Goal: Task Accomplishment & Management: Manage account settings

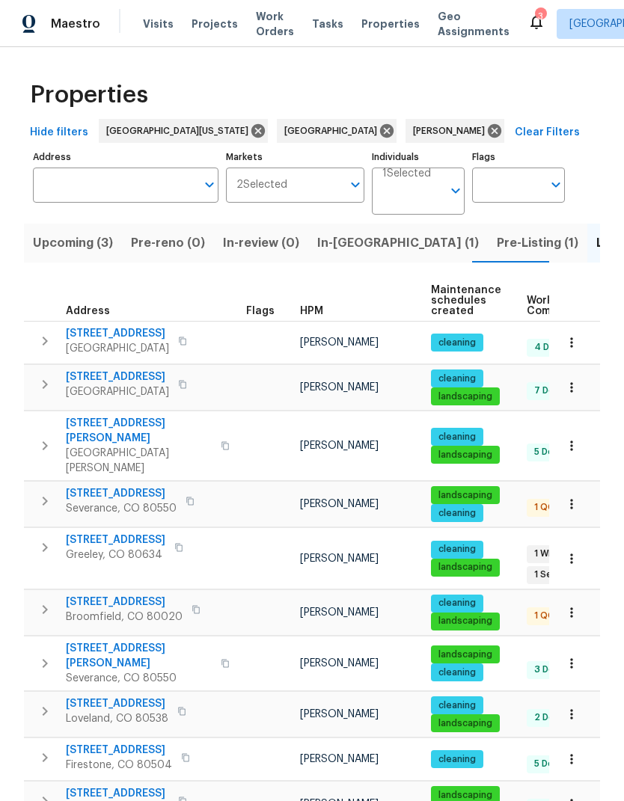
click at [82, 486] on span "983 Cascade Falls St" at bounding box center [121, 493] width 111 height 15
click at [96, 641] on span "937 Milner Pass Rd" at bounding box center [139, 656] width 146 height 30
click at [100, 486] on span "983 Cascade Falls St" at bounding box center [121, 493] width 111 height 15
click at [487, 130] on icon at bounding box center [493, 130] width 13 height 13
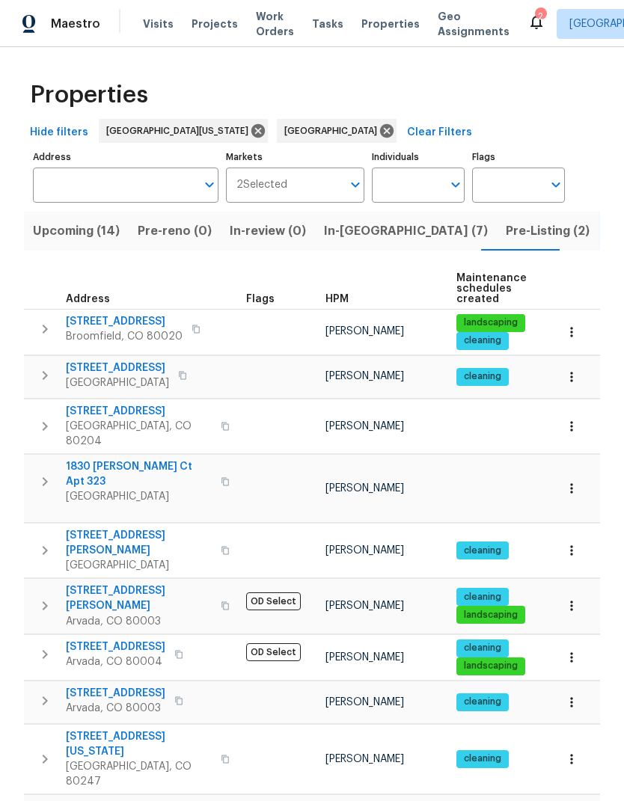
click at [54, 182] on input "Address" at bounding box center [114, 184] width 163 height 35
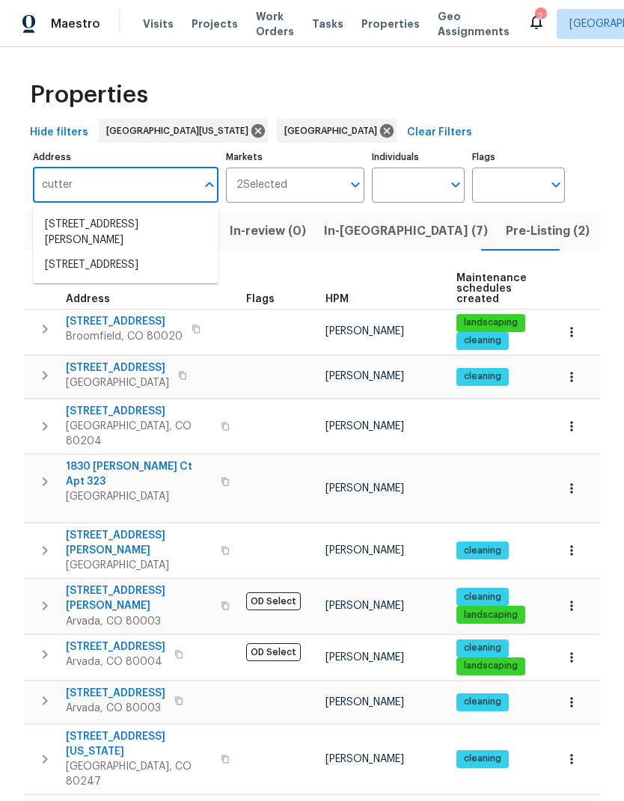
type input "cutter"
click at [321, 87] on div "Properties" at bounding box center [312, 95] width 576 height 48
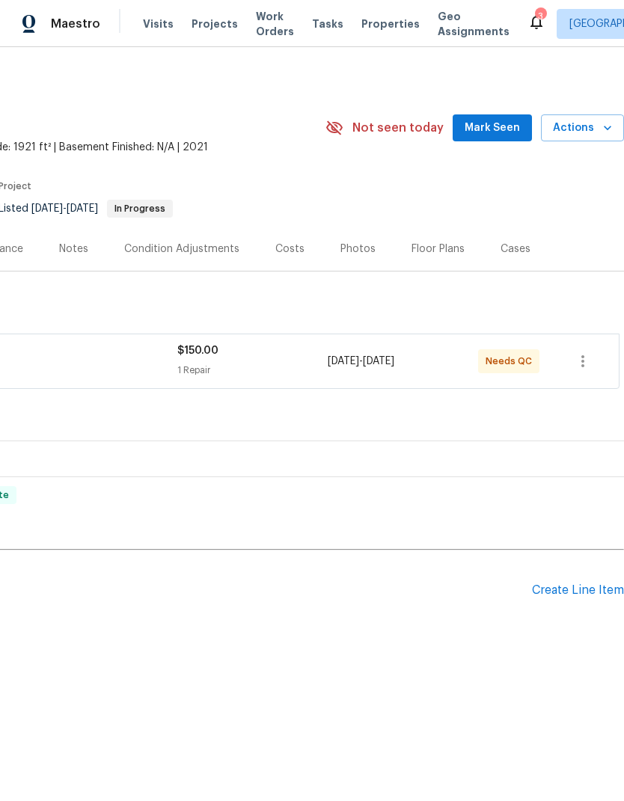
scroll to position [0, 221]
click at [587, 130] on span "Actions" at bounding box center [582, 128] width 59 height 19
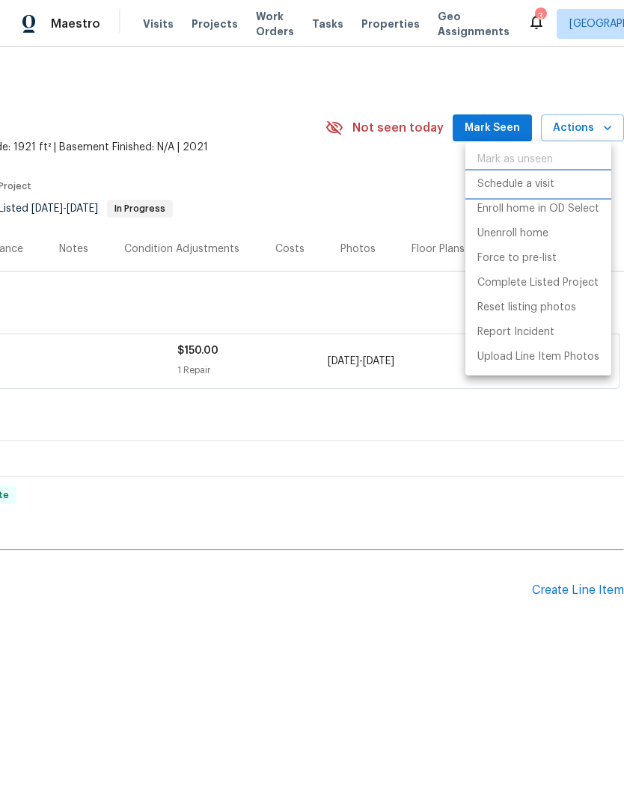
click at [566, 176] on li "Schedule a visit" at bounding box center [538, 184] width 146 height 25
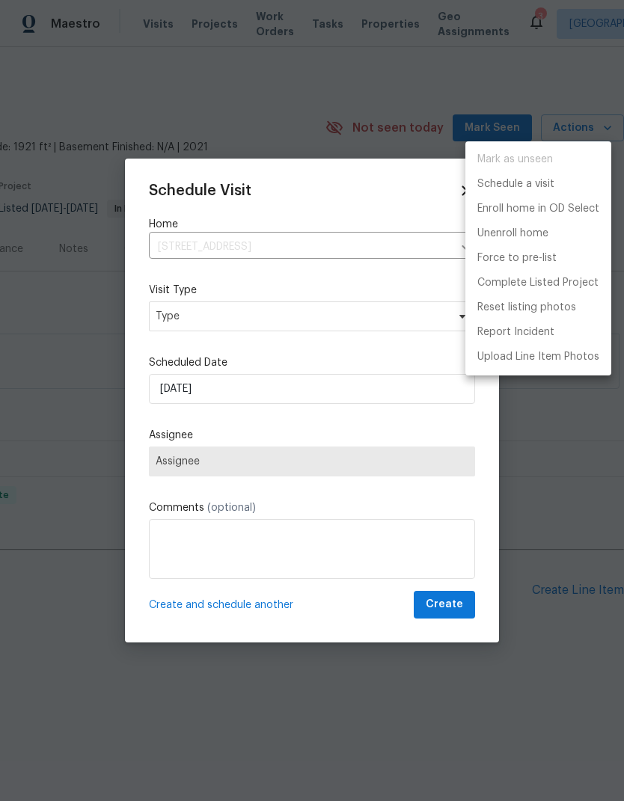
click at [193, 328] on div at bounding box center [312, 400] width 624 height 801
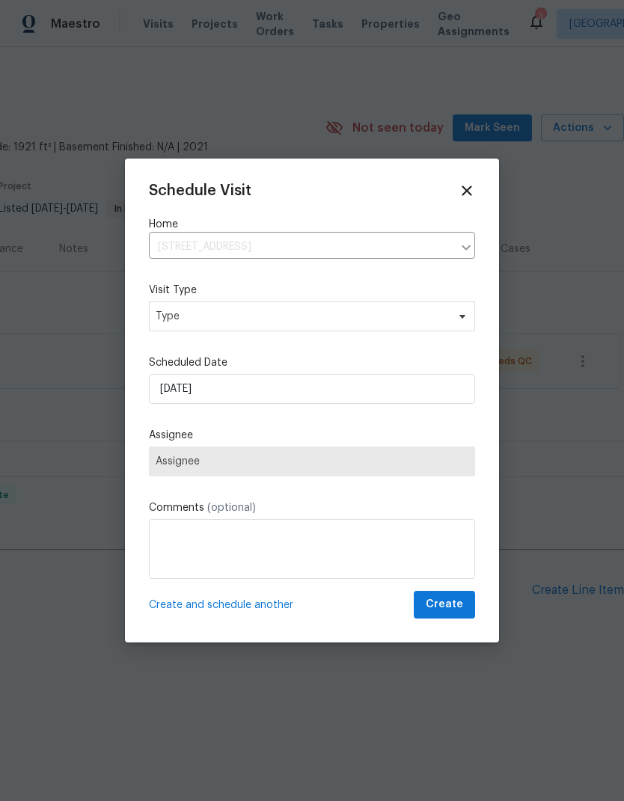
click at [192, 327] on div "Mark as unseen Schedule a visit Enroll home in OD Select Unenroll home Force to…" at bounding box center [312, 400] width 624 height 801
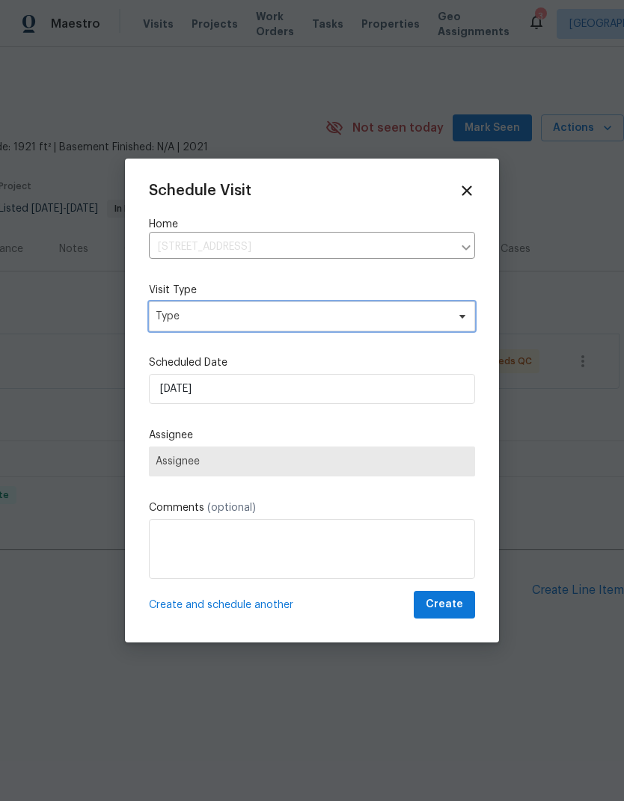
click at [175, 320] on span "Type" at bounding box center [301, 316] width 291 height 15
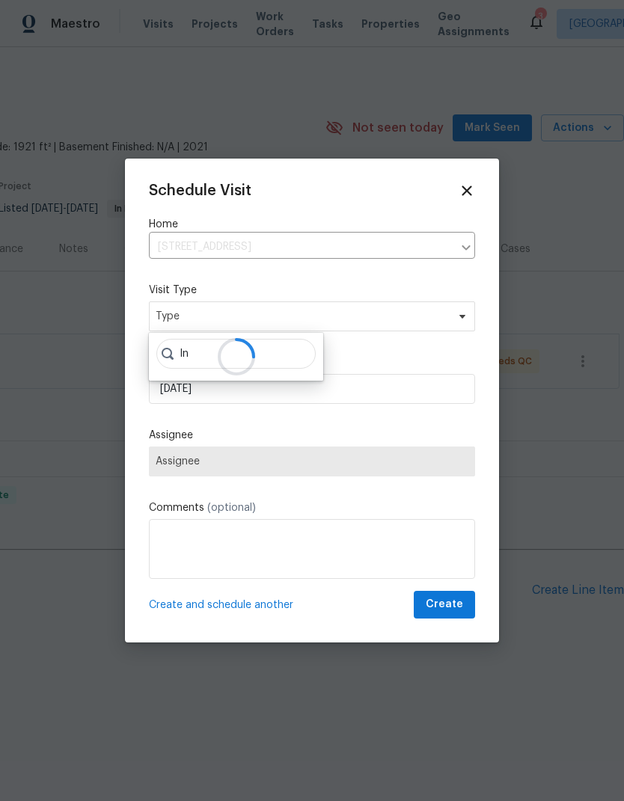
type input "In"
click at [582, 393] on div at bounding box center [312, 400] width 624 height 801
click at [454, 203] on div "Schedule Visit Home 983 Cascade Falls St, Severance, CO 80550 ​ Visit Type Type…" at bounding box center [312, 400] width 326 height 436
click at [454, 202] on div "Schedule Visit Home 983 Cascade Falls St, Severance, CO 80550 ​ Visit Type Type…" at bounding box center [312, 400] width 326 height 436
click at [464, 196] on icon at bounding box center [466, 190] width 16 height 16
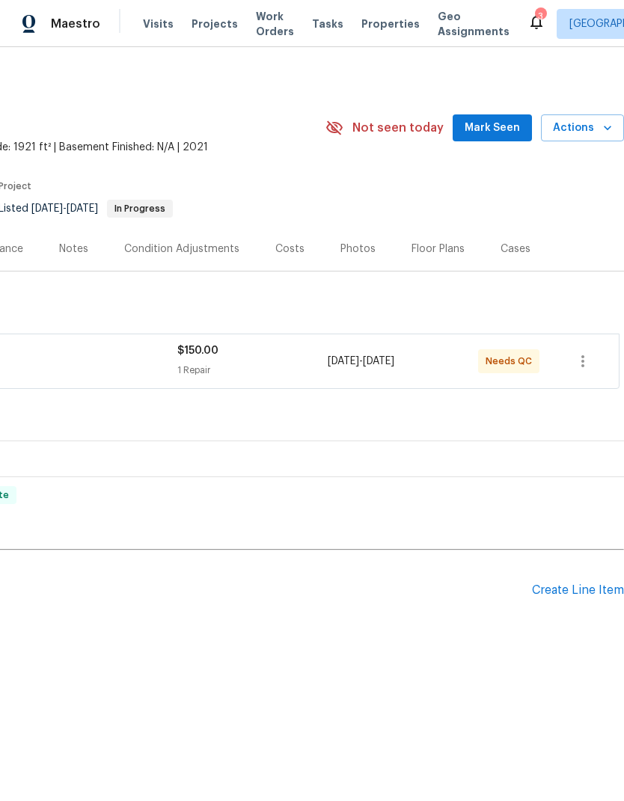
click at [468, 201] on section "983 Cascade Falls St, Severance, CO 80550 3 Beds | 2 Baths | Total: 1921 ft² | …" at bounding box center [201, 164] width 845 height 126
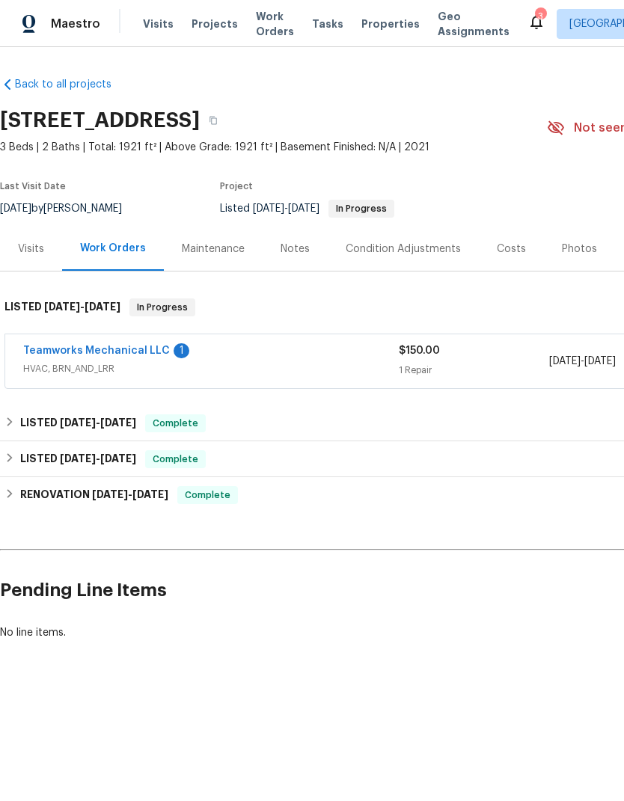
scroll to position [0, 0]
click at [31, 244] on div "Visits" at bounding box center [31, 249] width 26 height 15
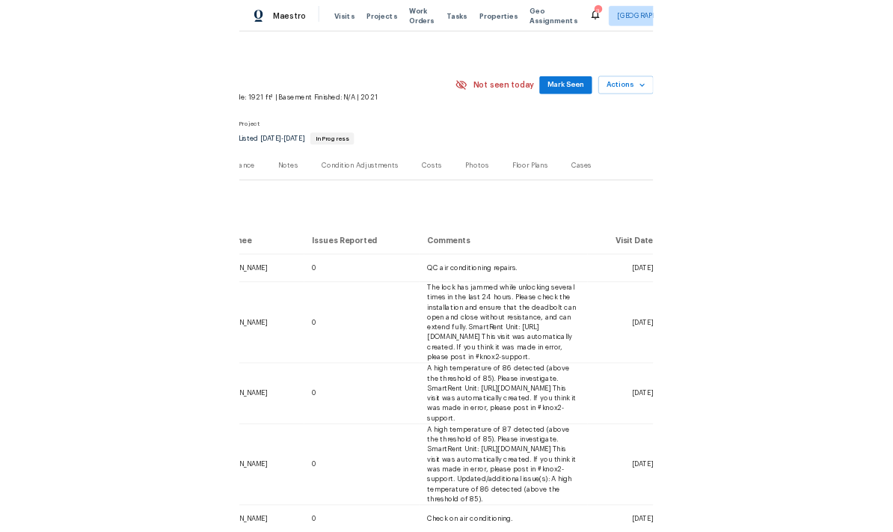
scroll to position [0, 221]
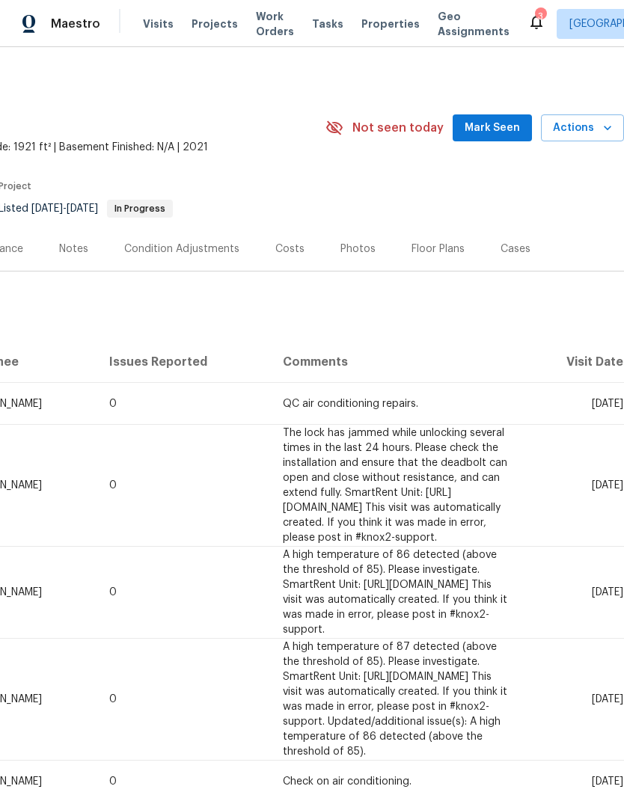
click at [587, 138] on button "Actions" at bounding box center [582, 128] width 83 height 28
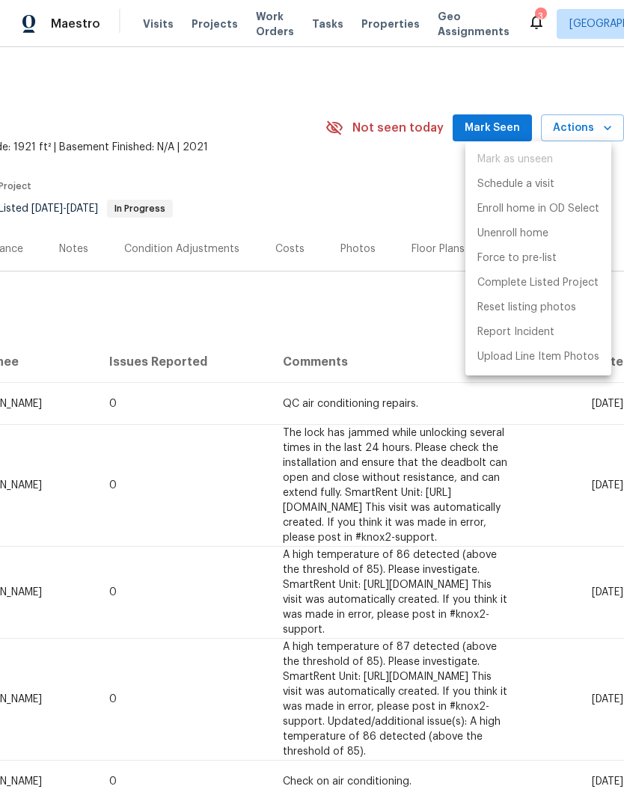
scroll to position [0, 0]
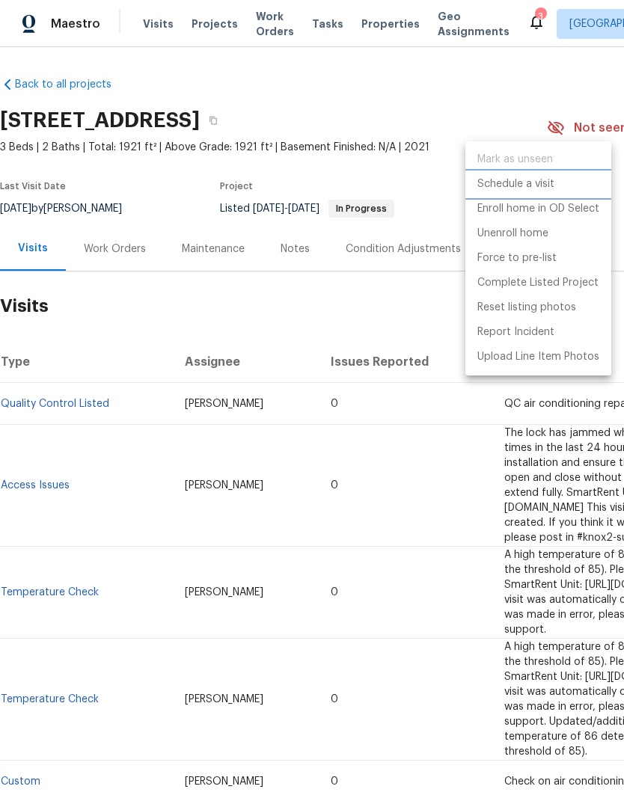
click at [582, 193] on li "Schedule a visit" at bounding box center [538, 184] width 146 height 25
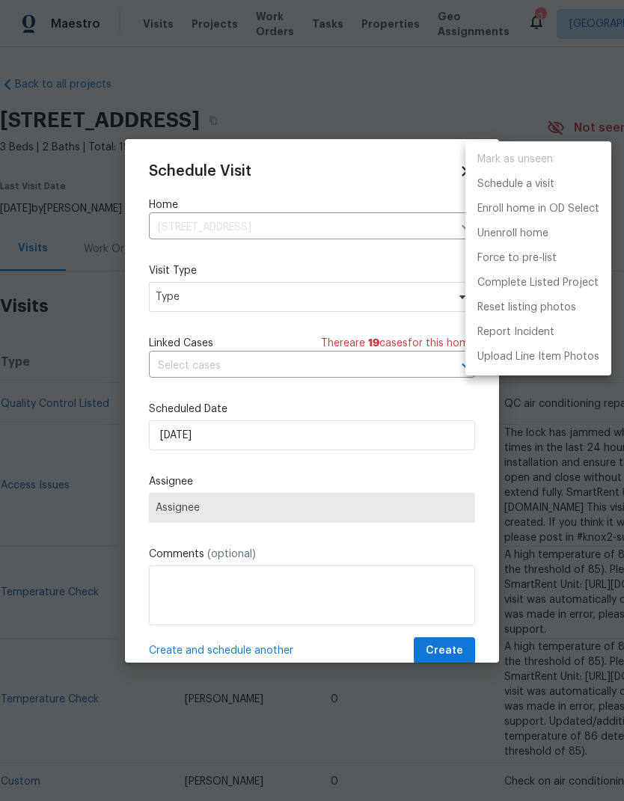
click at [164, 301] on div at bounding box center [312, 400] width 624 height 801
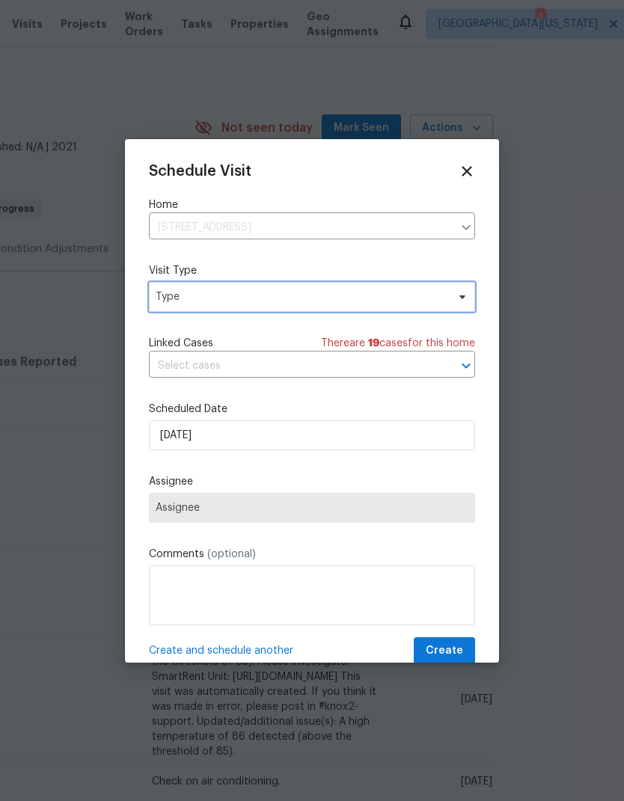
click at [415, 304] on span "Type" at bounding box center [301, 296] width 291 height 15
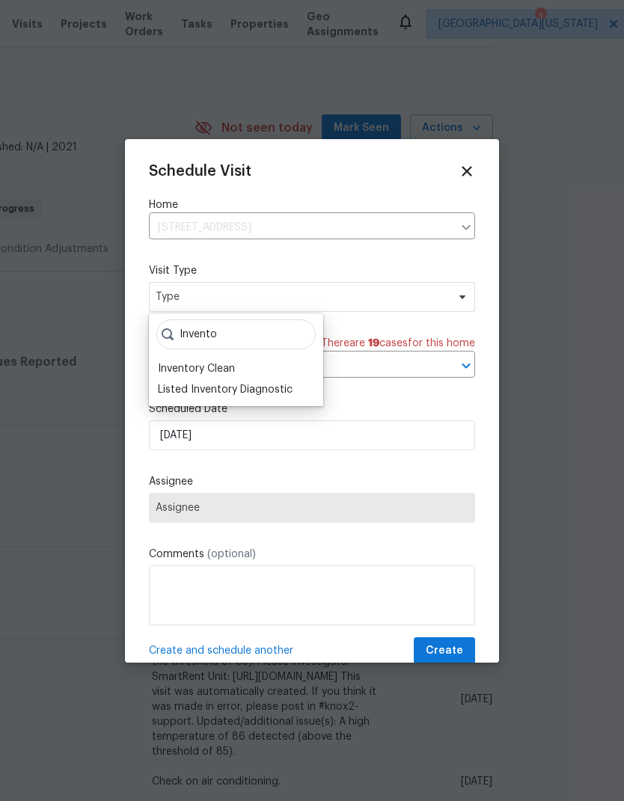
type input "Invento"
click at [160, 375] on div "Inventory Clean" at bounding box center [196, 368] width 77 height 15
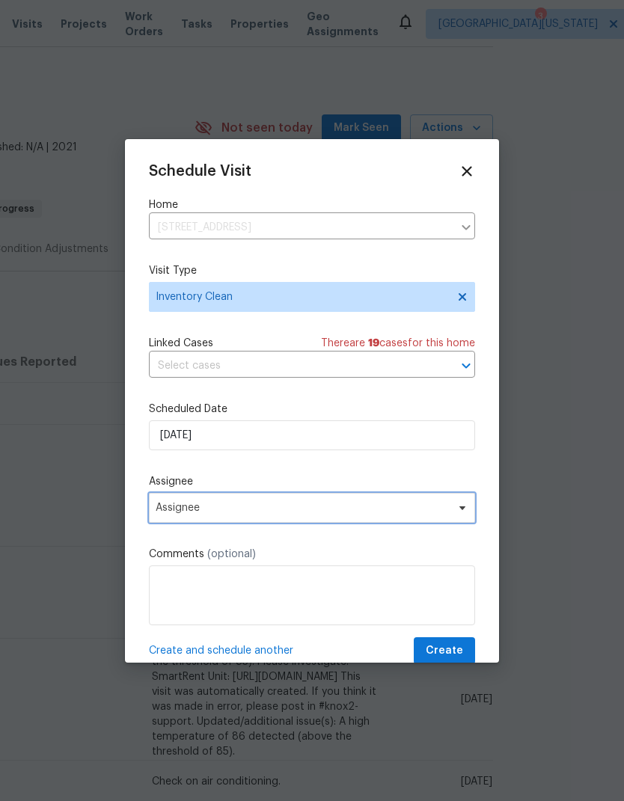
click at [167, 514] on span "Assignee" at bounding box center [302, 508] width 293 height 12
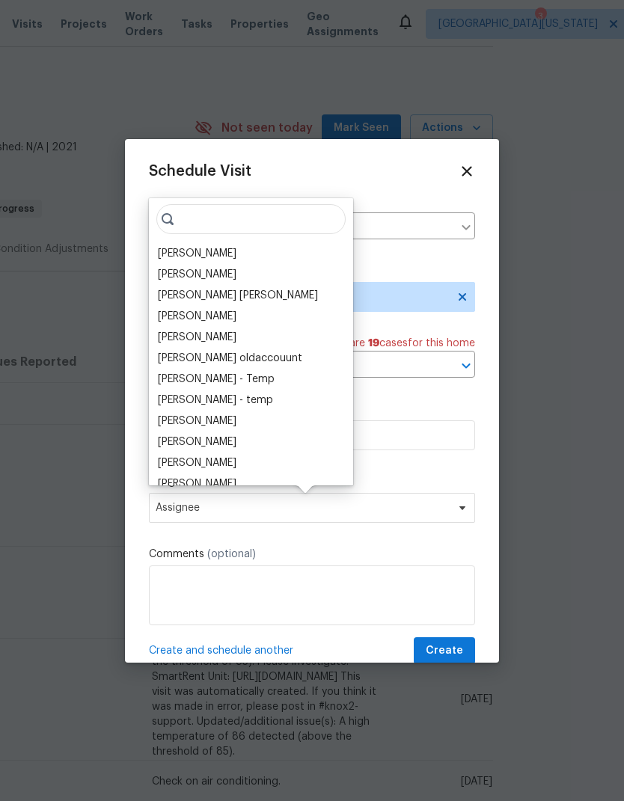
click at [163, 256] on div "[PERSON_NAME]" at bounding box center [197, 253] width 79 height 15
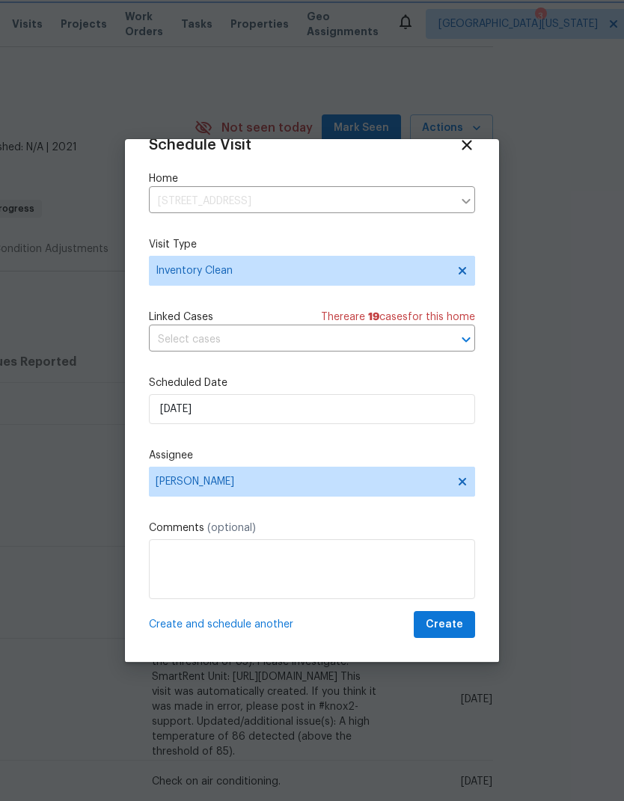
scroll to position [29, 0]
click at [454, 621] on span "Create" at bounding box center [443, 624] width 37 height 19
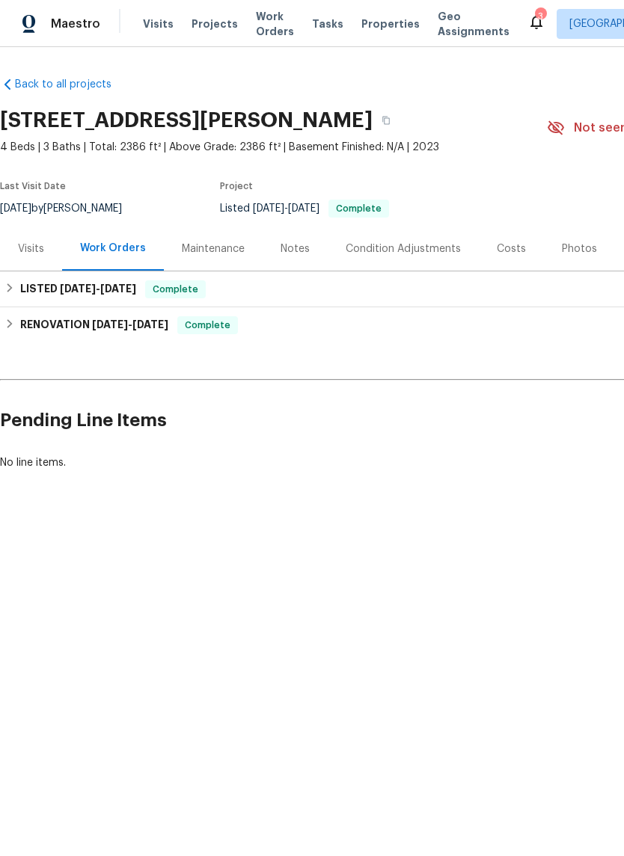
click at [17, 248] on div "Visits" at bounding box center [31, 249] width 62 height 44
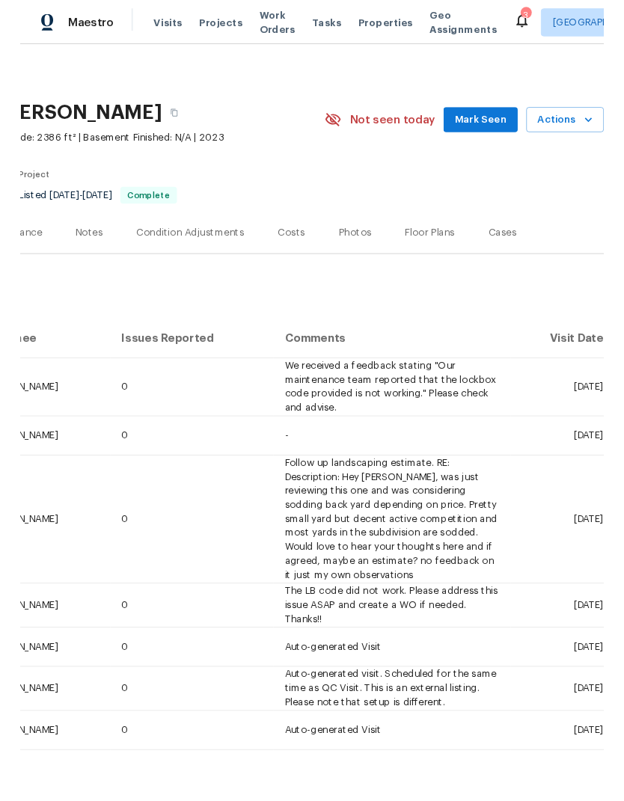
scroll to position [0, 221]
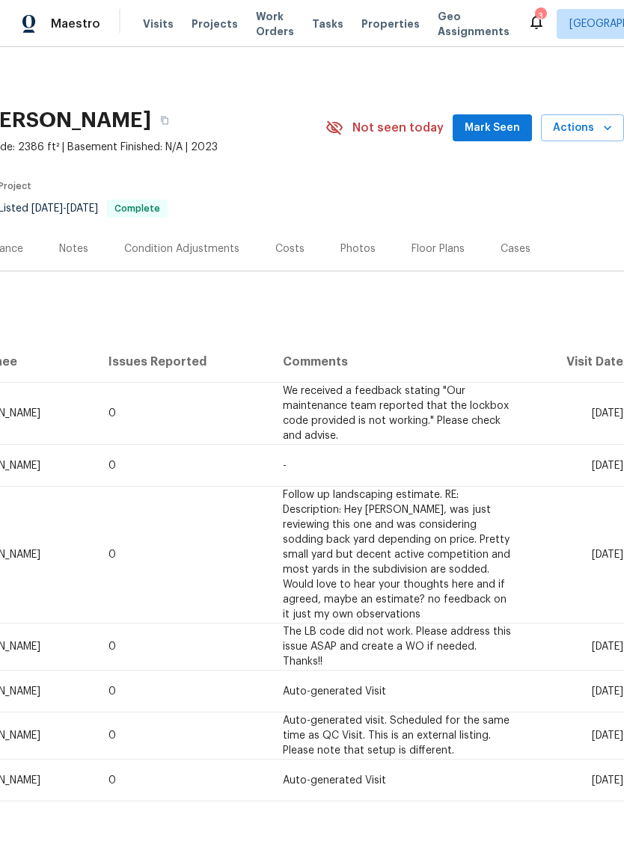
click at [588, 132] on span "Actions" at bounding box center [582, 128] width 59 height 19
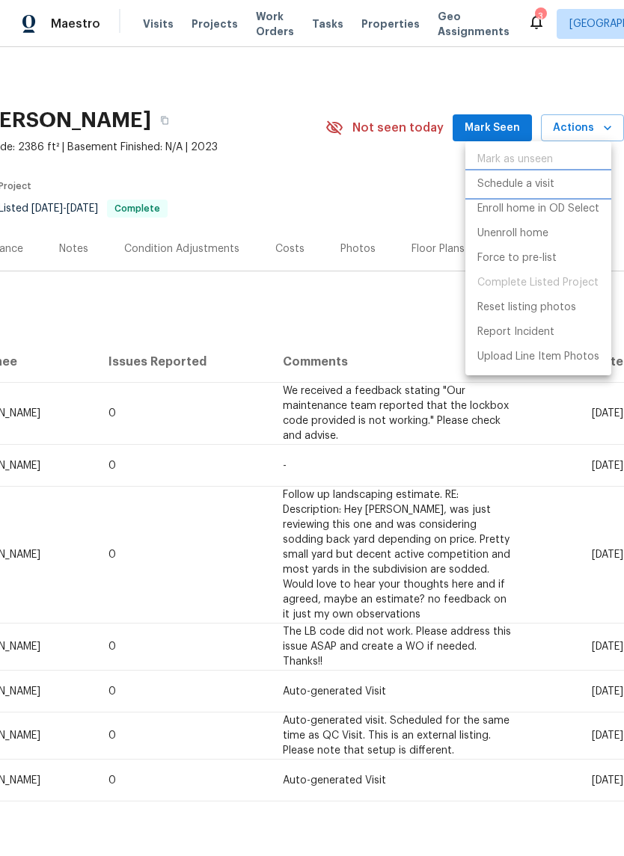
click at [564, 186] on li "Schedule a visit" at bounding box center [538, 184] width 146 height 25
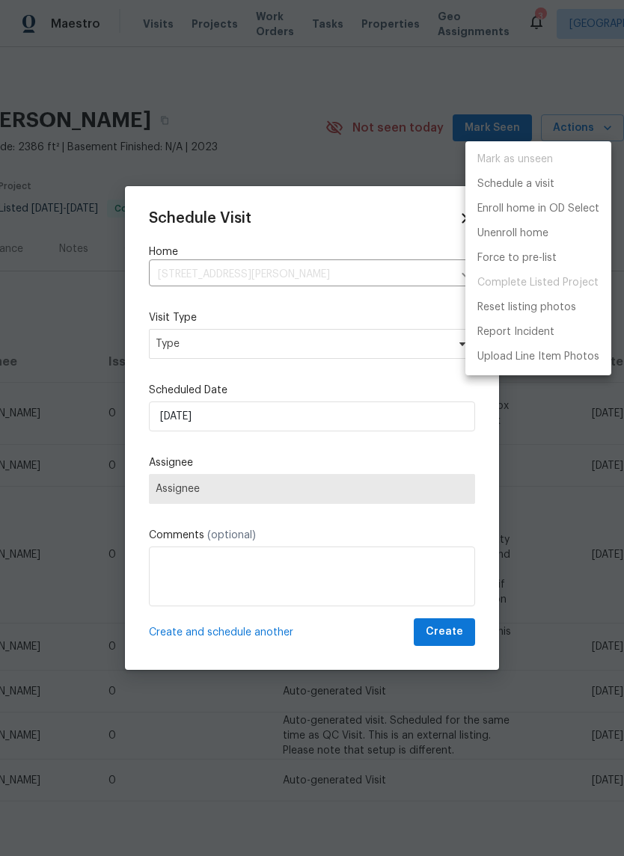
click at [161, 346] on div at bounding box center [312, 428] width 624 height 856
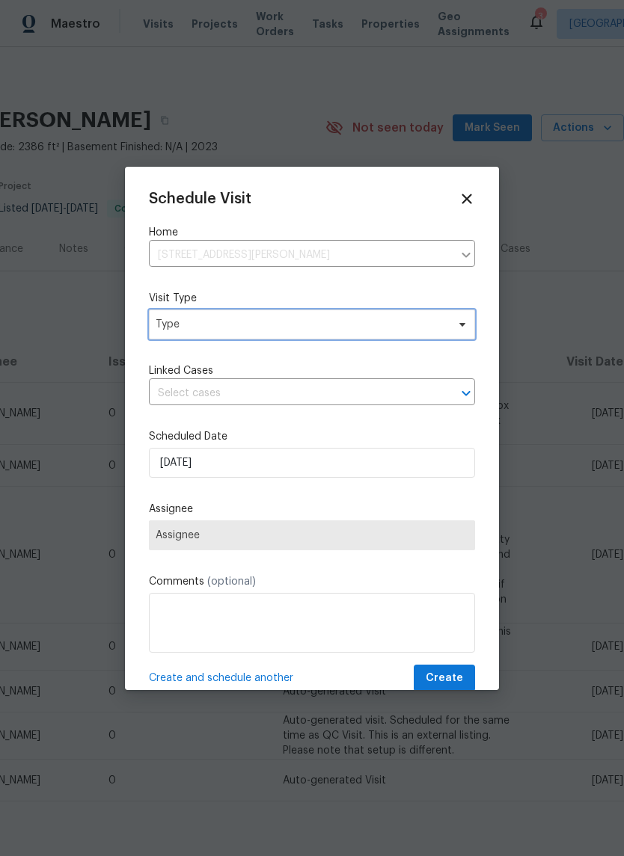
click at [162, 339] on span "Type" at bounding box center [312, 325] width 326 height 30
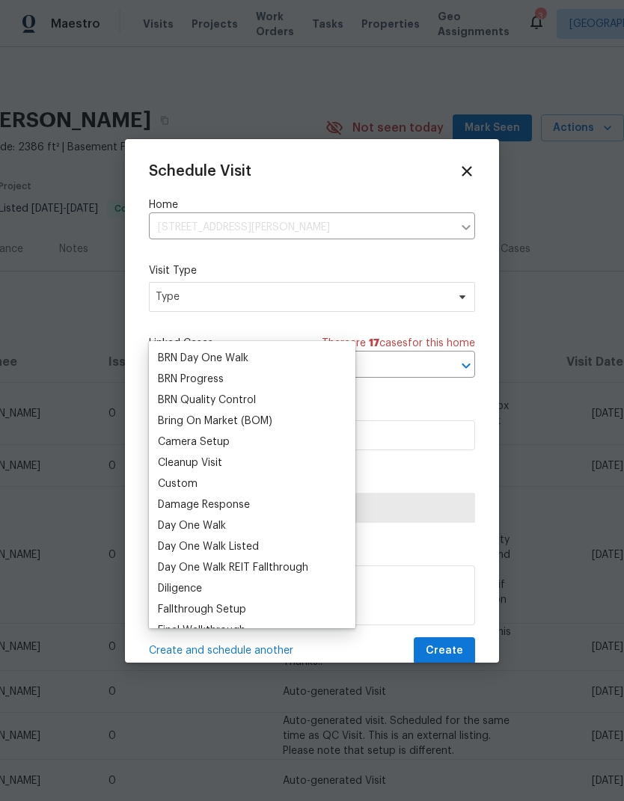
scroll to position [114, 0]
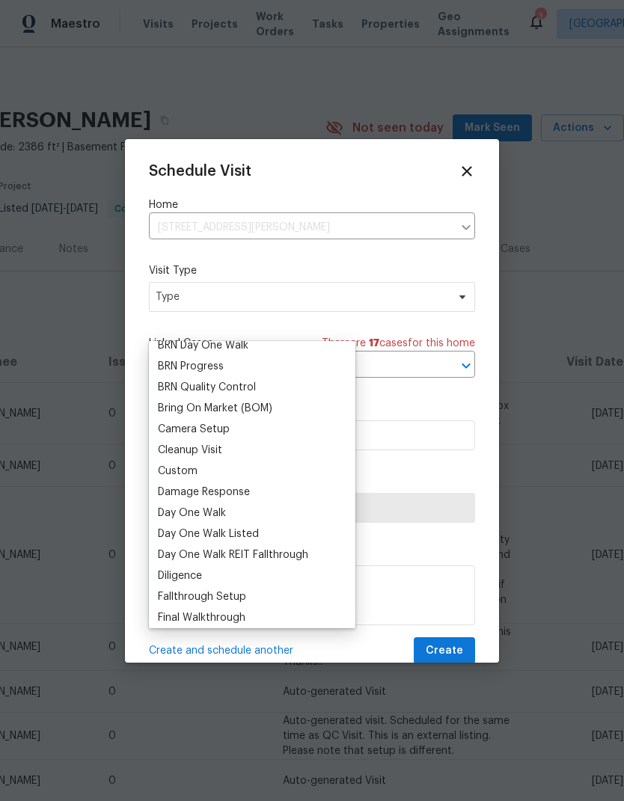
click at [159, 470] on div "Custom" at bounding box center [178, 471] width 40 height 15
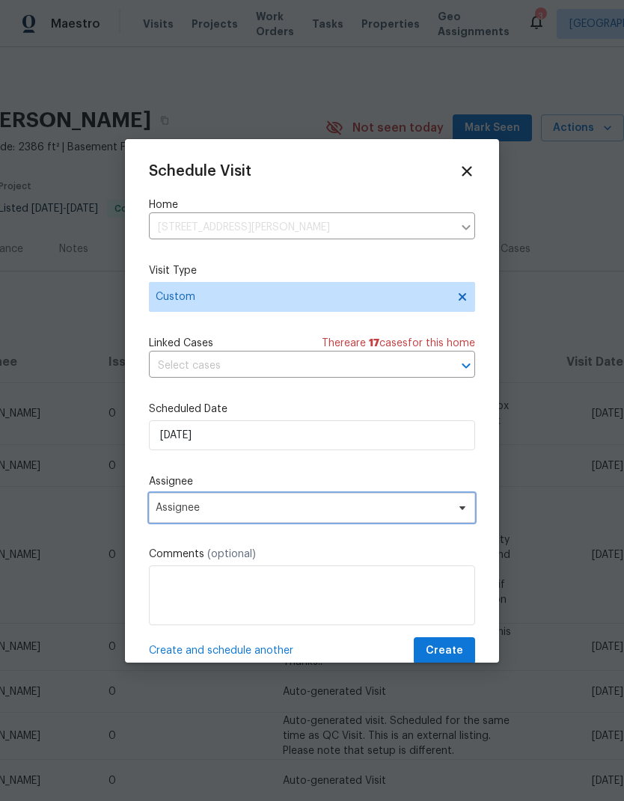
click at [164, 513] on span "Assignee" at bounding box center [302, 508] width 293 height 12
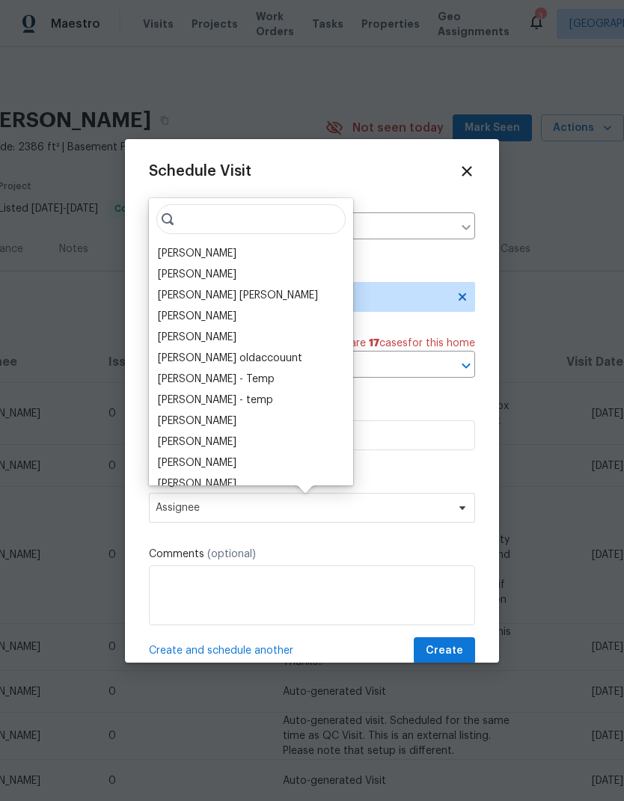
click at [161, 256] on div "[PERSON_NAME]" at bounding box center [197, 253] width 79 height 15
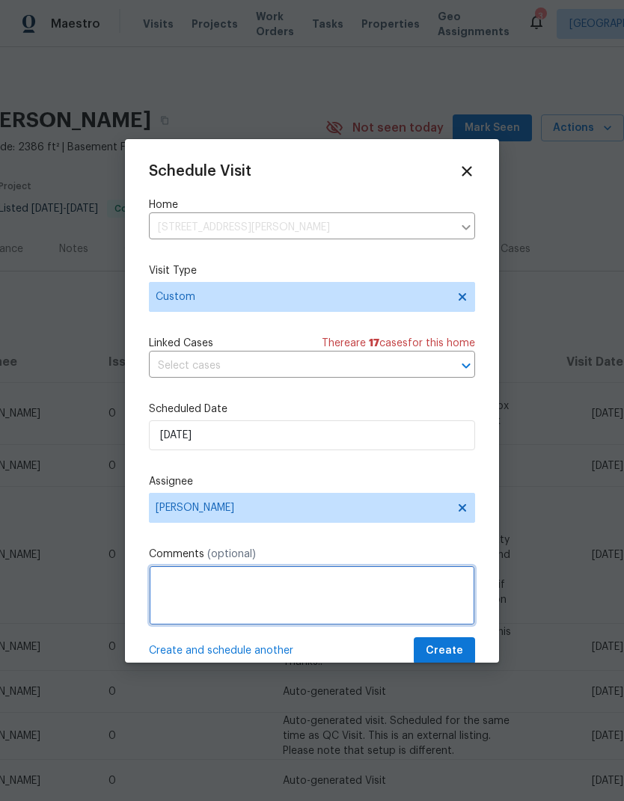
click at [162, 585] on textarea at bounding box center [312, 595] width 326 height 60
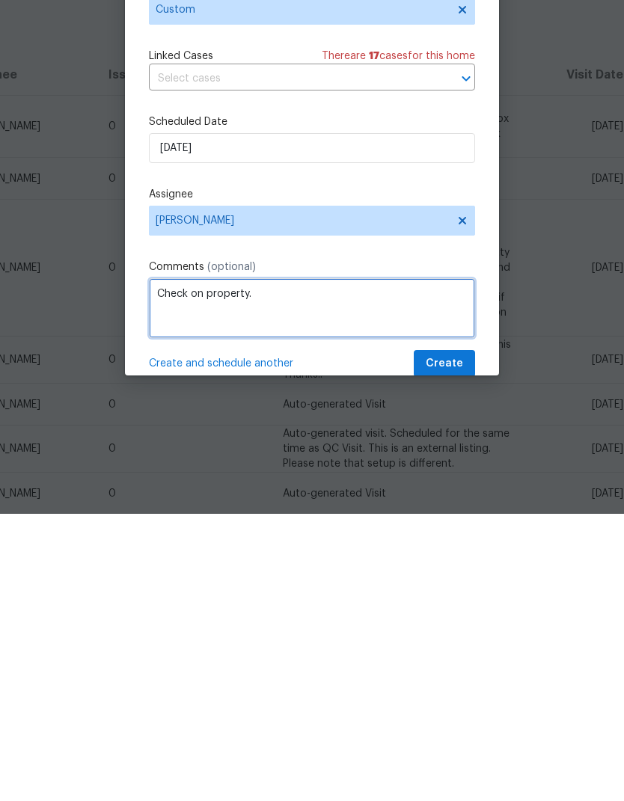
type textarea "Check on property."
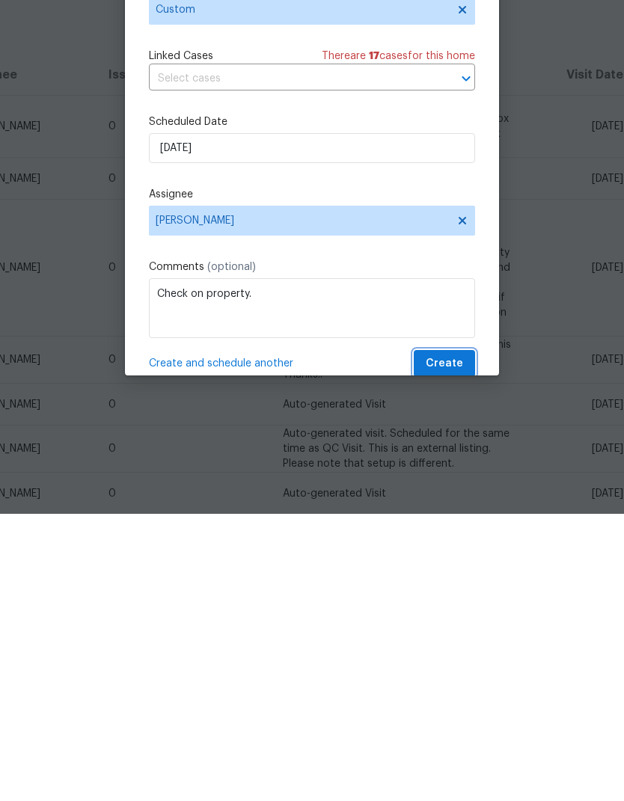
click at [462, 642] on span "Create" at bounding box center [443, 651] width 37 height 19
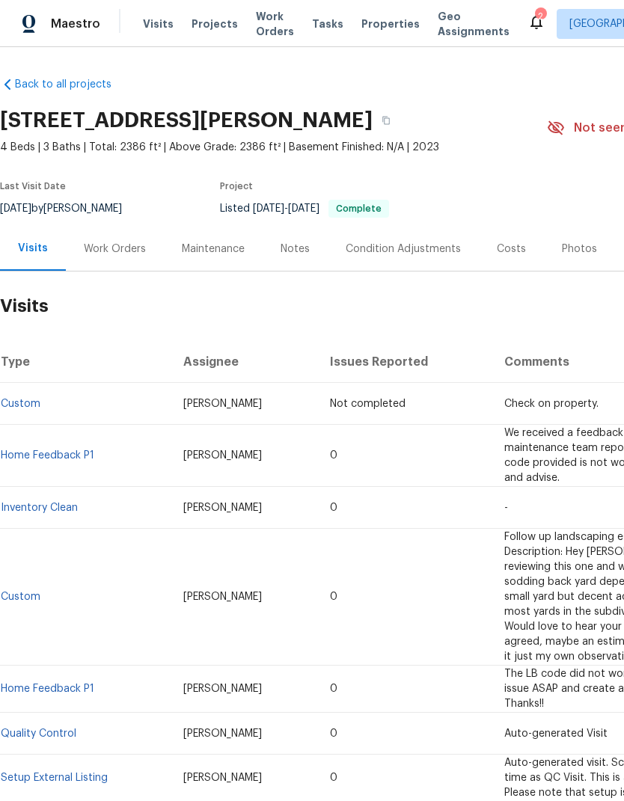
scroll to position [0, 0]
click at [118, 242] on div "Work Orders" at bounding box center [115, 249] width 62 height 15
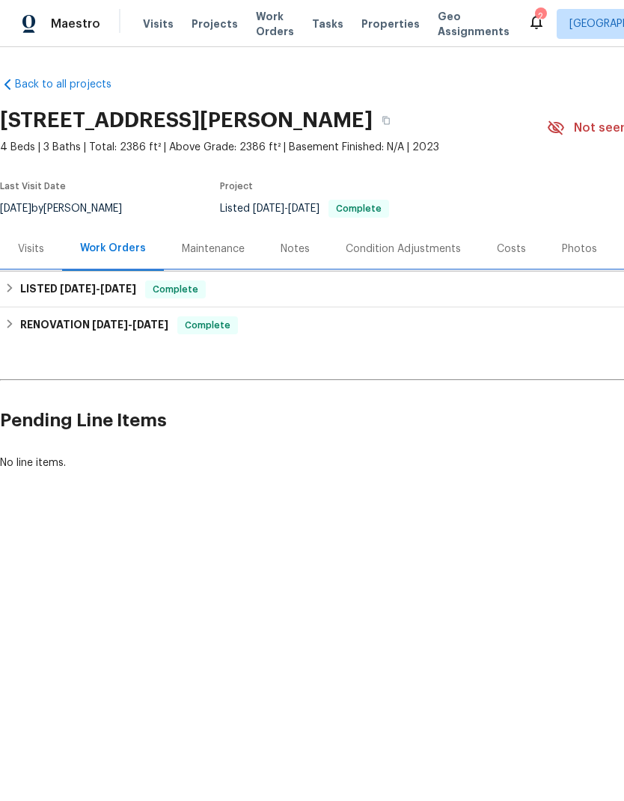
click at [46, 293] on h6 "LISTED 6/9/25 - 7/25/25" at bounding box center [78, 289] width 116 height 18
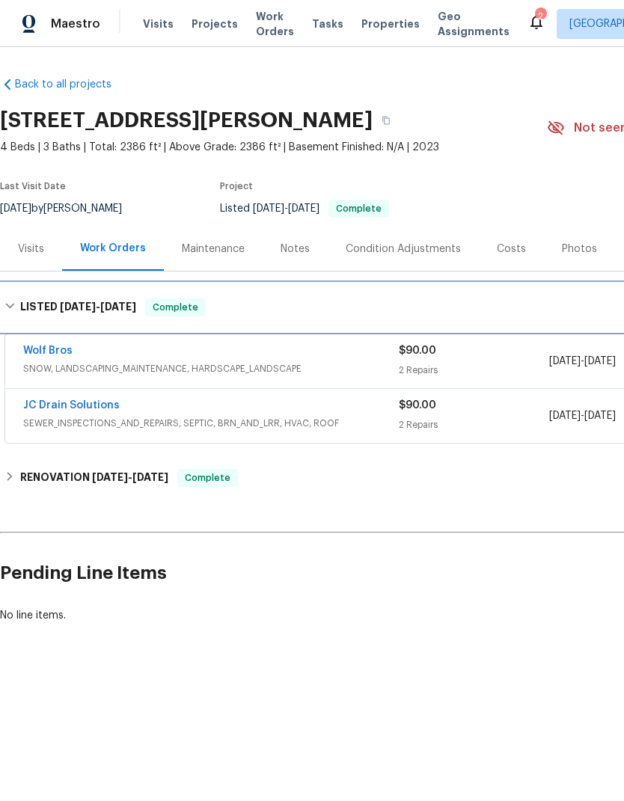
click at [26, 307] on h6 "LISTED 6/9/25 - 7/25/25" at bounding box center [78, 307] width 116 height 18
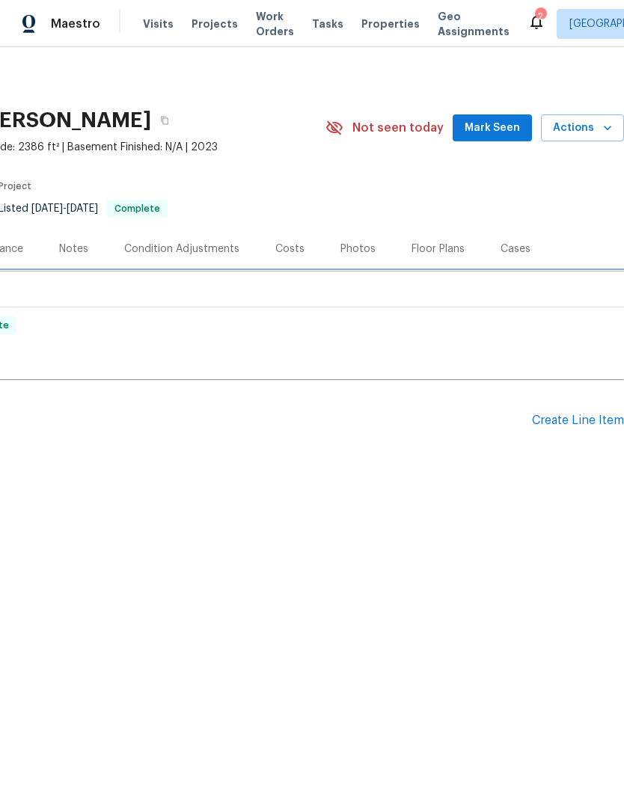
scroll to position [0, 221]
click at [591, 138] on button "Actions" at bounding box center [582, 128] width 83 height 28
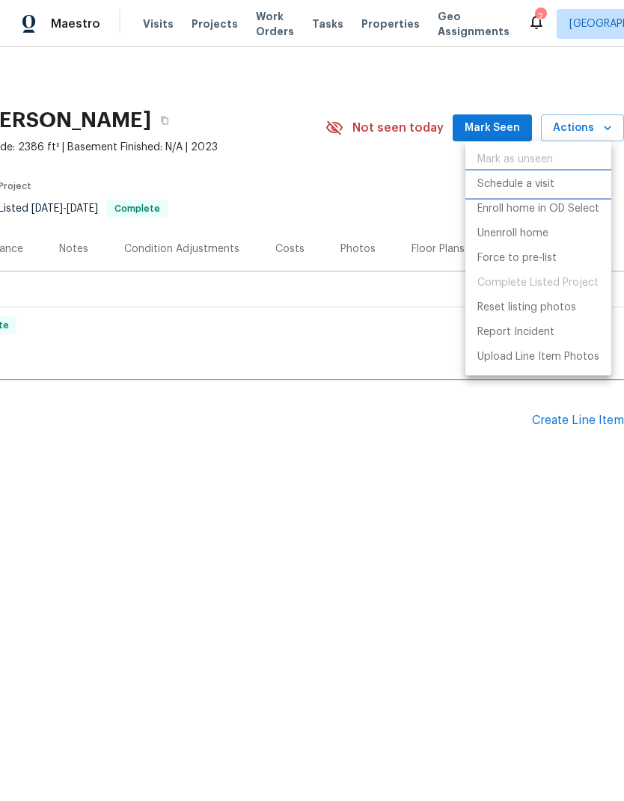
click at [562, 182] on li "Schedule a visit" at bounding box center [538, 184] width 146 height 25
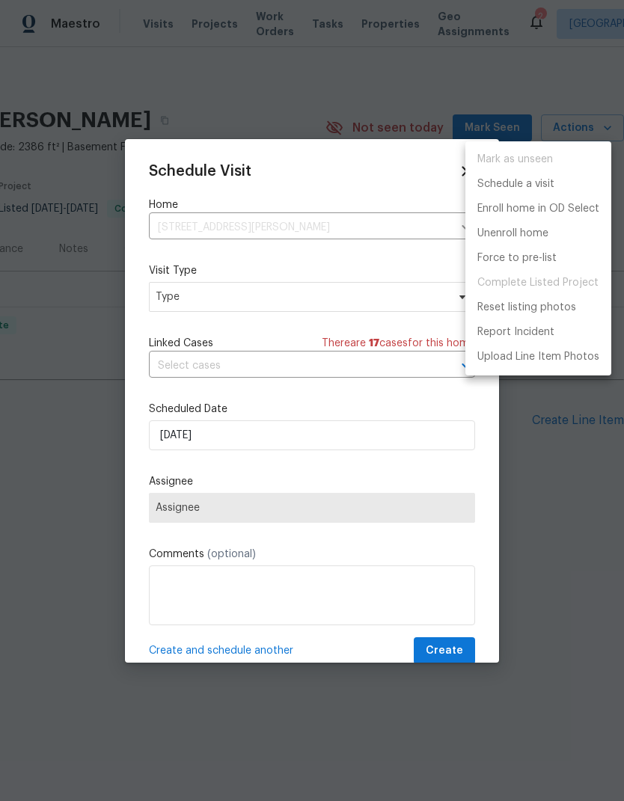
click at [172, 307] on div at bounding box center [312, 400] width 624 height 801
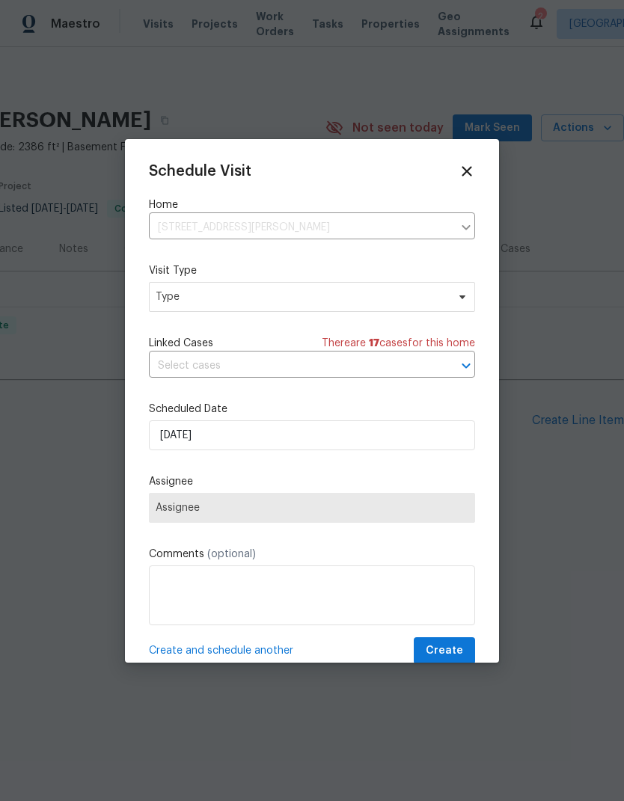
click at [172, 307] on div "Mark as unseen Schedule a visit Enroll home in OD Select Unenroll home Force to…" at bounding box center [312, 400] width 624 height 801
click at [182, 294] on span "Type" at bounding box center [301, 296] width 291 height 15
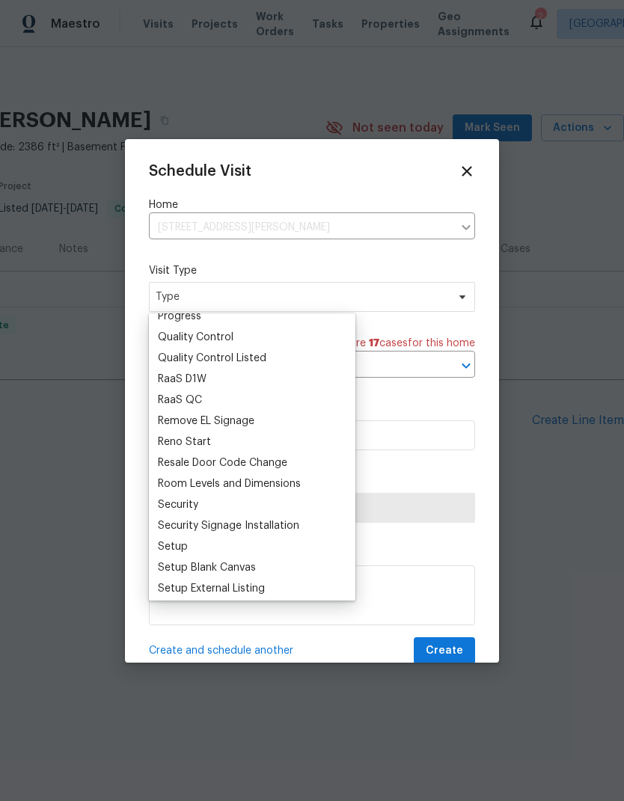
scroll to position [1014, 0]
click at [159, 357] on div "Quality Control Listed" at bounding box center [212, 359] width 108 height 15
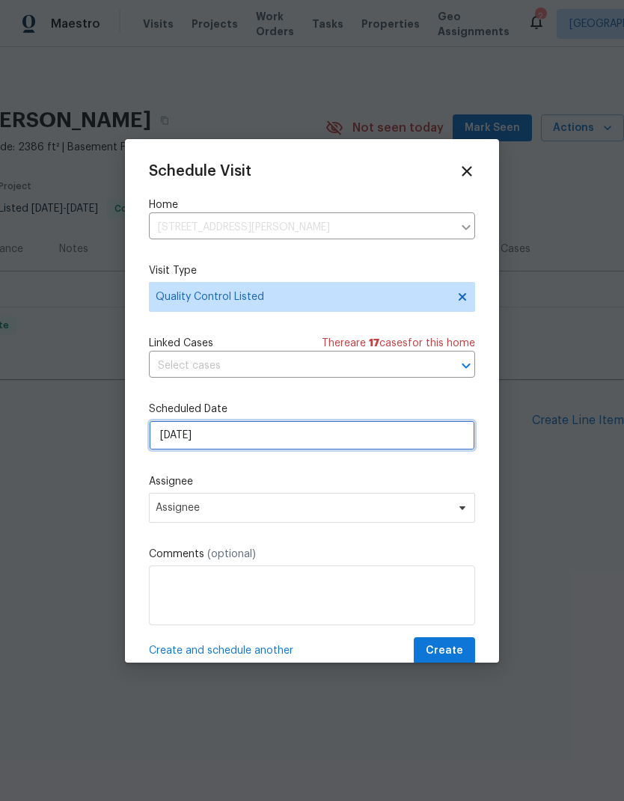
click at [173, 439] on input "8/27/2025" at bounding box center [312, 435] width 326 height 30
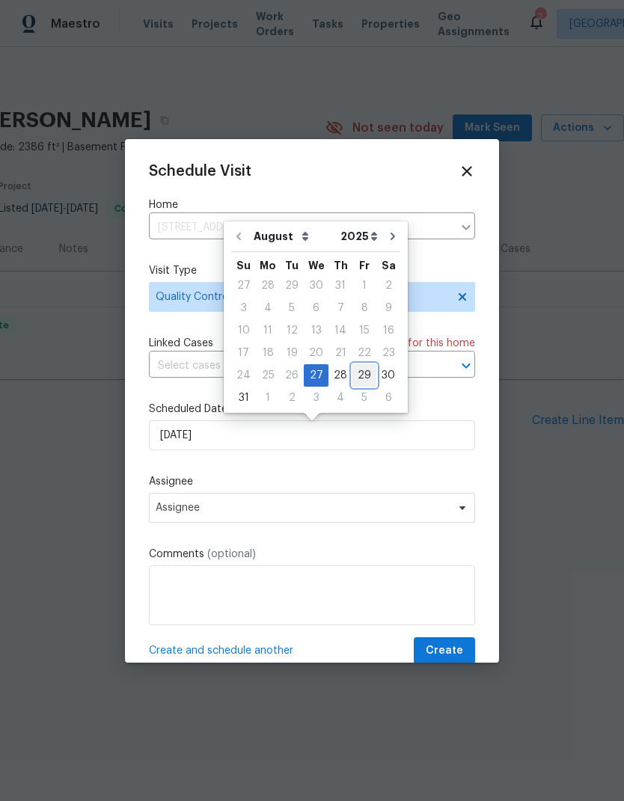
click at [360, 375] on div "29" at bounding box center [364, 375] width 24 height 21
type input "8/29/2025"
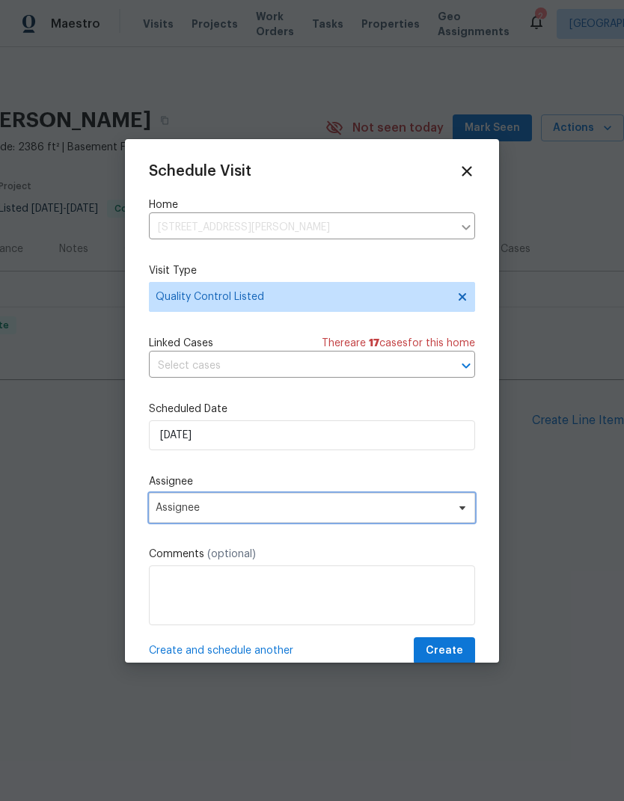
click at [173, 508] on span "Assignee" at bounding box center [302, 508] width 293 height 12
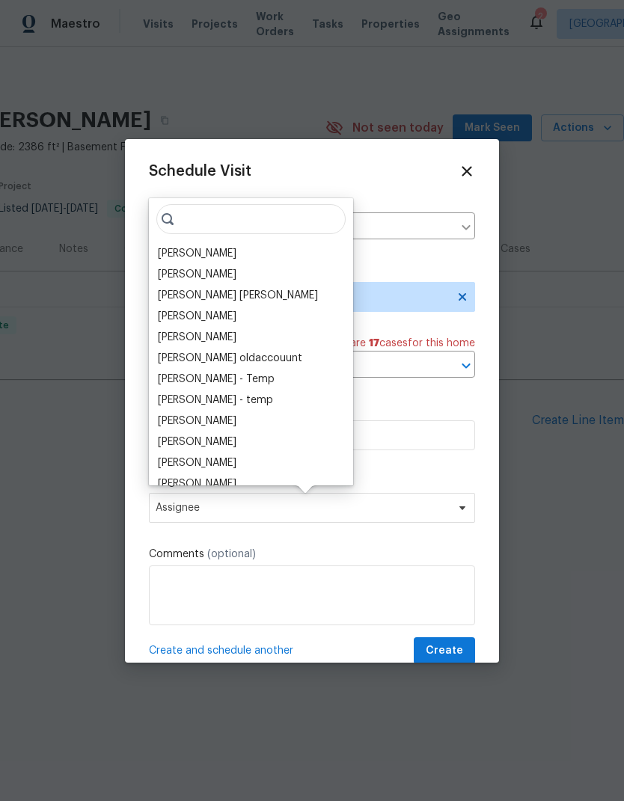
click at [171, 253] on div "[PERSON_NAME]" at bounding box center [197, 253] width 79 height 15
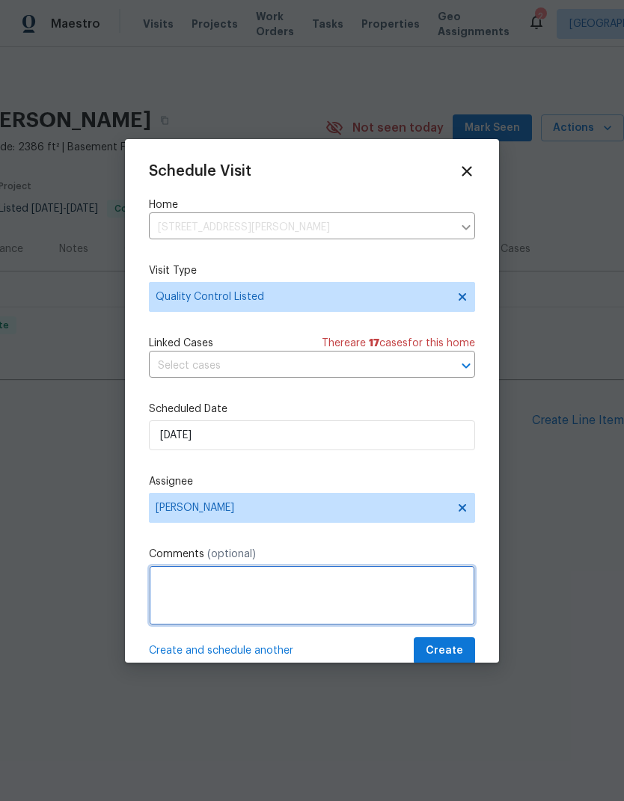
click at [167, 582] on textarea at bounding box center [312, 595] width 326 height 60
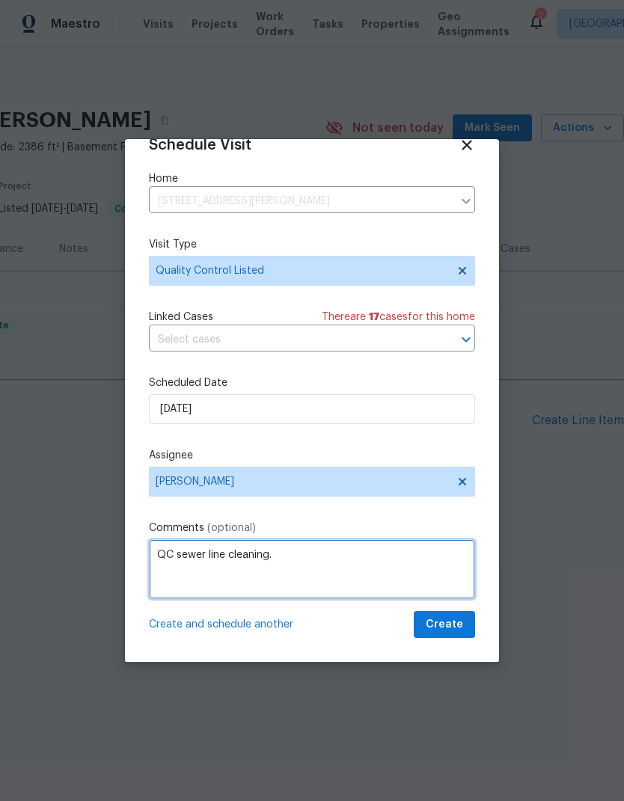
scroll to position [29, 0]
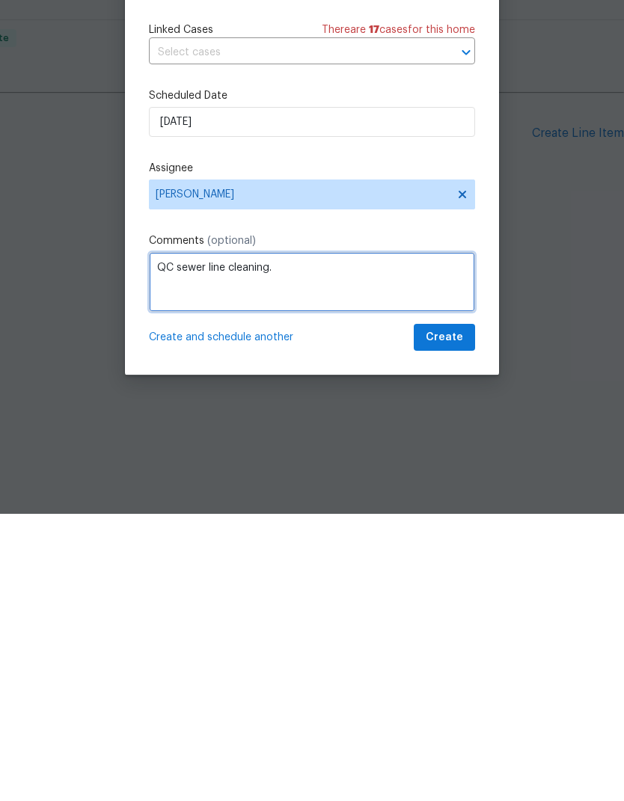
type textarea "QC sewer line cleaning."
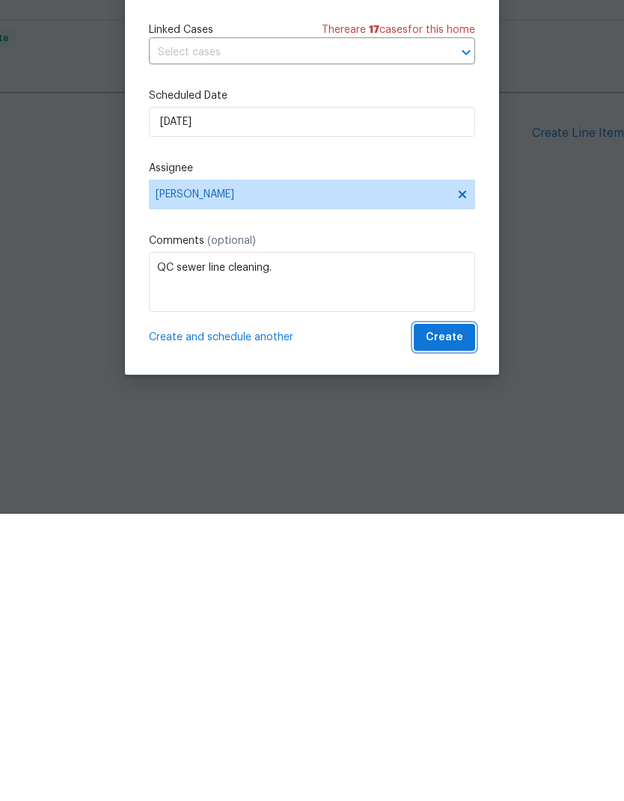
click at [462, 611] on button "Create" at bounding box center [443, 625] width 61 height 28
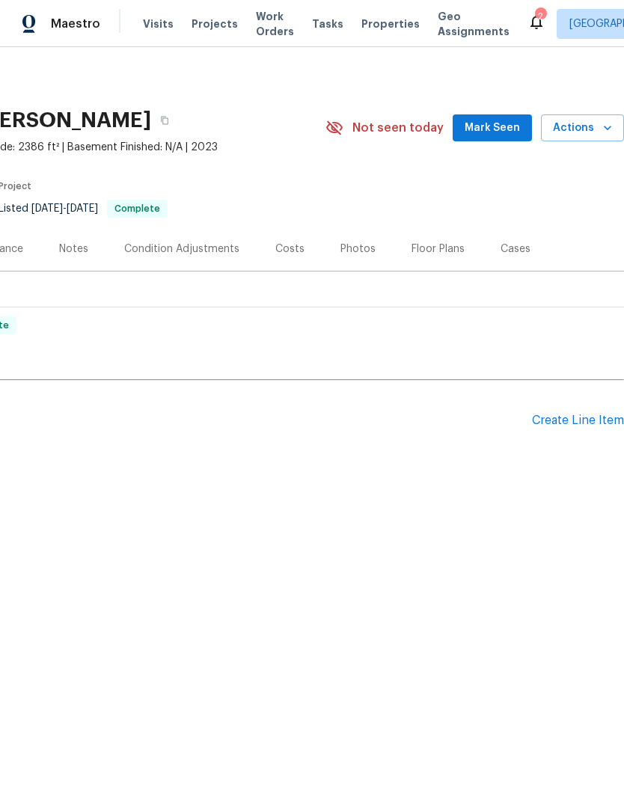
scroll to position [0, 221]
click at [576, 425] on div "Create Line Item" at bounding box center [578, 420] width 92 height 14
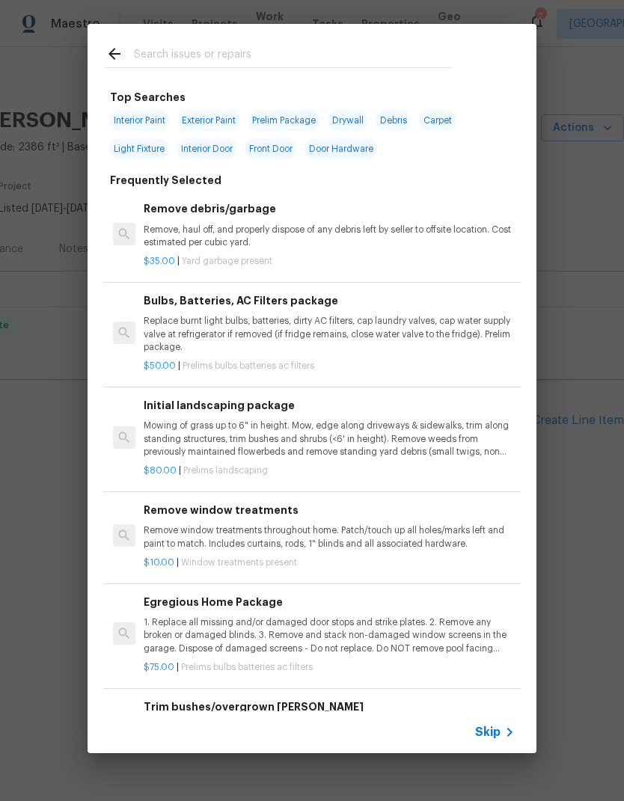
click at [144, 45] on input "text" at bounding box center [292, 56] width 317 height 22
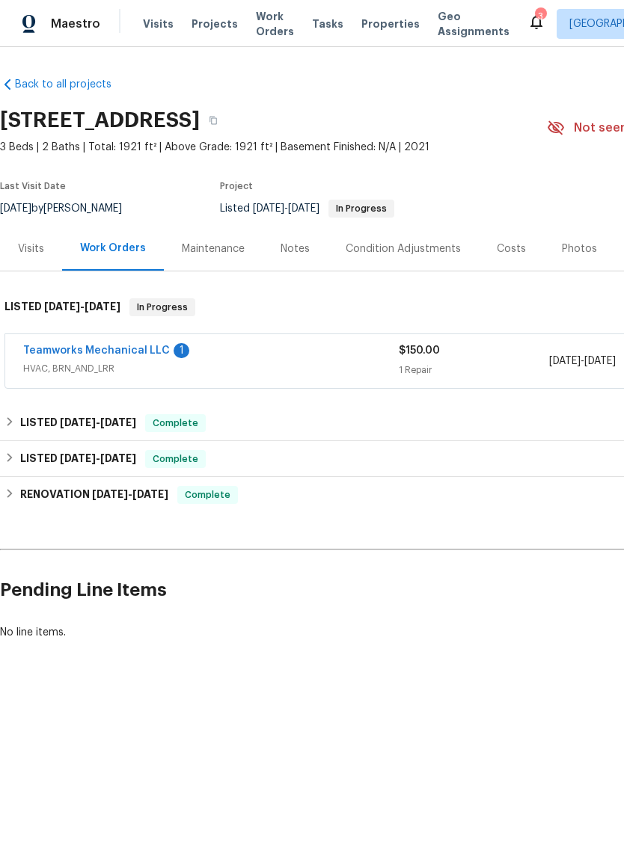
click at [90, 351] on link "Teamworks Mechanical LLC" at bounding box center [96, 350] width 147 height 10
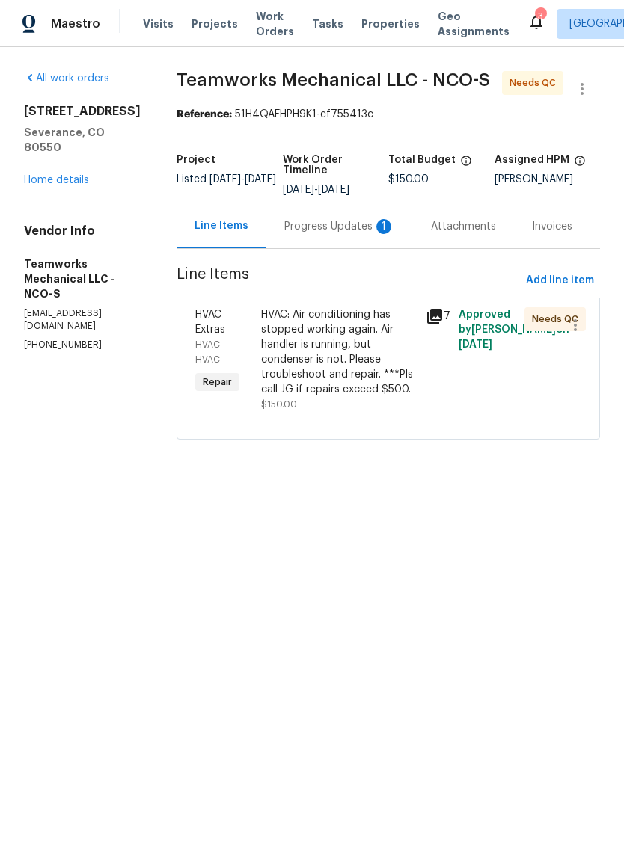
click at [329, 230] on div "Progress Updates 1" at bounding box center [339, 226] width 111 height 15
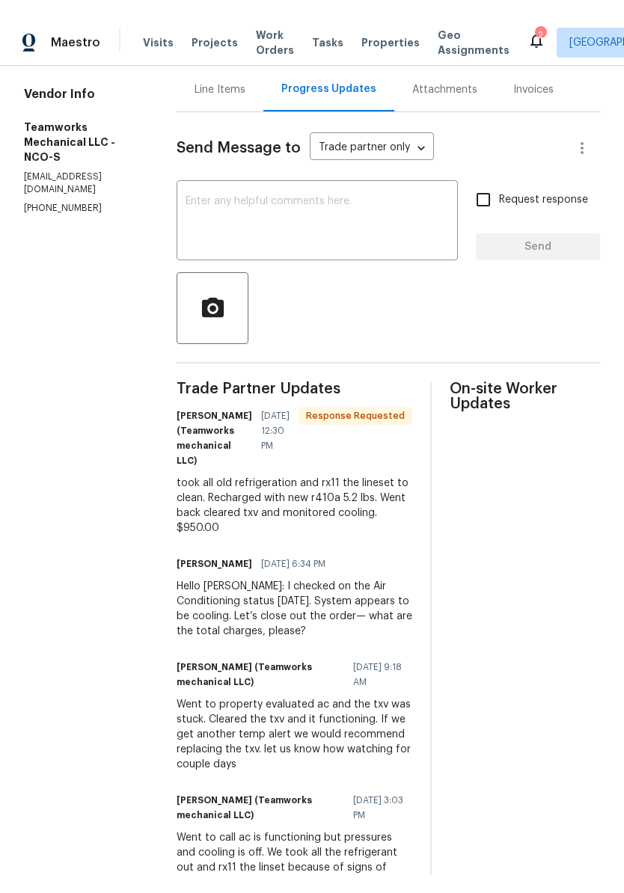
scroll to position [156, 0]
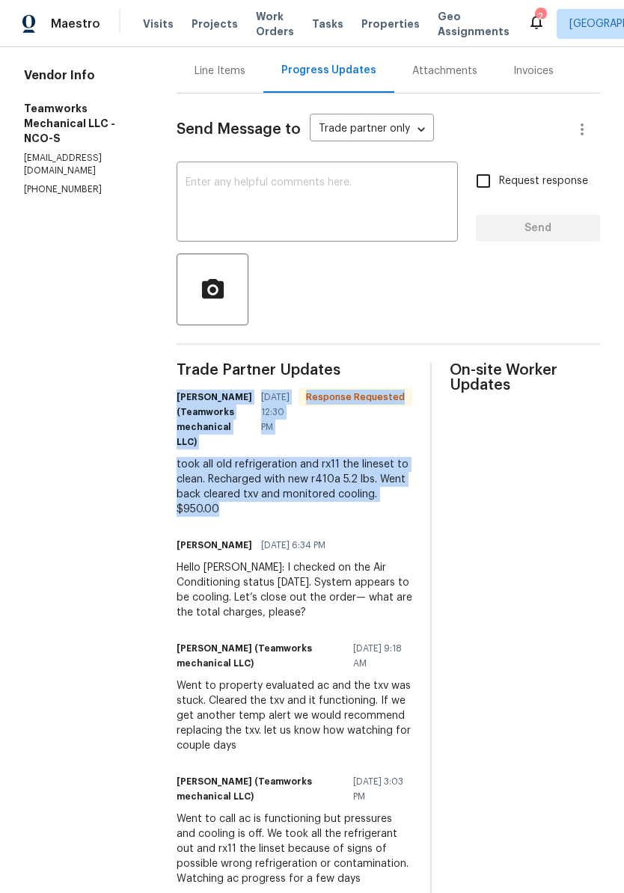
copy div "Cara Rocha (Teamworks mechanical LLC) 08/14/2025 12:30 PM Response Requested to…"
click at [87, 543] on section "All work orders 983 Cascade Falls St Severance, CO 80550 Home details Vendor In…" at bounding box center [82, 520] width 117 height 1208
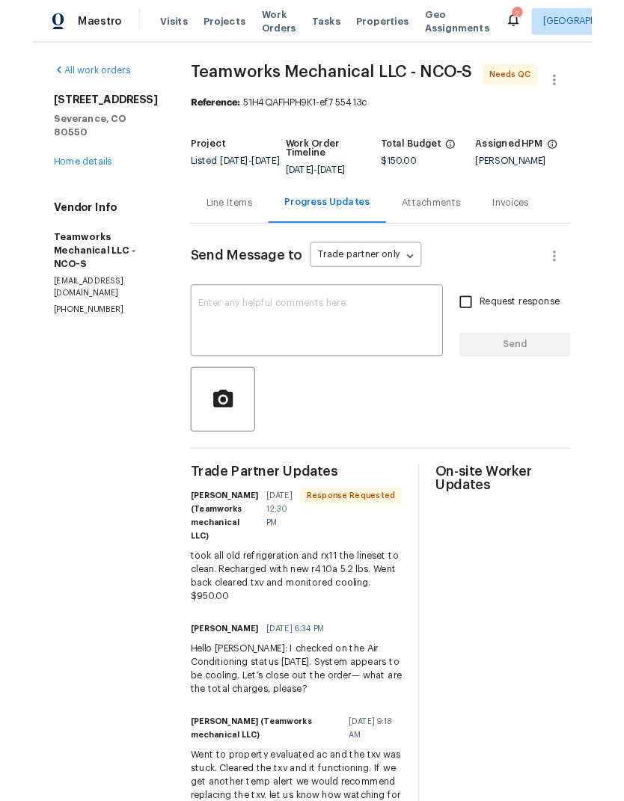
scroll to position [0, 0]
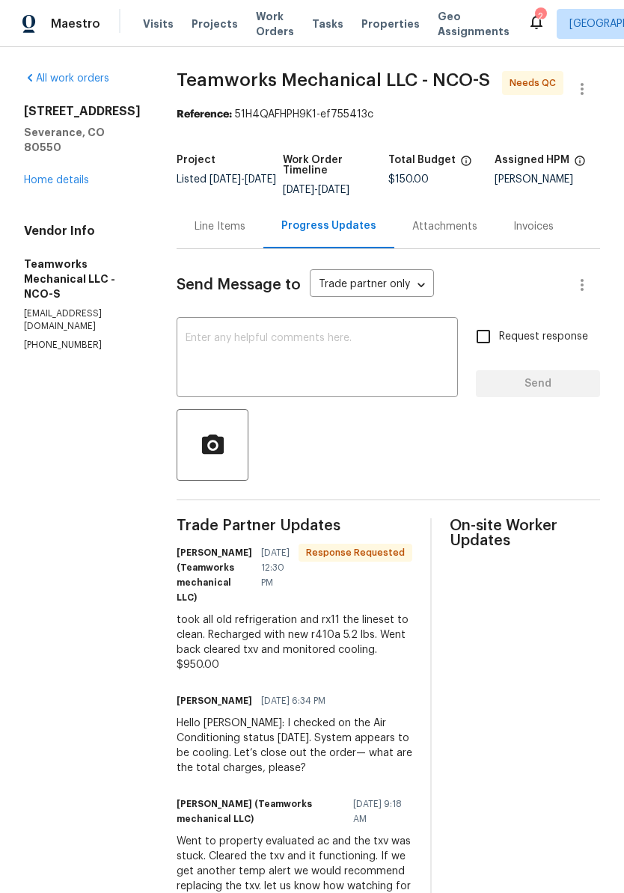
click at [47, 185] on link "Home details" at bounding box center [56, 180] width 65 height 10
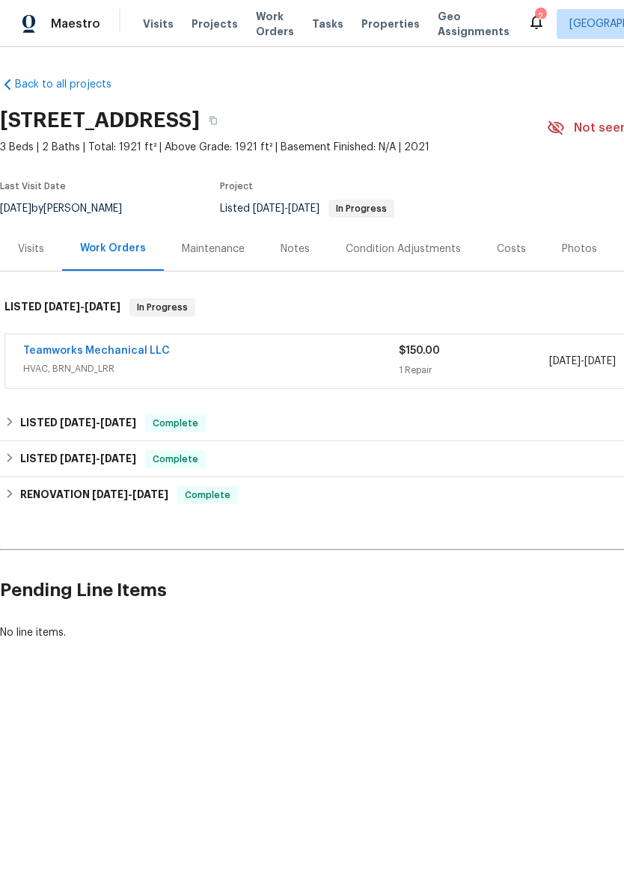
click at [108, 355] on link "Teamworks Mechanical LLC" at bounding box center [96, 350] width 147 height 10
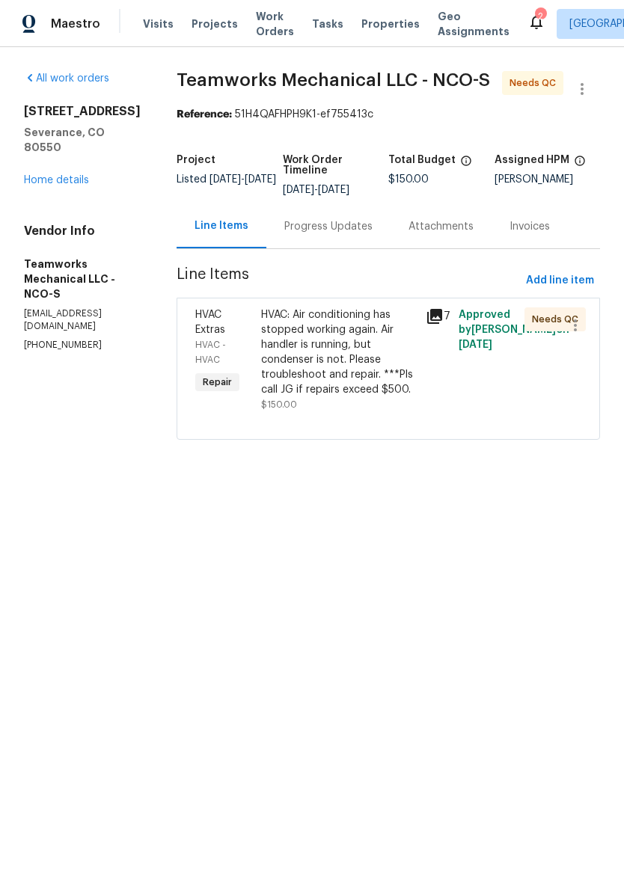
click at [387, 382] on div "HVAC: Air conditioning has stopped working again. Air handler is running, but c…" at bounding box center [339, 352] width 156 height 90
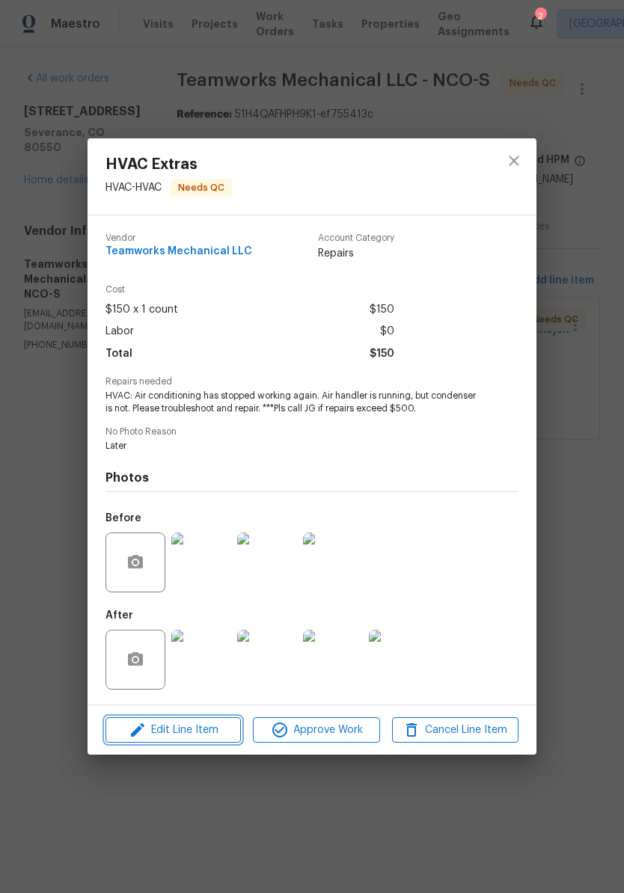
click at [222, 722] on span "Edit Line Item" at bounding box center [173, 730] width 126 height 19
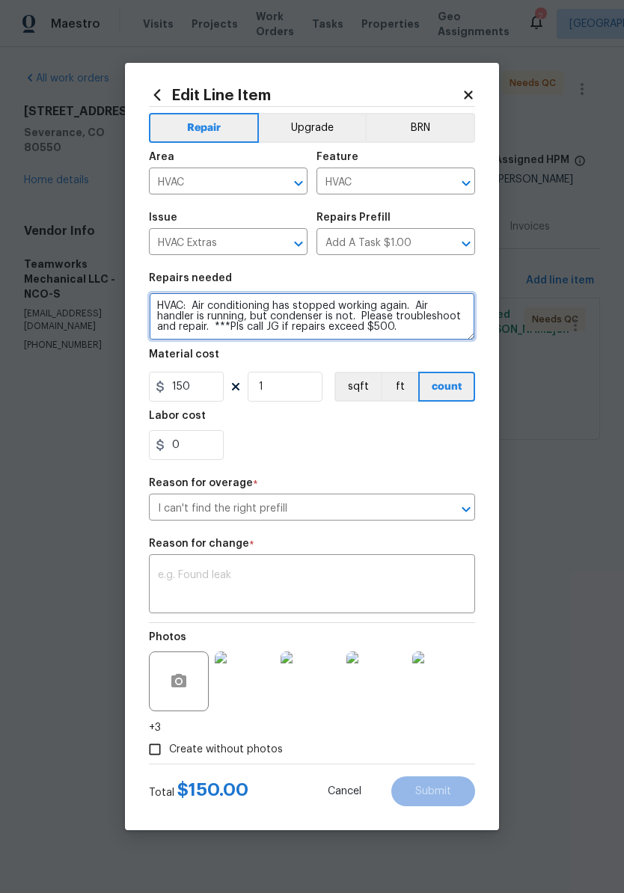
click at [454, 330] on textarea "HVAC: Air conditioning has stopped working again. Air handler is running, but c…" at bounding box center [312, 316] width 326 height 48
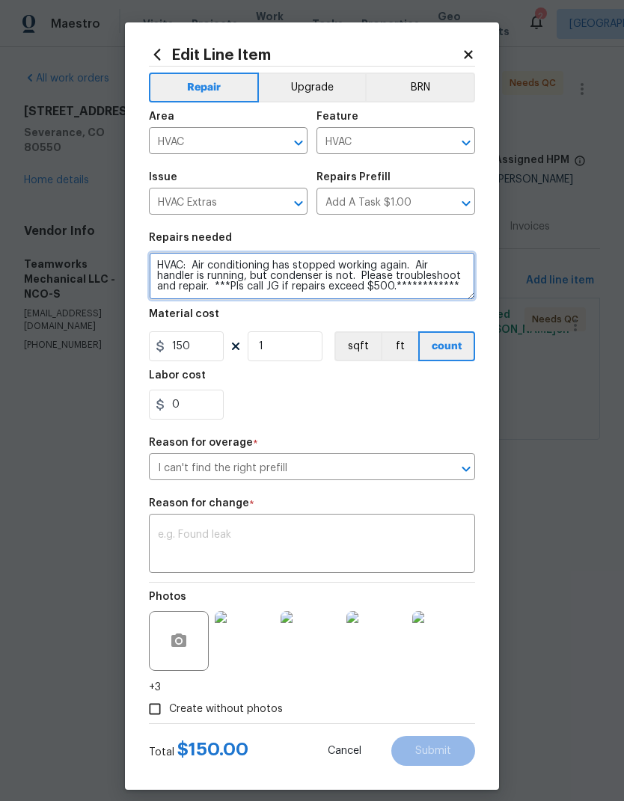
paste textarea "Cara Rocha (Teamworks mechanical LLC) 08/14/2025 12:30 PM Response Requested to…"
type textarea "**********"
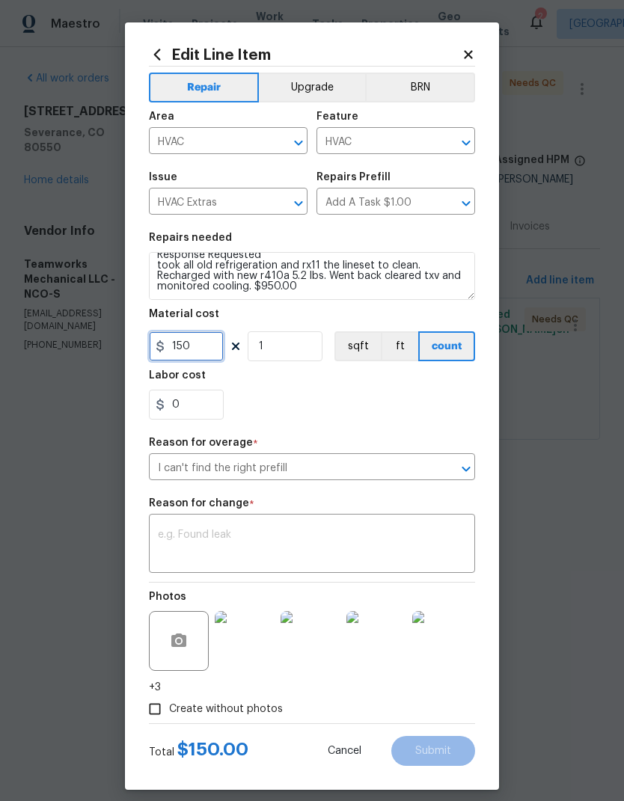
click at [172, 336] on input "150" at bounding box center [186, 346] width 75 height 30
click at [179, 351] on input "150" at bounding box center [186, 346] width 75 height 30
type input "950"
click at [437, 403] on div "0" at bounding box center [312, 405] width 326 height 30
click at [173, 544] on textarea at bounding box center [312, 544] width 308 height 31
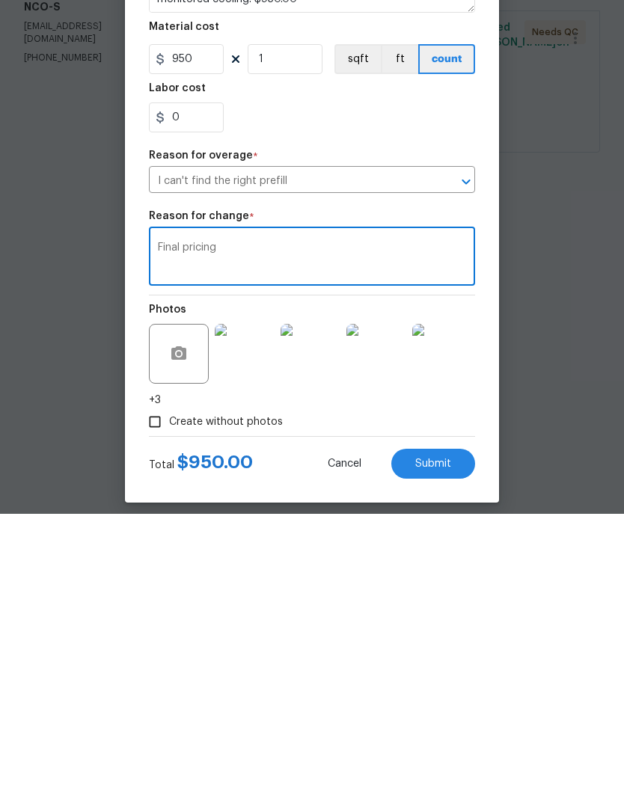
type textarea "Final pricing"
click at [470, 736] on button "Submit" at bounding box center [433, 751] width 84 height 30
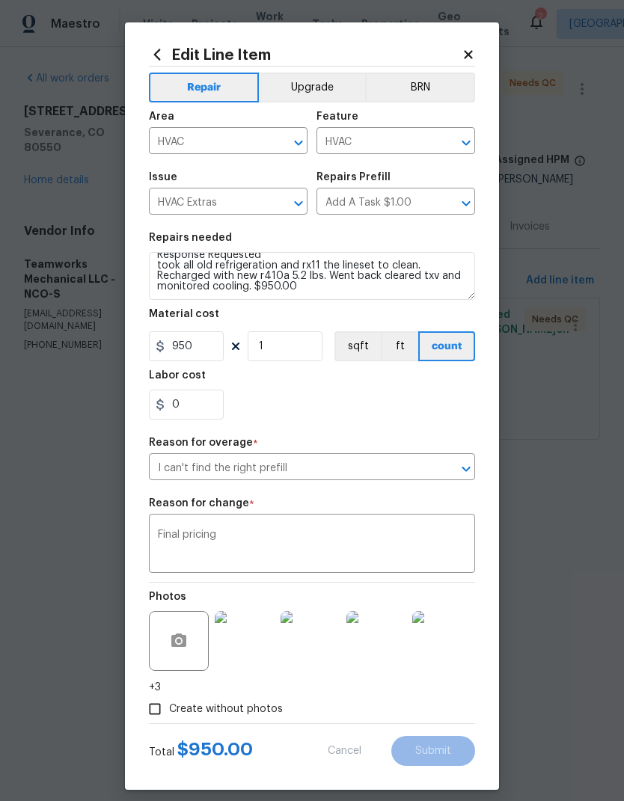
type textarea "HVAC: Air conditioning has stopped working again. Air handler is running, but c…"
type input "150"
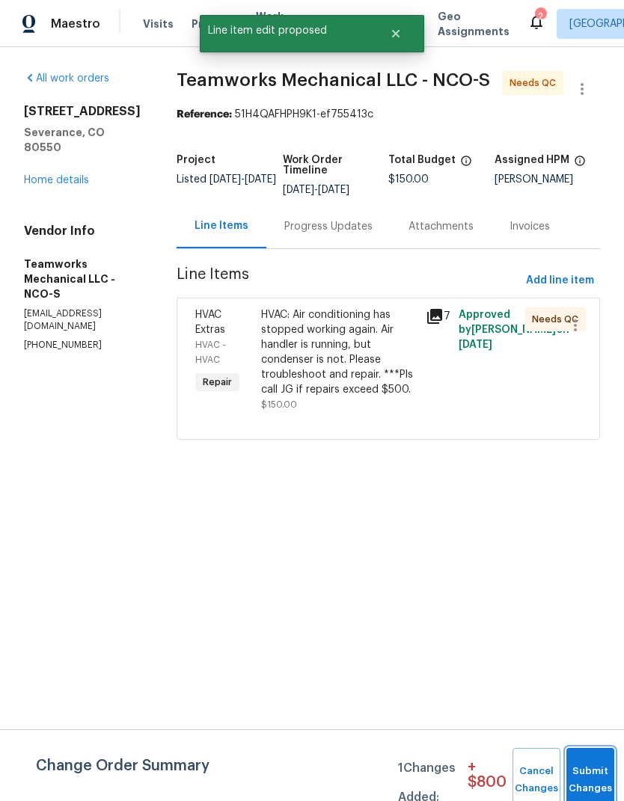
click at [593, 771] on button "Submit Changes" at bounding box center [590, 780] width 48 height 64
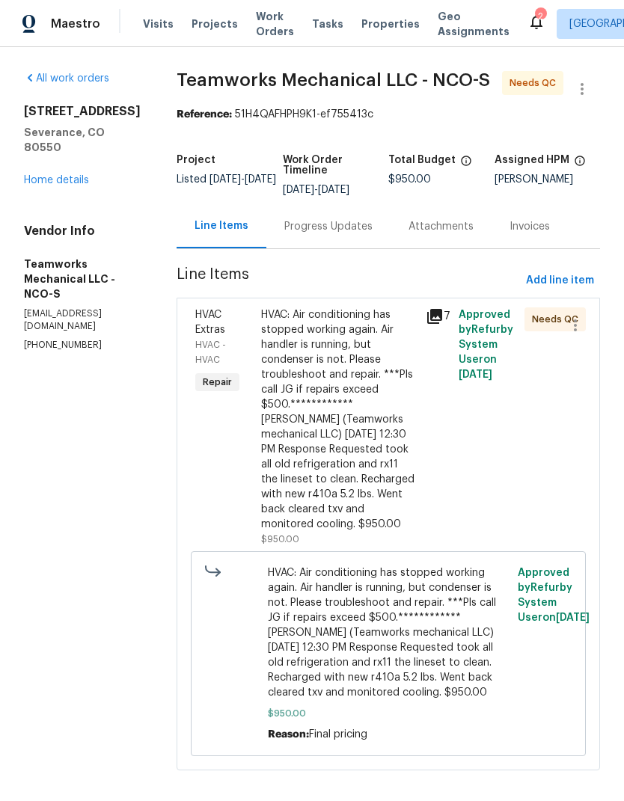
click at [372, 441] on div "**********" at bounding box center [339, 419] width 156 height 224
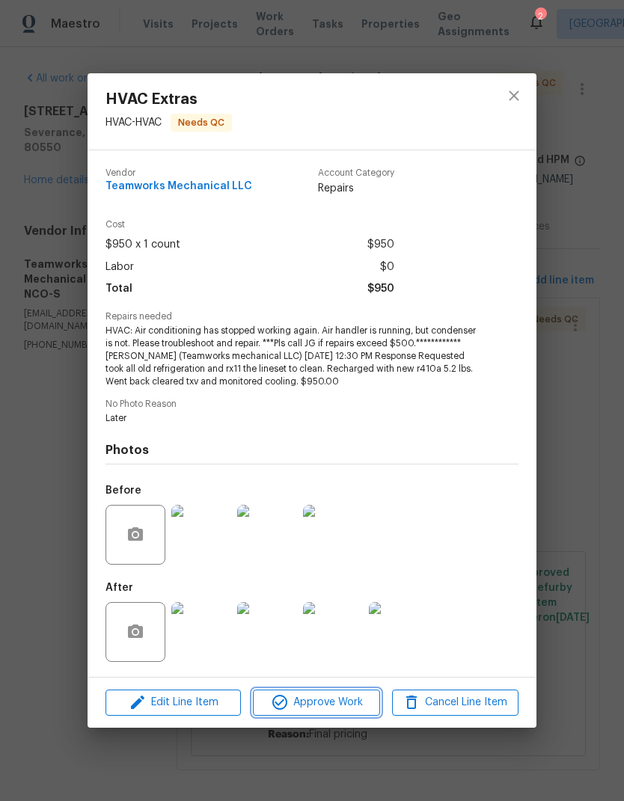
click at [340, 697] on span "Approve Work" at bounding box center [315, 702] width 117 height 19
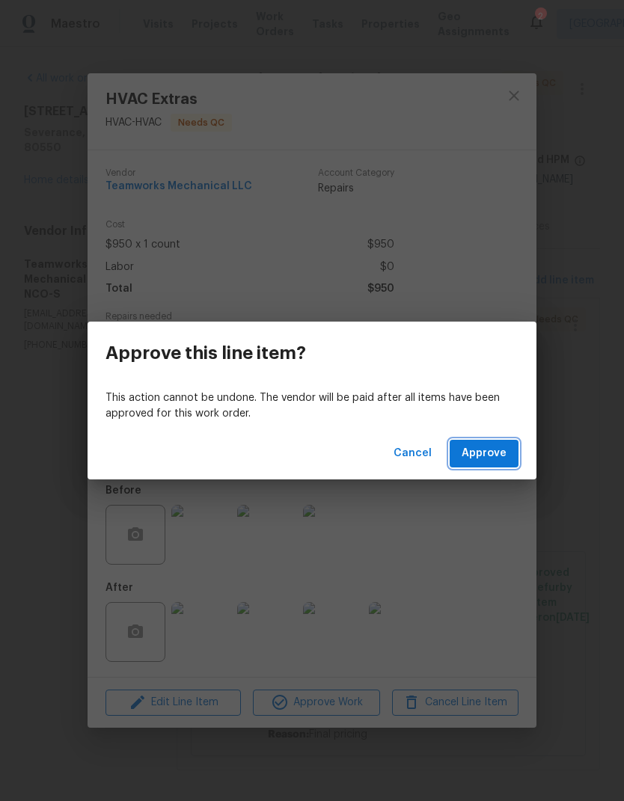
click at [487, 443] on button "Approve" at bounding box center [483, 454] width 69 height 28
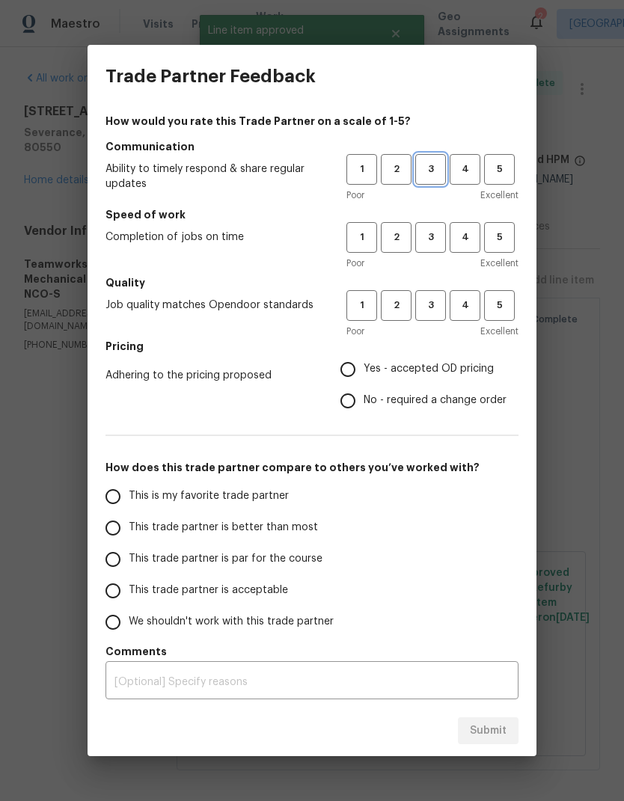
click at [445, 176] on button "3" at bounding box center [430, 169] width 31 height 31
click at [431, 230] on span "3" at bounding box center [430, 237] width 28 height 17
click at [438, 297] on span "3" at bounding box center [430, 305] width 28 height 17
click at [128, 499] on input "This is my favorite trade partner" at bounding box center [112, 496] width 31 height 31
radio input "true"
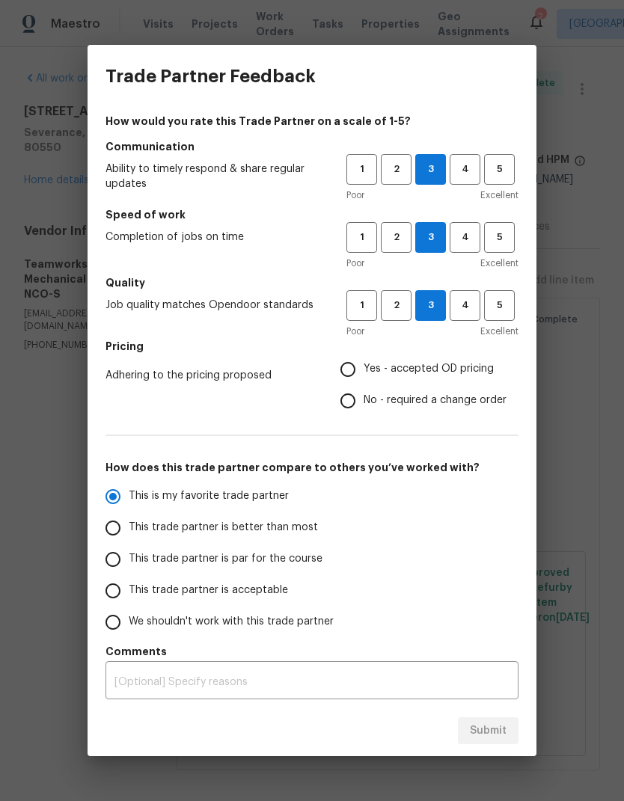
click at [363, 369] on input "Yes - accepted OD pricing" at bounding box center [347, 369] width 31 height 31
click at [482, 722] on span "Submit" at bounding box center [488, 731] width 37 height 19
radio input "false"
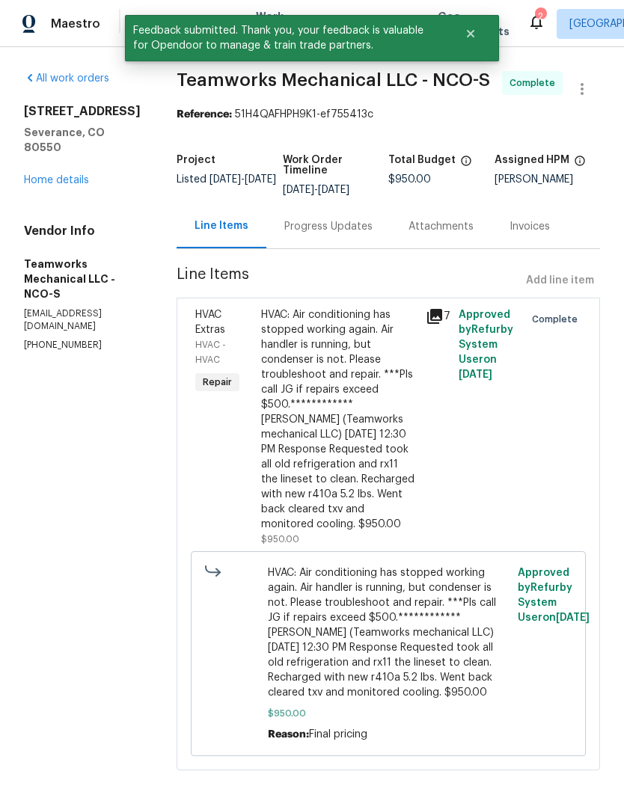
click at [31, 185] on link "Home details" at bounding box center [56, 180] width 65 height 10
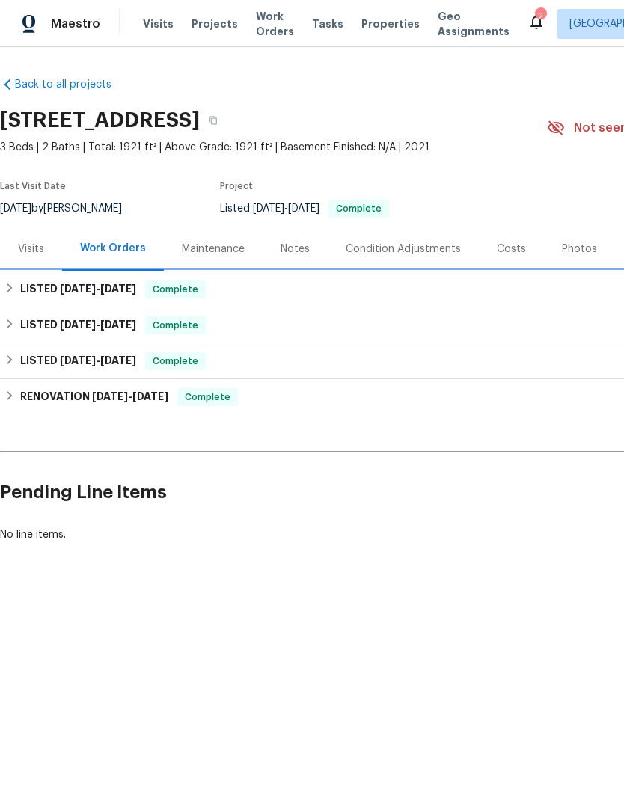
click at [60, 291] on span "[DATE]" at bounding box center [78, 288] width 36 height 10
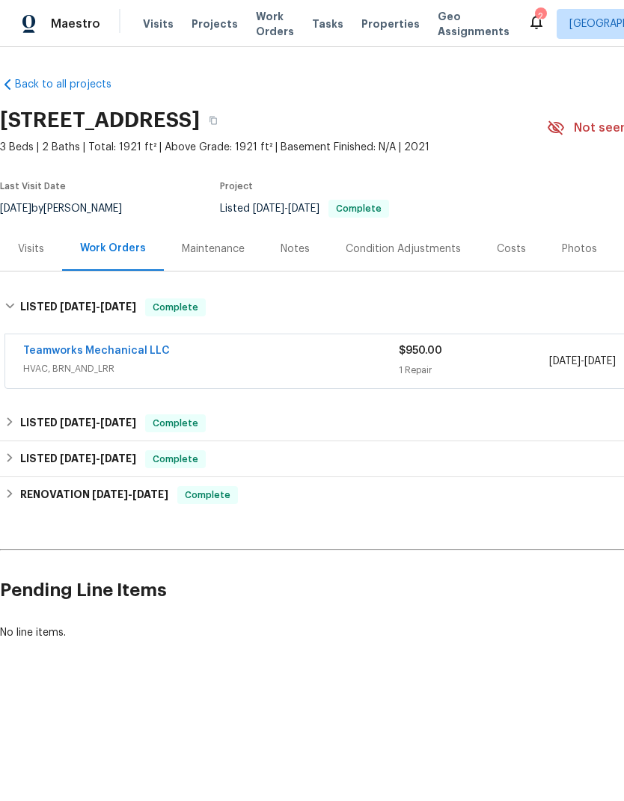
click at [62, 354] on link "Teamworks Mechanical LLC" at bounding box center [96, 350] width 147 height 10
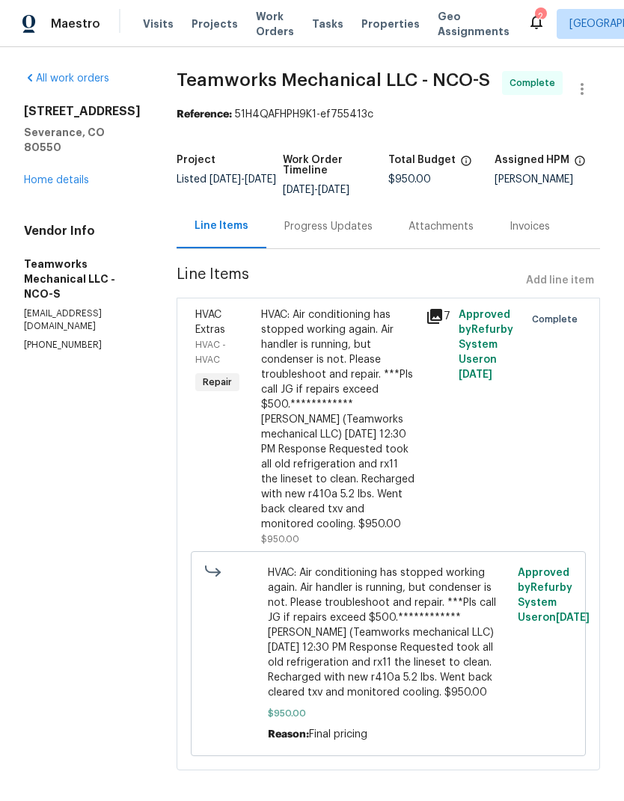
click at [326, 237] on div "Progress Updates" at bounding box center [328, 226] width 124 height 44
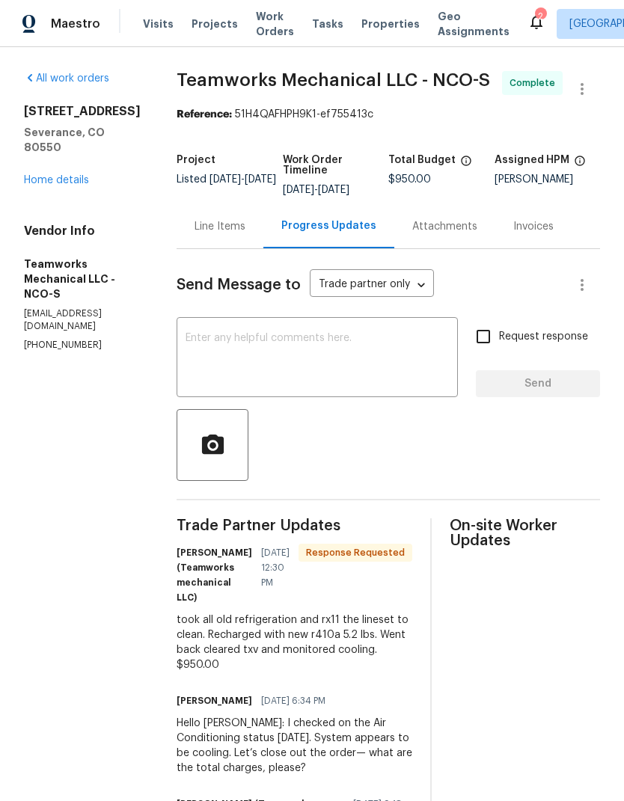
click at [187, 336] on textarea at bounding box center [316, 359] width 263 height 52
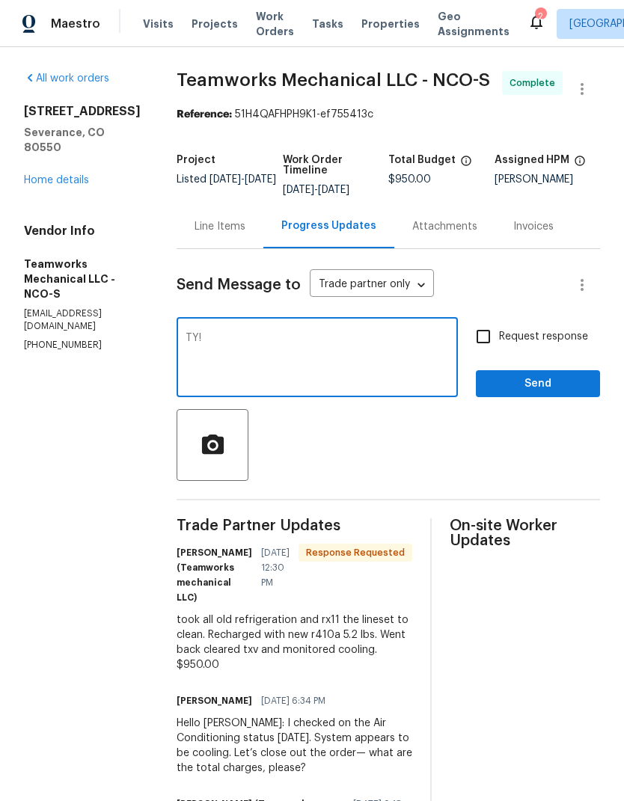
type textarea "TY!"
click at [553, 392] on span "Send" at bounding box center [537, 384] width 100 height 19
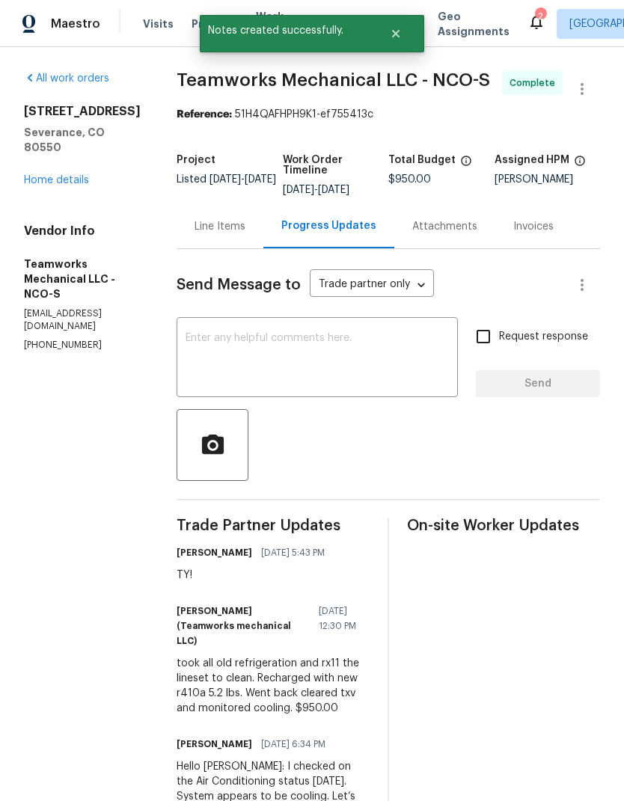
click at [43, 185] on link "Home details" at bounding box center [56, 180] width 65 height 10
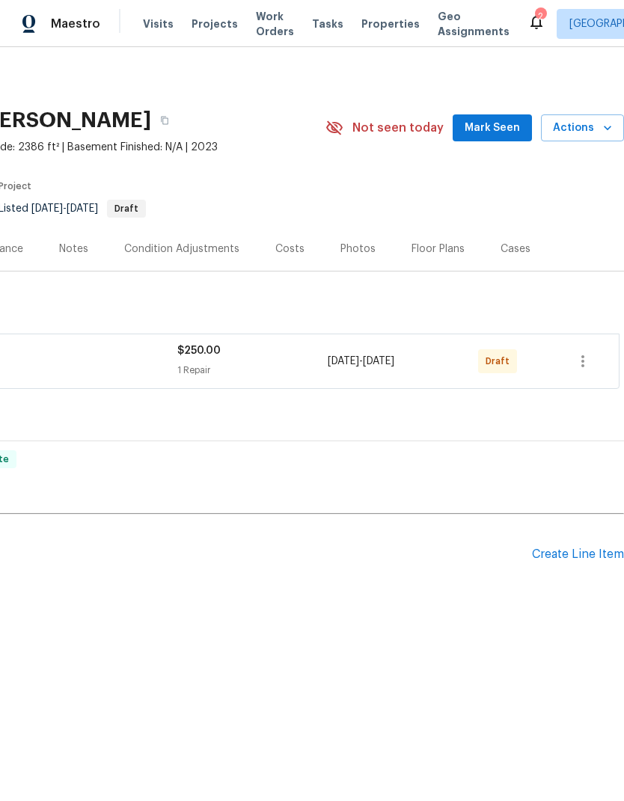
scroll to position [0, 221]
click at [588, 369] on icon "button" at bounding box center [582, 361] width 18 height 18
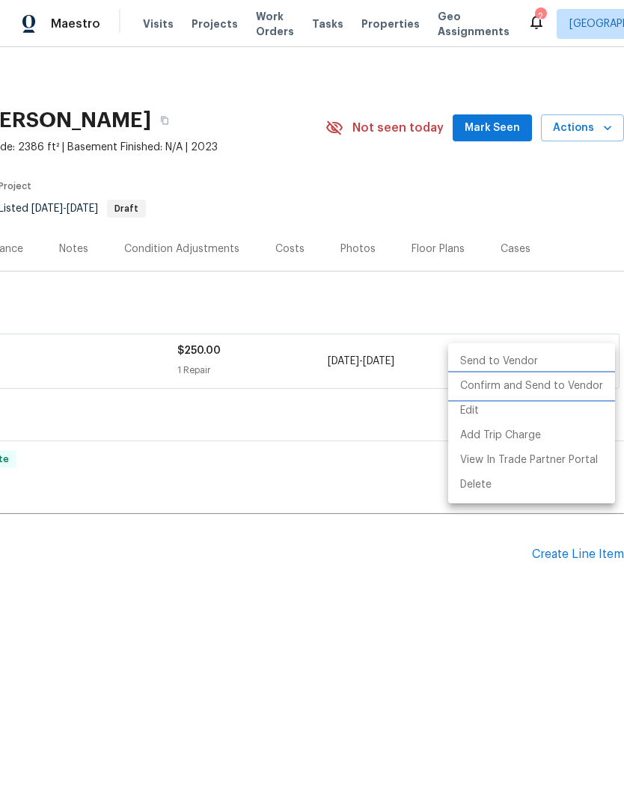
click at [576, 391] on li "Confirm and Send to Vendor" at bounding box center [531, 386] width 167 height 25
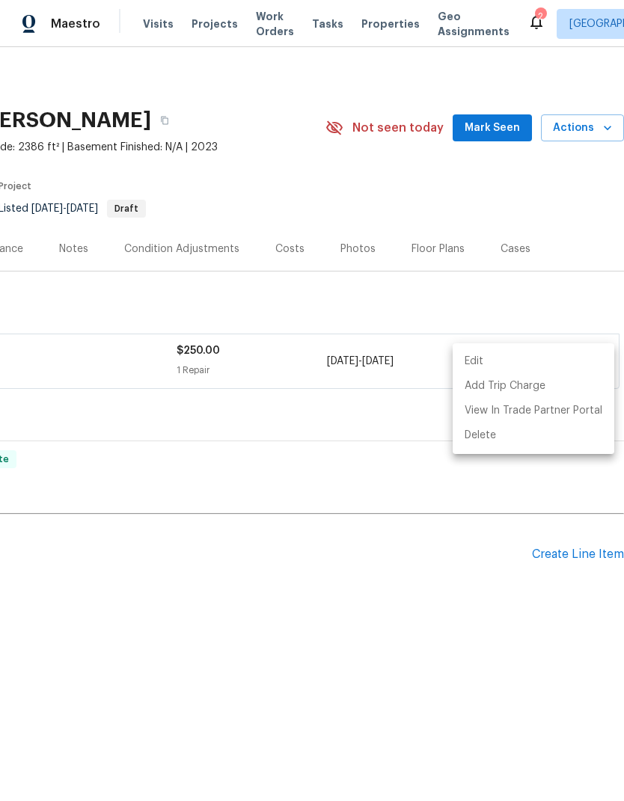
click at [513, 500] on div at bounding box center [312, 400] width 624 height 801
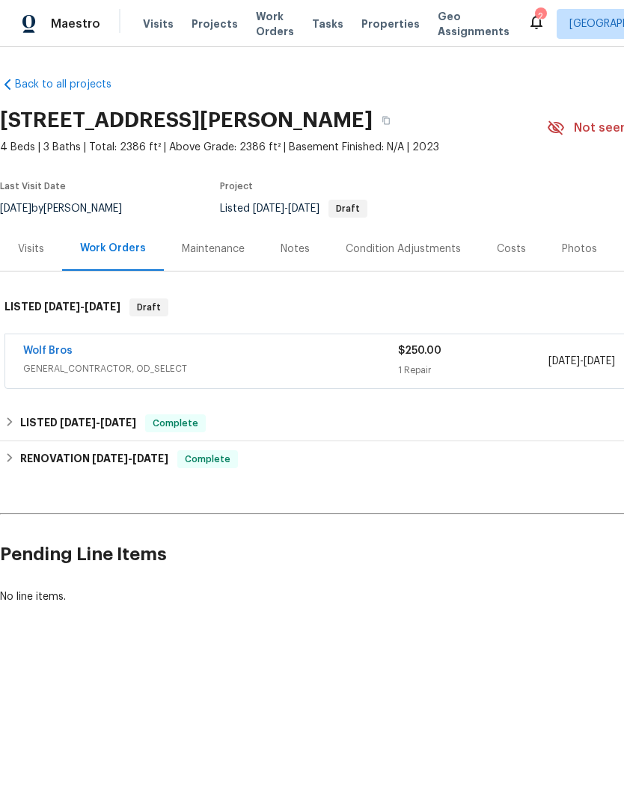
scroll to position [0, 0]
click at [55, 354] on link "Wolf Bros" at bounding box center [47, 350] width 49 height 10
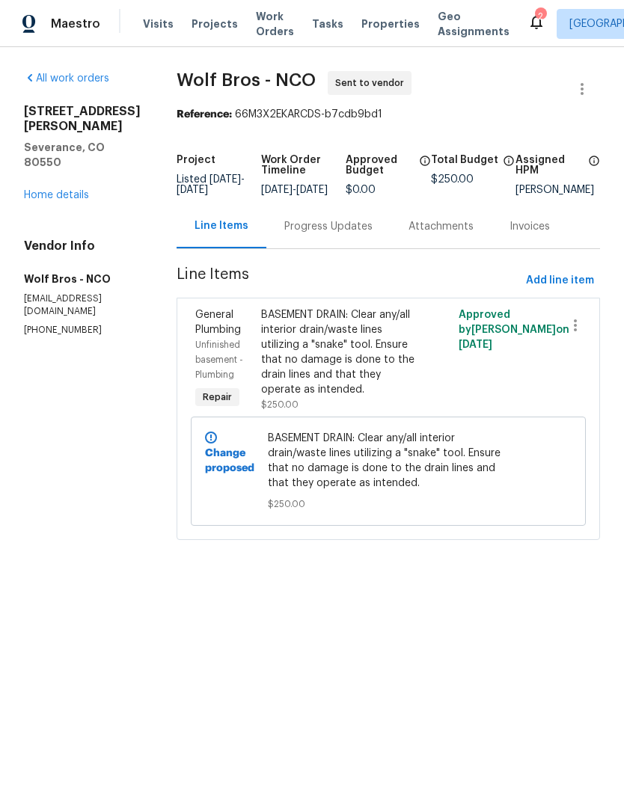
click at [46, 197] on link "Home details" at bounding box center [56, 195] width 65 height 10
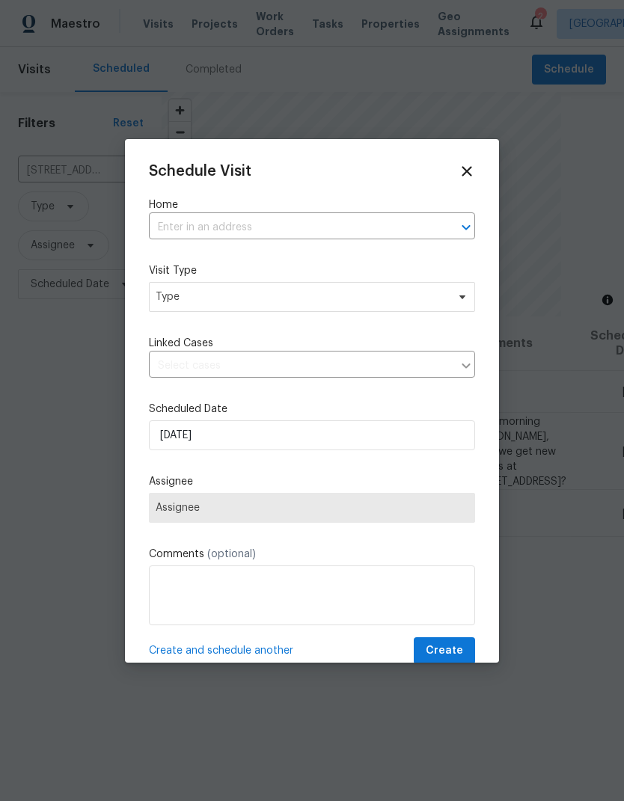
click at [587, 70] on div at bounding box center [312, 400] width 624 height 801
click at [187, 226] on input "text" at bounding box center [291, 227] width 284 height 23
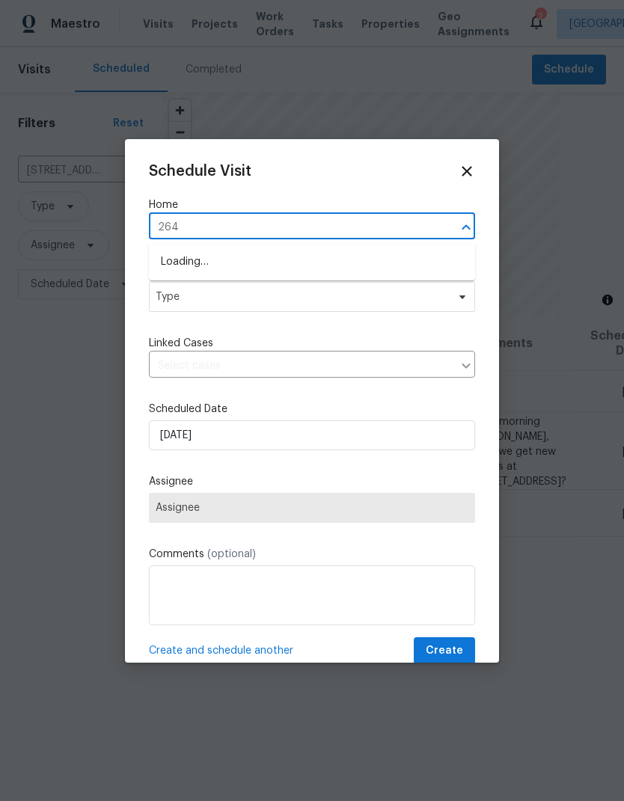
type input "2648"
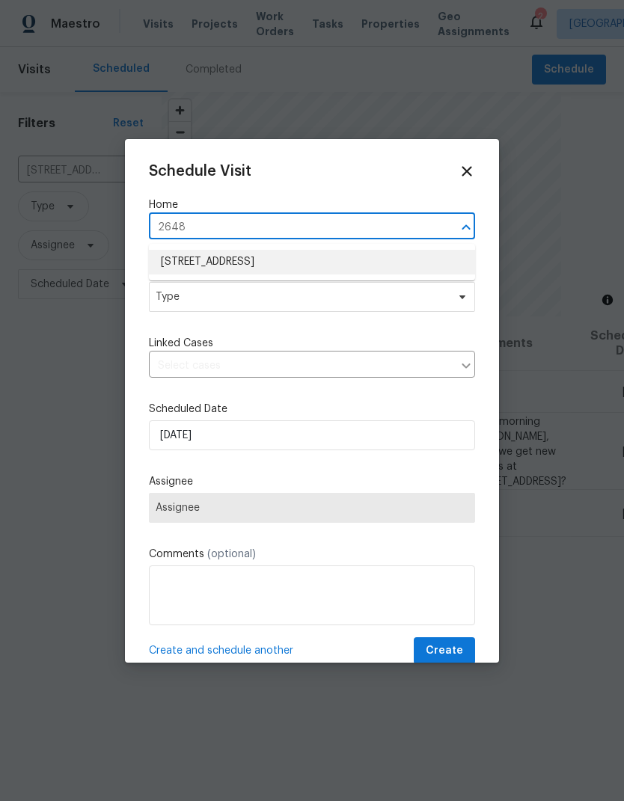
click at [153, 271] on li "2648 Cutter Dr, Severance, CO 80524" at bounding box center [312, 262] width 326 height 25
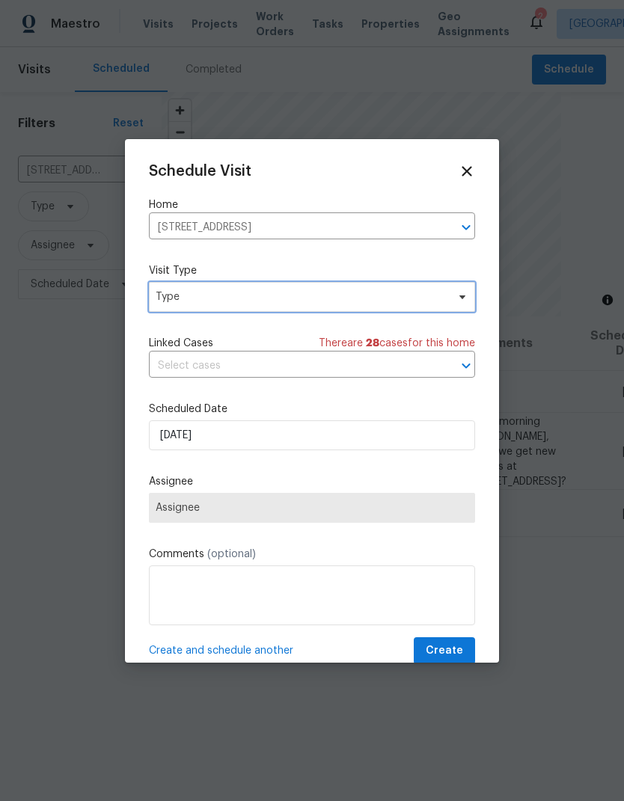
click at [170, 298] on span "Type" at bounding box center [301, 296] width 291 height 15
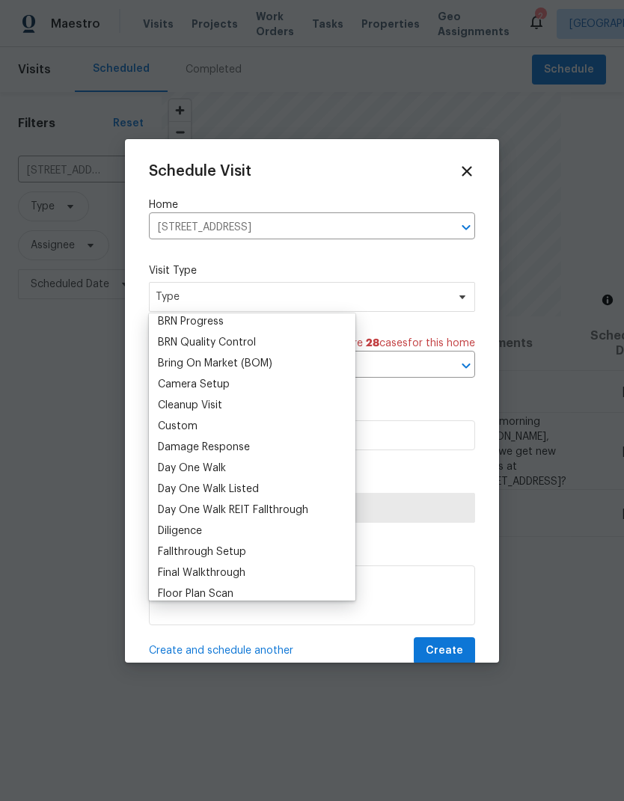
scroll to position [132, 0]
click at [159, 430] on div "Custom" at bounding box center [178, 425] width 40 height 15
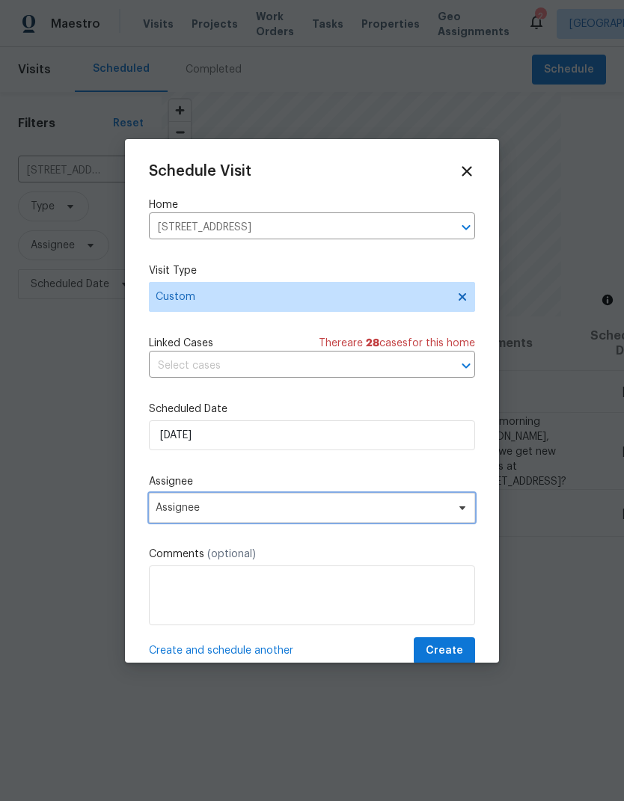
click at [169, 508] on span "Assignee" at bounding box center [302, 508] width 293 height 12
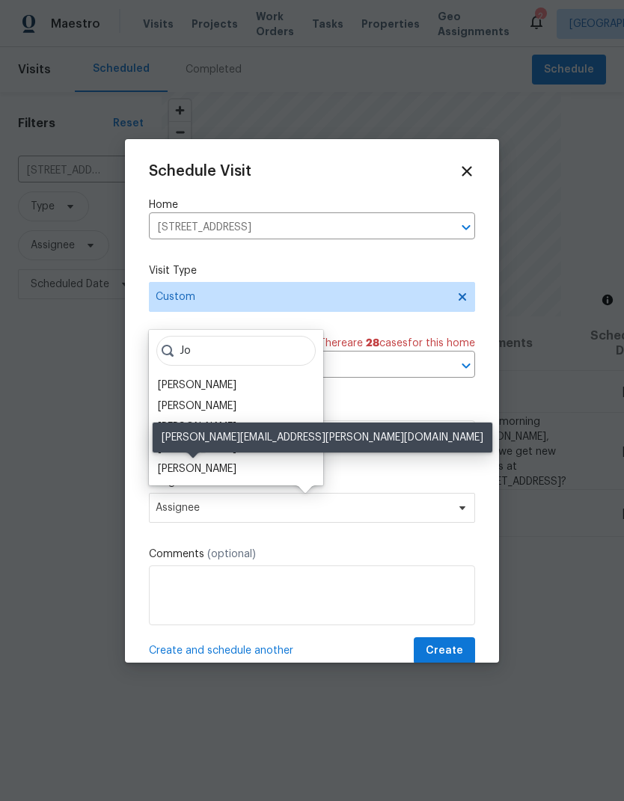
type input "Jo"
click at [175, 475] on div "[PERSON_NAME]" at bounding box center [197, 468] width 79 height 15
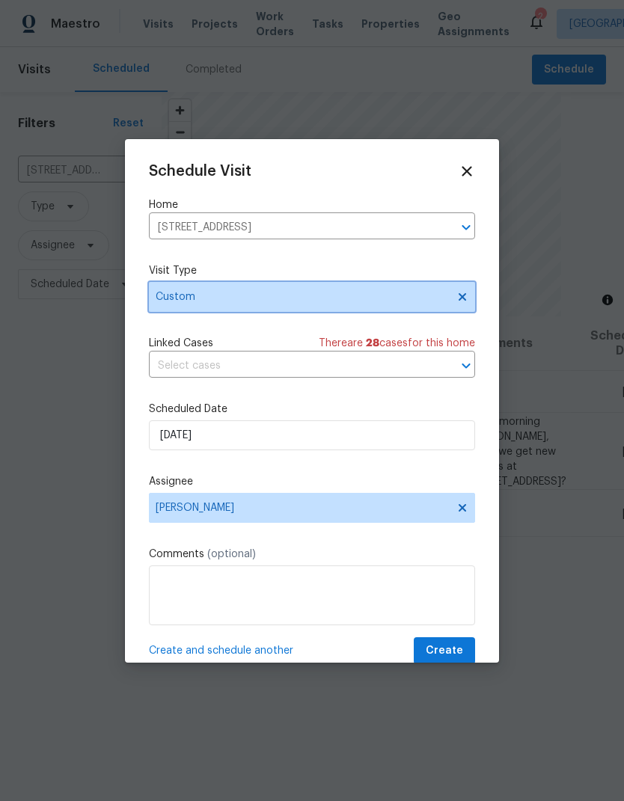
click at [169, 298] on span "Custom" at bounding box center [301, 296] width 291 height 15
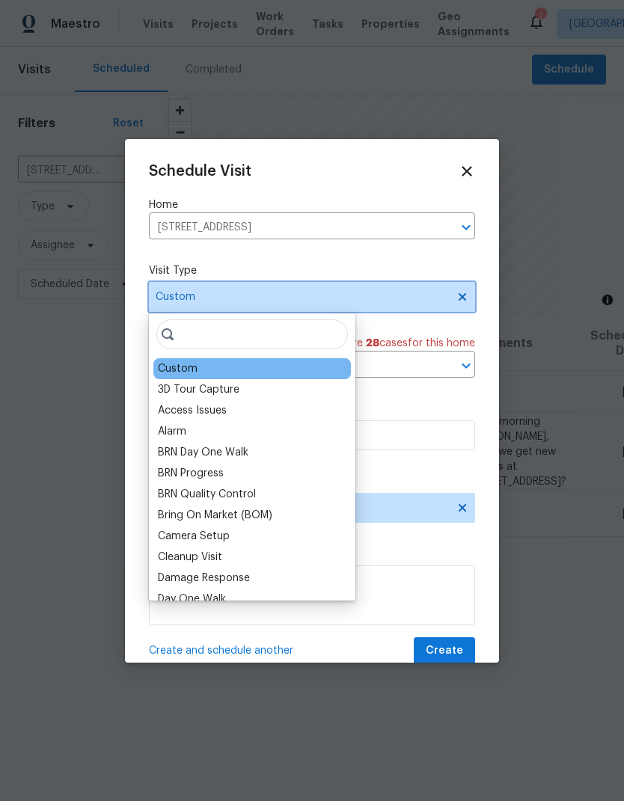
click at [157, 293] on span "Custom" at bounding box center [301, 296] width 291 height 15
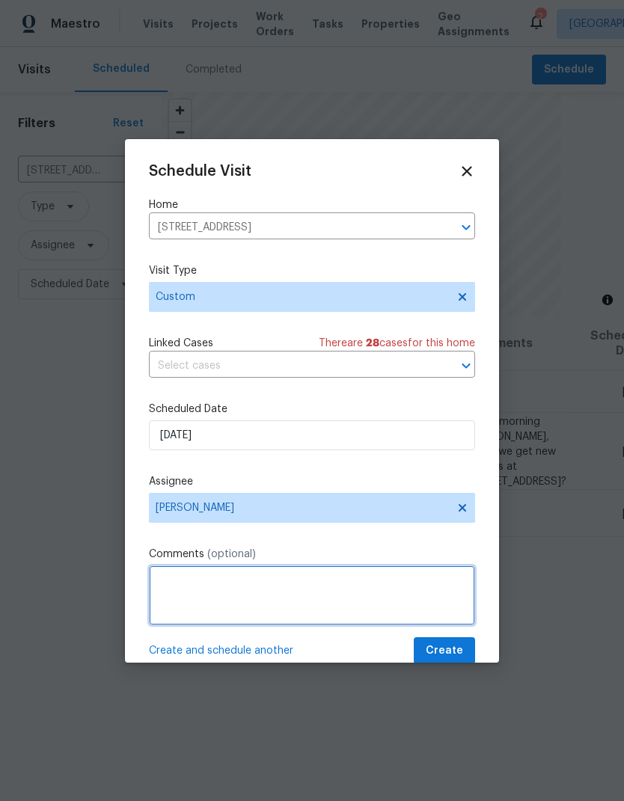
click at [163, 587] on textarea at bounding box center [312, 595] width 326 height 60
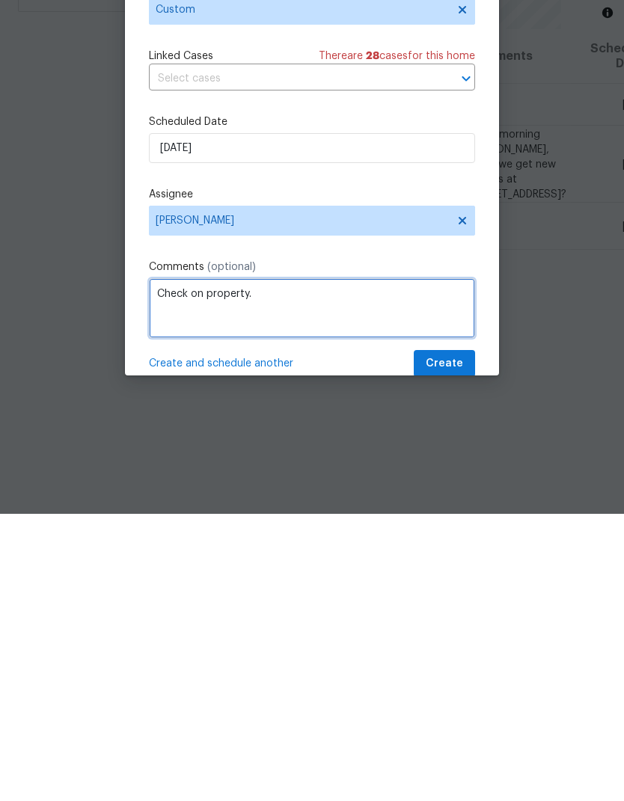
type textarea "Check on property."
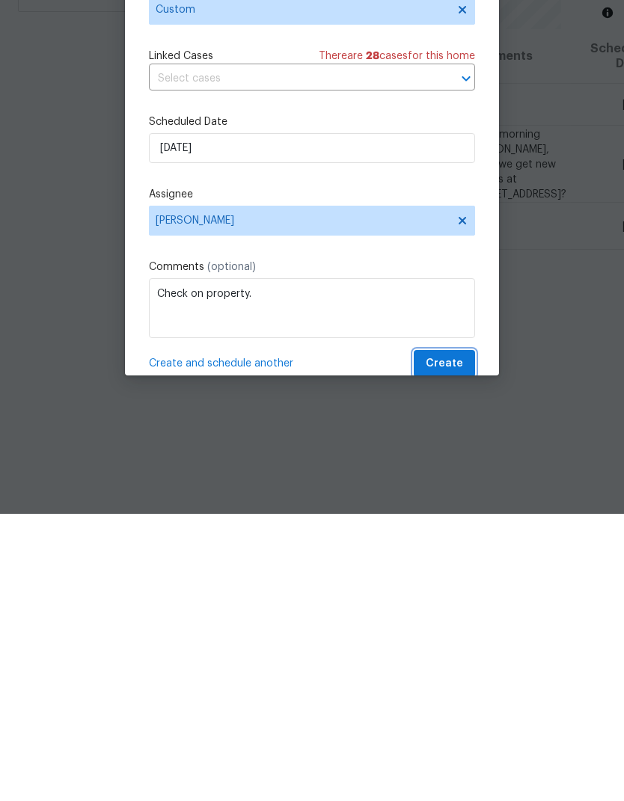
click at [443, 642] on span "Create" at bounding box center [443, 651] width 37 height 19
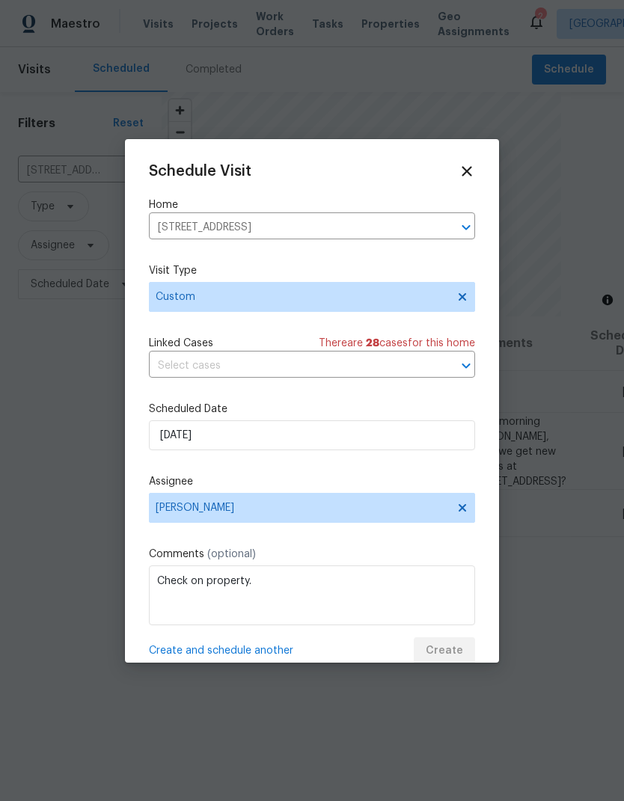
scroll to position [0, 0]
click at [464, 656] on button "Create" at bounding box center [443, 651] width 61 height 28
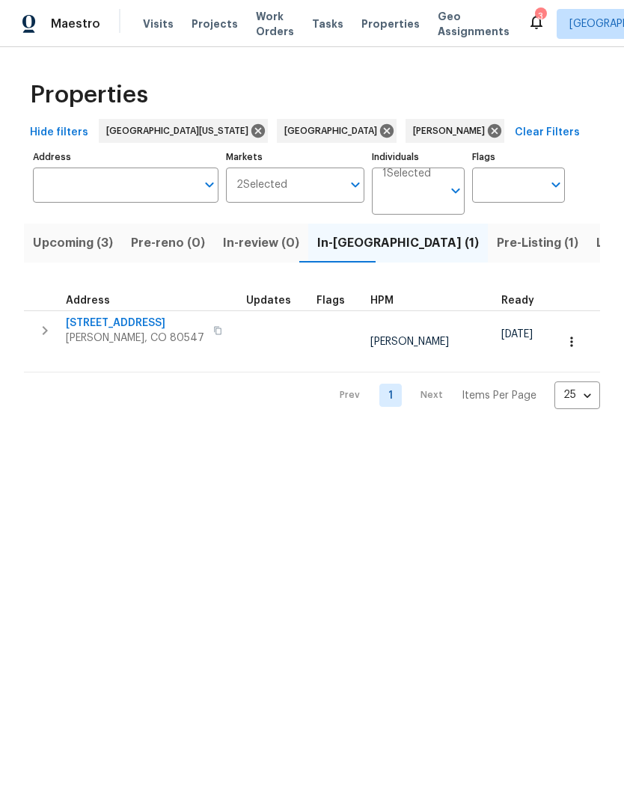
click at [596, 250] on span "Listed (19)" at bounding box center [627, 243] width 62 height 21
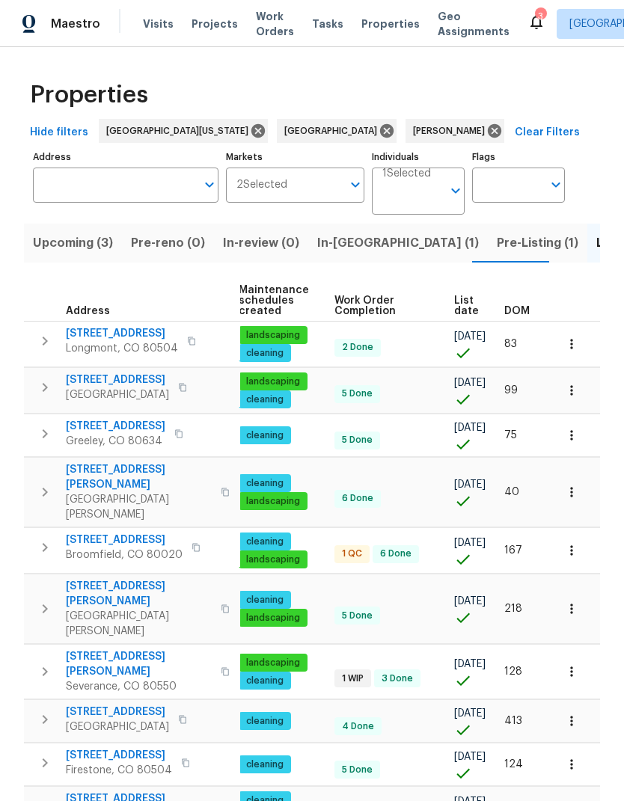
scroll to position [0, 192]
click at [462, 307] on span "List date" at bounding box center [466, 305] width 25 height 21
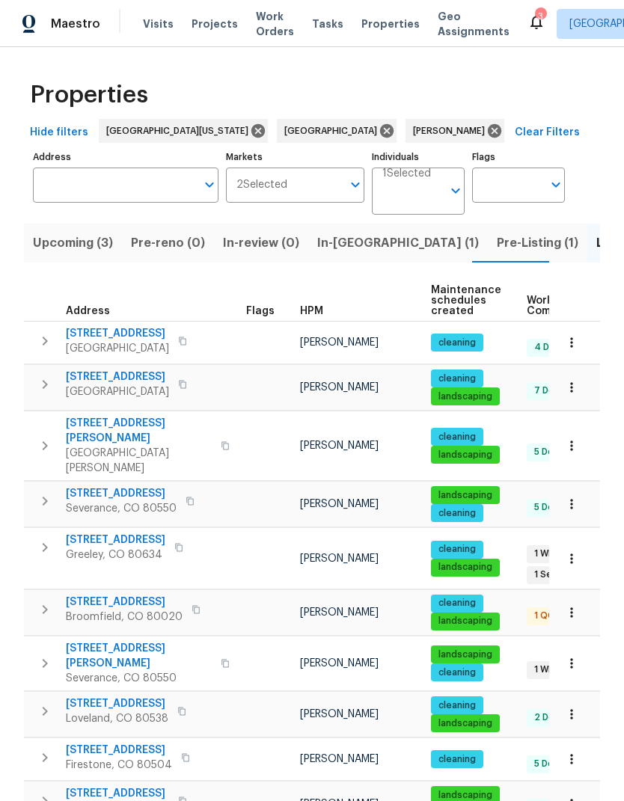
click at [92, 416] on span "4753 Brenton Dr" at bounding box center [139, 431] width 146 height 30
click at [580, 429] on button "button" at bounding box center [571, 445] width 33 height 33
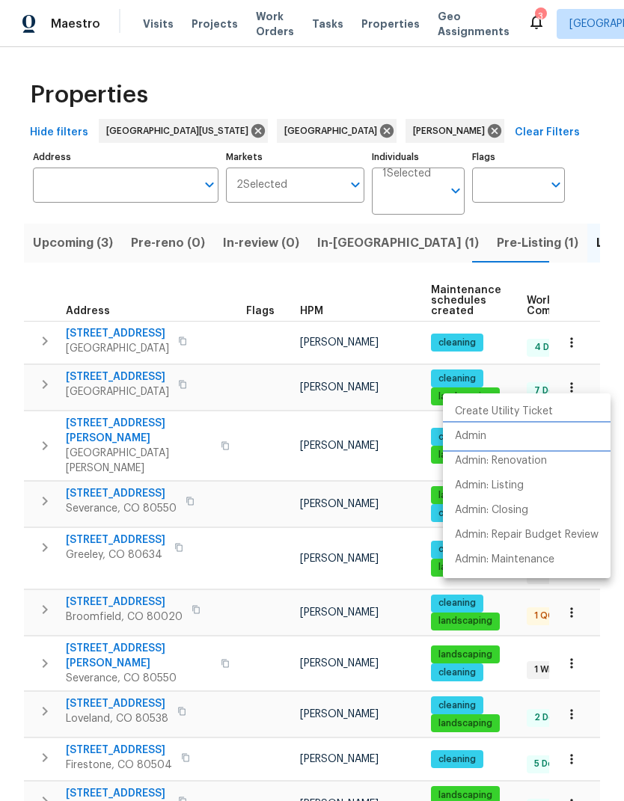
click at [515, 436] on li "Admin" at bounding box center [526, 436] width 167 height 25
click at [76, 222] on div at bounding box center [312, 400] width 624 height 801
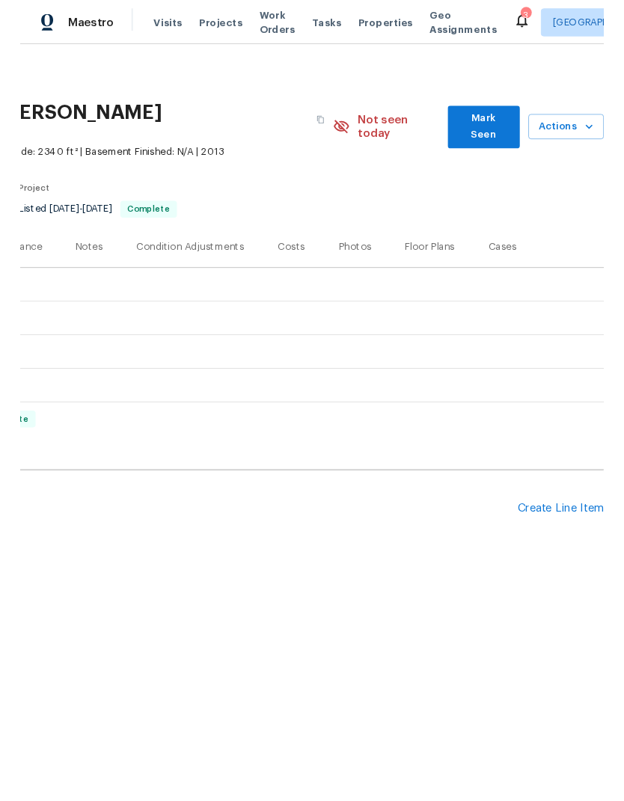
scroll to position [0, 221]
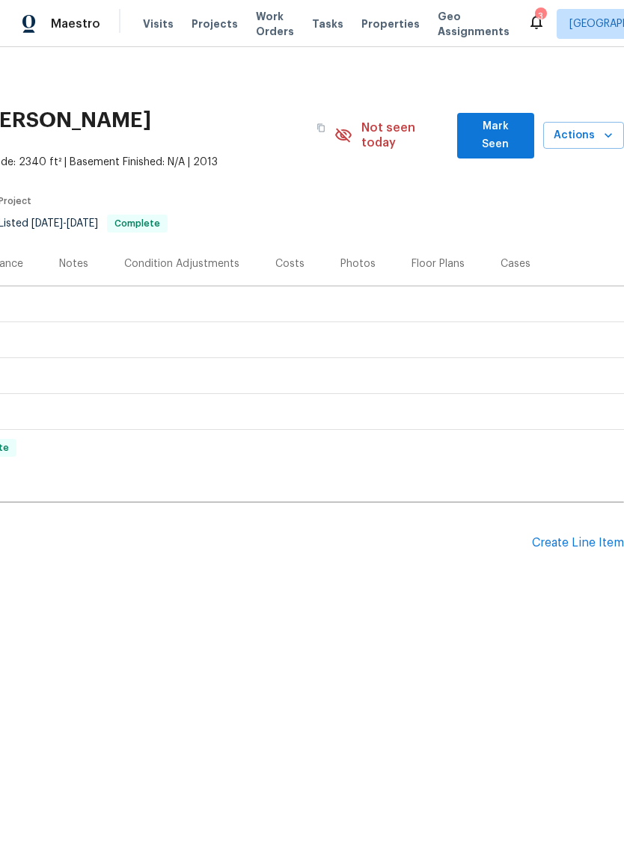
click at [570, 536] on div "Create Line Item" at bounding box center [578, 543] width 92 height 14
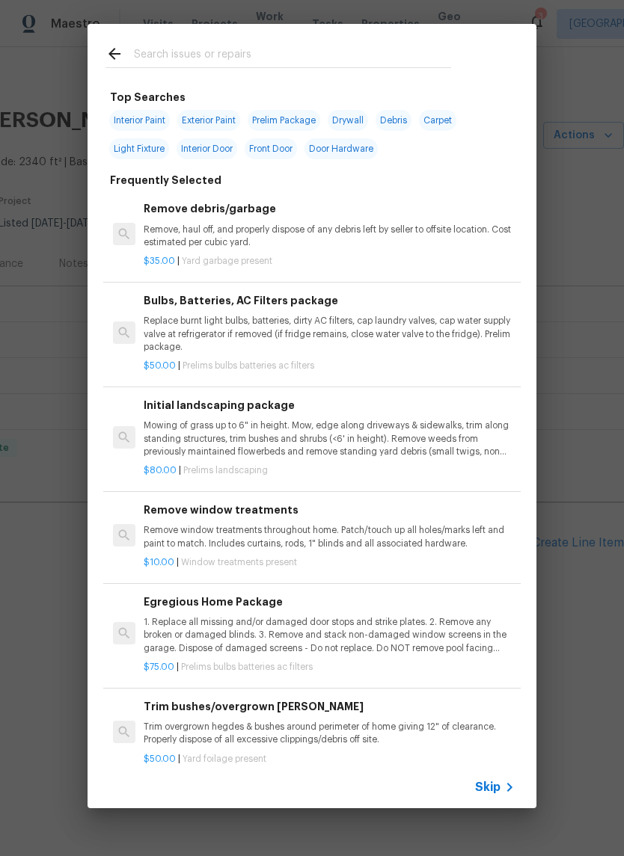
click at [152, 52] on input "text" at bounding box center [292, 56] width 317 height 22
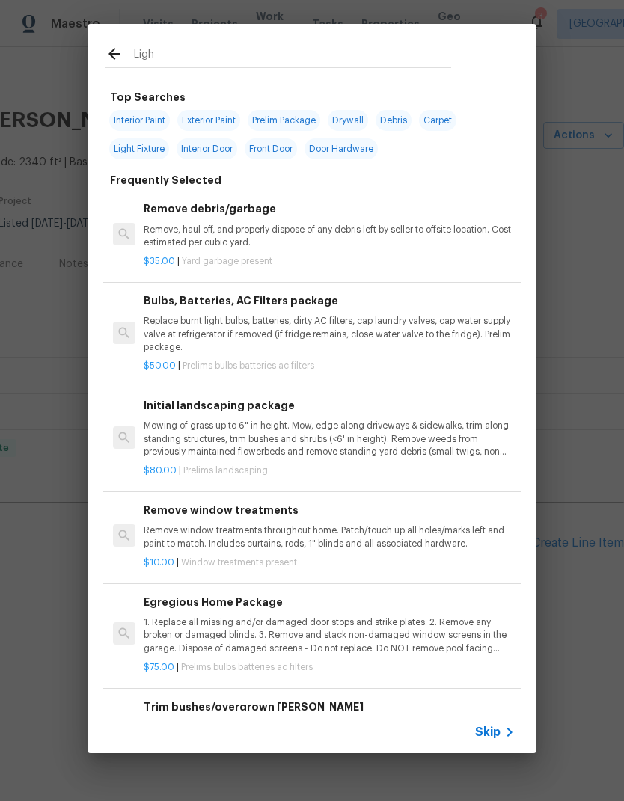
type input "Light"
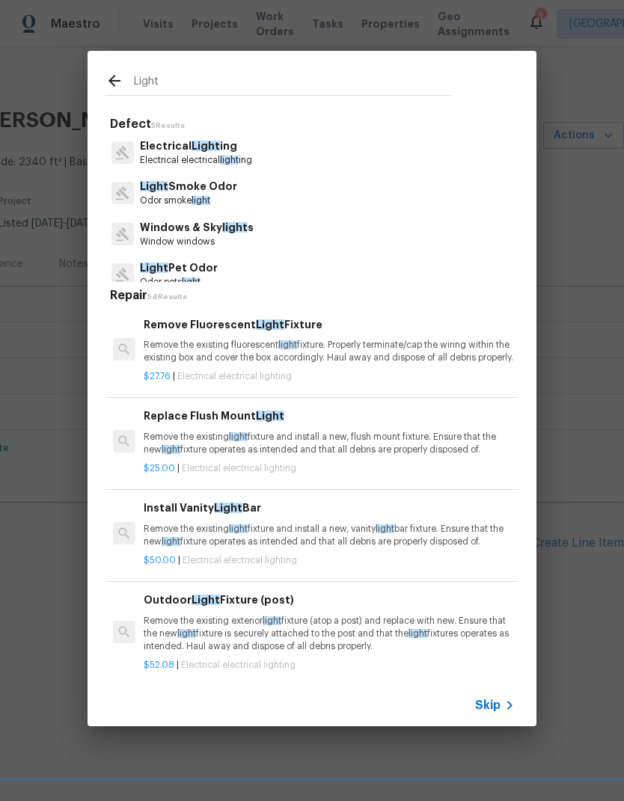
click at [151, 153] on p "Electrical Light ing" at bounding box center [196, 146] width 112 height 16
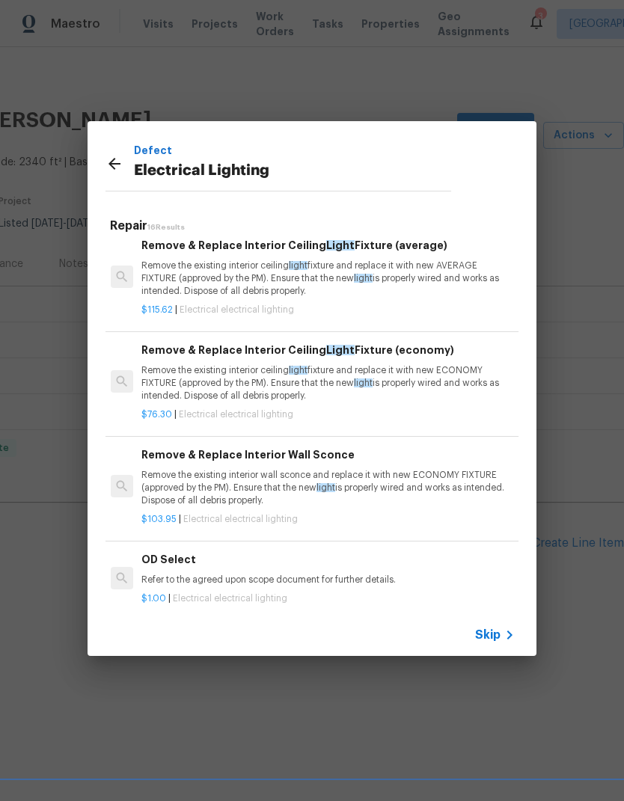
scroll to position [1124, 2]
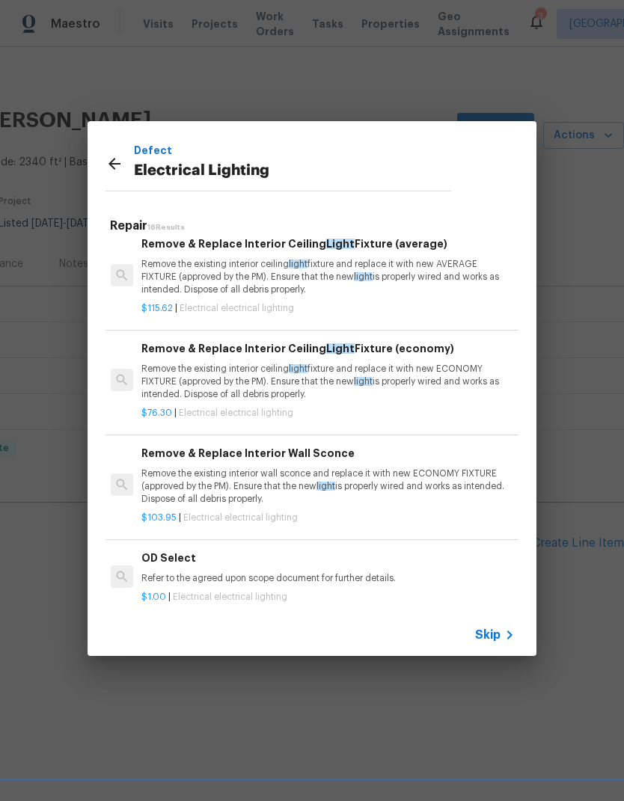
click at [167, 361] on div "Remove & Replace Interior Ceiling Light Fixture (economy) Remove the existing i…" at bounding box center [326, 370] width 371 height 61
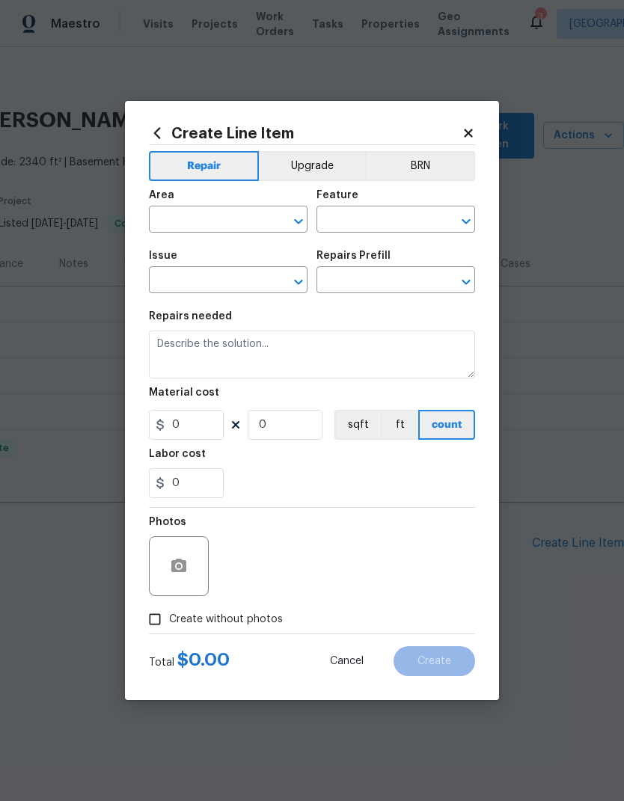
type input "Electrical Lighting"
type input "Remove & Replace Interior Ceiling Light Fixture (economy) $76.30"
type textarea "Remove the existing interior ceiling light fixture and replace it with new ECON…"
type input "76.3"
type input "1"
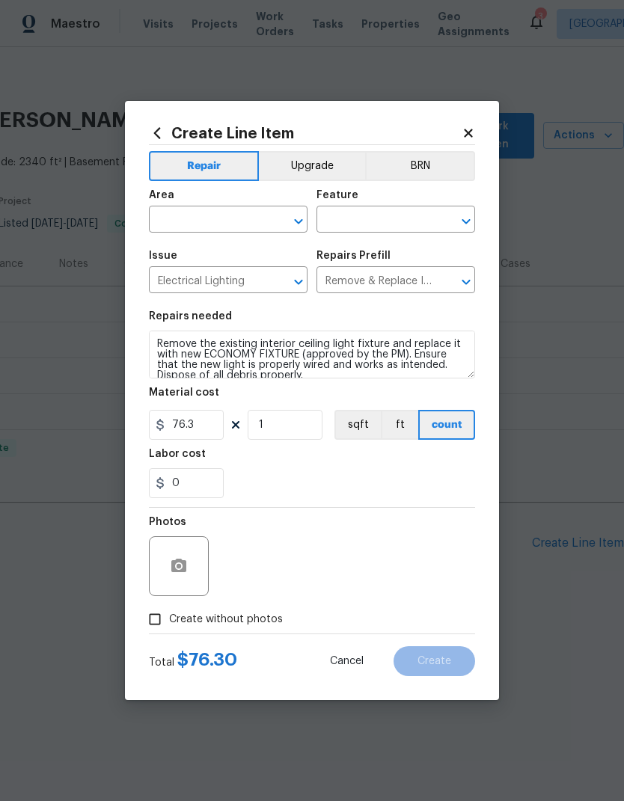
click at [171, 178] on button "Repair" at bounding box center [204, 166] width 110 height 30
click at [177, 212] on input "text" at bounding box center [207, 220] width 117 height 23
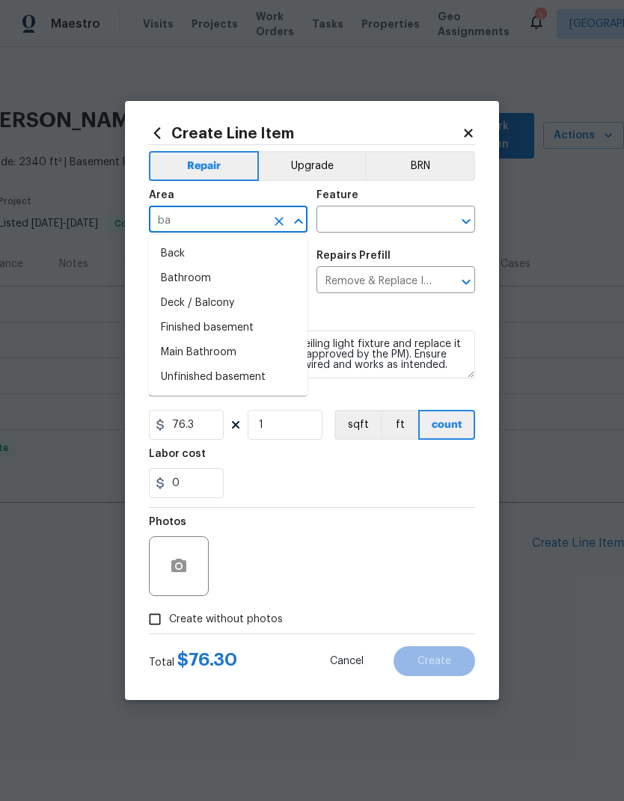
type input "b"
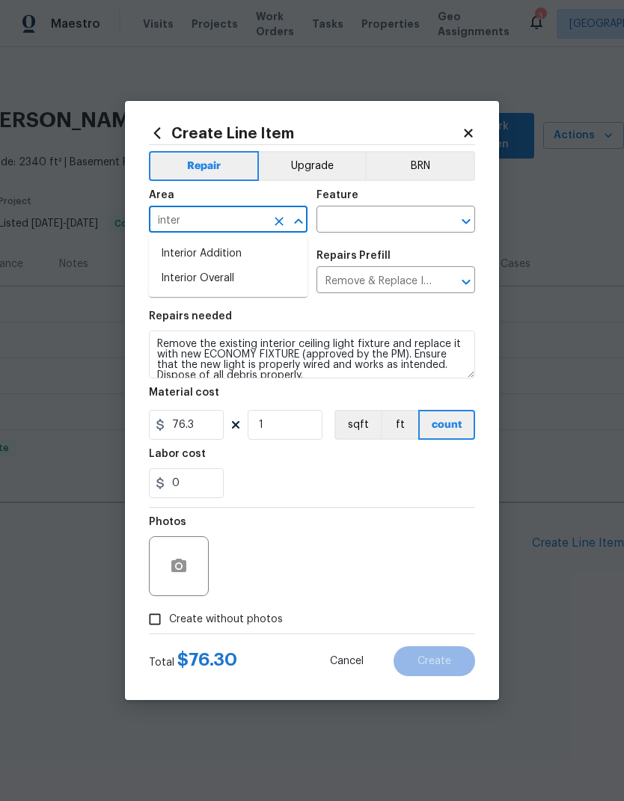
click at [167, 278] on li "Interior Overall" at bounding box center [228, 278] width 159 height 25
type input "Interior Overall"
click at [436, 217] on button "Clear" at bounding box center [446, 221] width 21 height 21
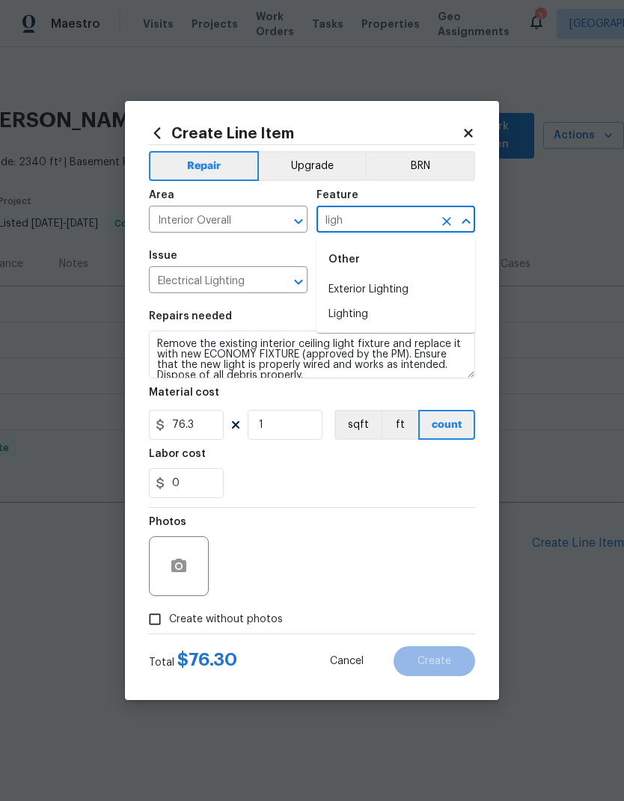
click at [445, 313] on li "Lighting" at bounding box center [395, 314] width 159 height 25
type input "Lighting"
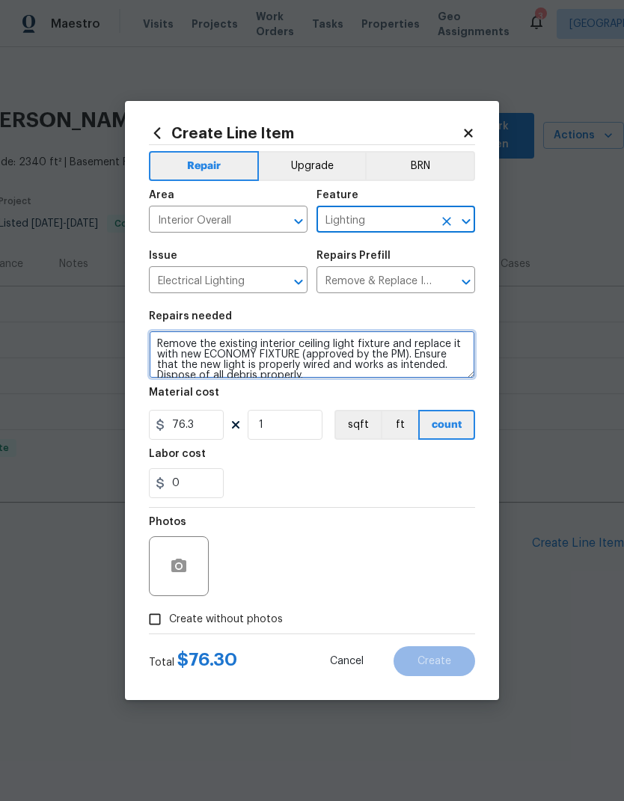
click at [166, 342] on textarea "Remove the existing interior ceiling light fixture and replace it with new ECON…" at bounding box center [312, 354] width 326 height 48
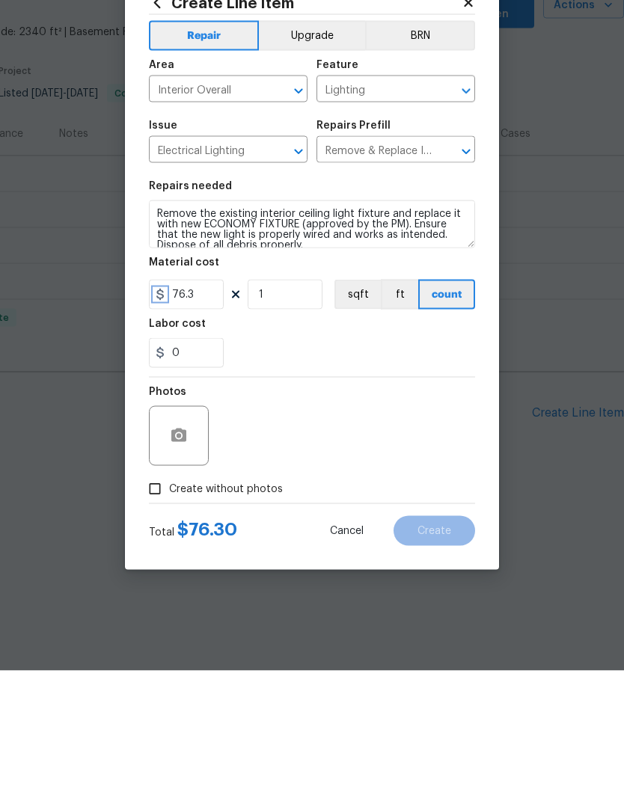
click at [163, 419] on icon at bounding box center [159, 425] width 7 height 12
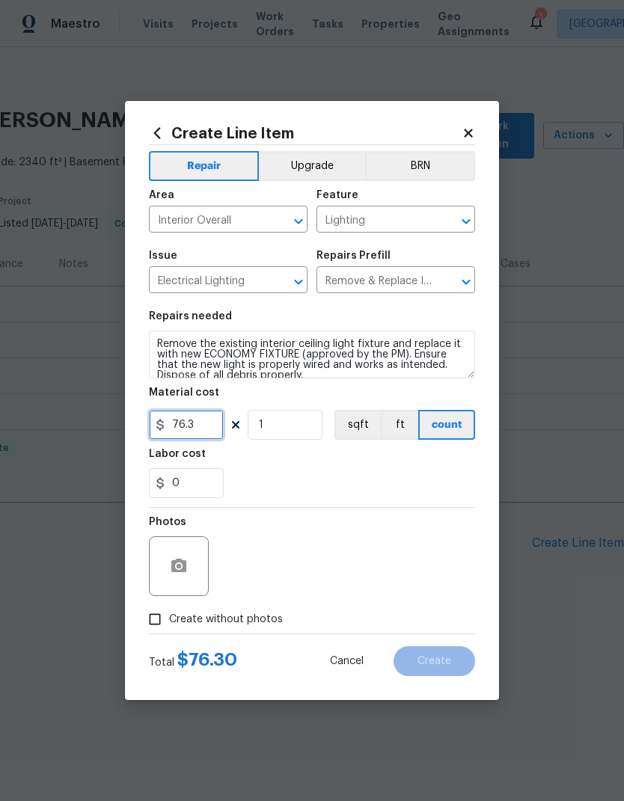
click at [174, 422] on input "76.3" at bounding box center [186, 425] width 75 height 30
type input "150"
click at [448, 470] on div "0" at bounding box center [312, 483] width 326 height 30
click at [158, 615] on input "Create without photos" at bounding box center [155, 619] width 28 height 28
checkbox input "true"
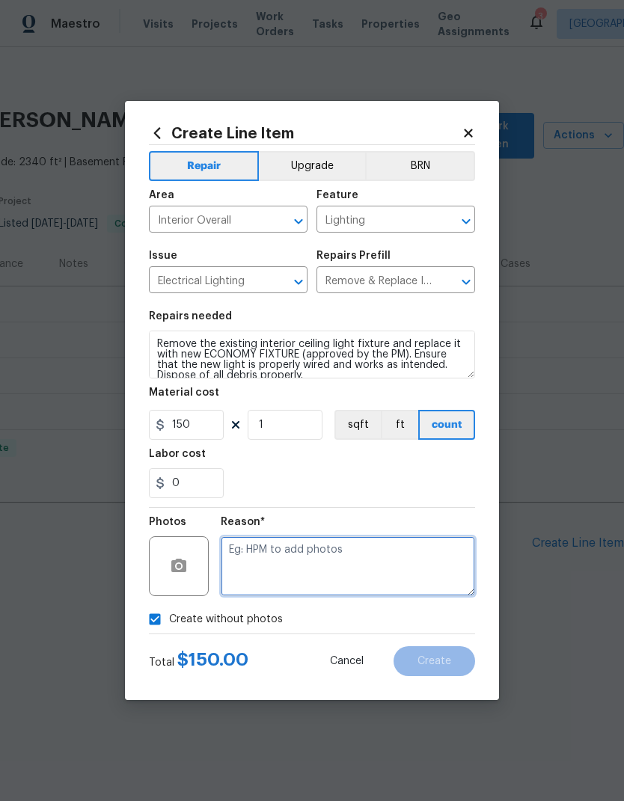
click at [448, 566] on textarea at bounding box center [348, 566] width 254 height 60
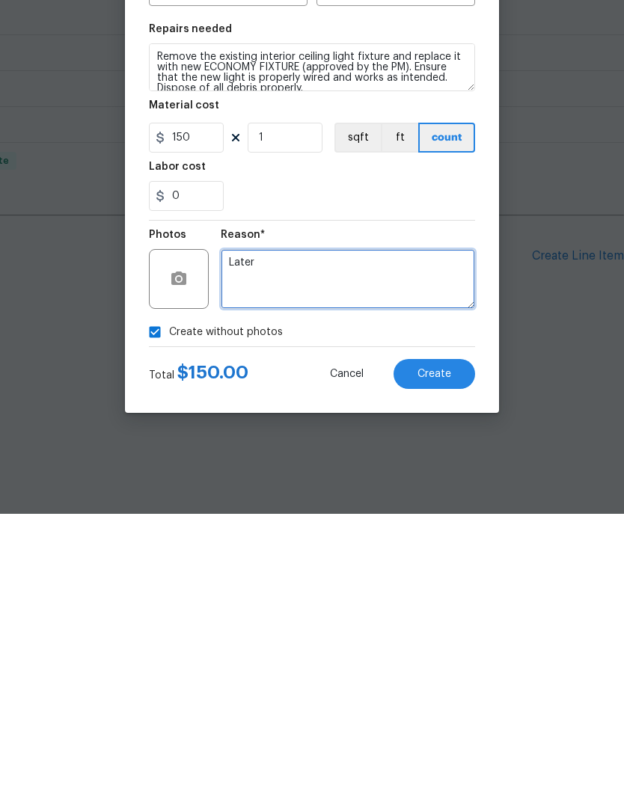
type textarea "Later"
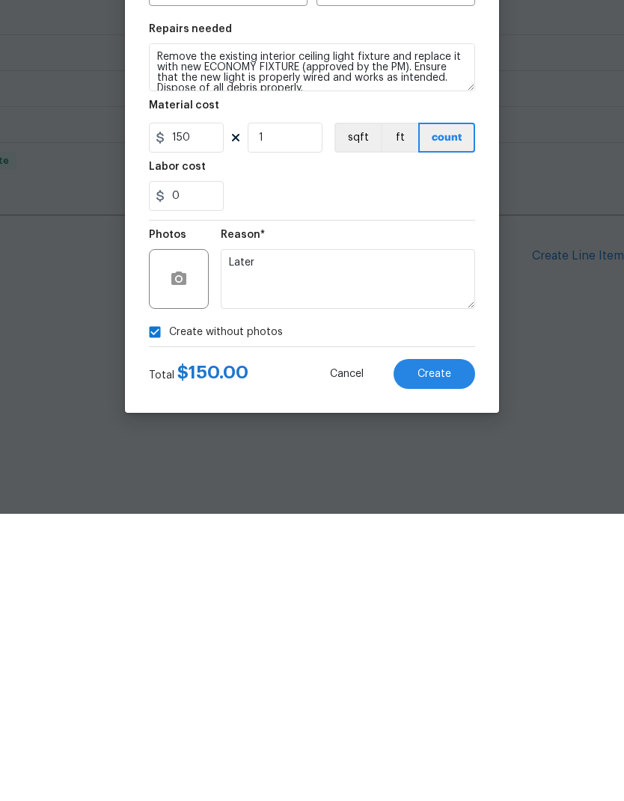
click at [461, 646] on button "Create" at bounding box center [433, 661] width 81 height 30
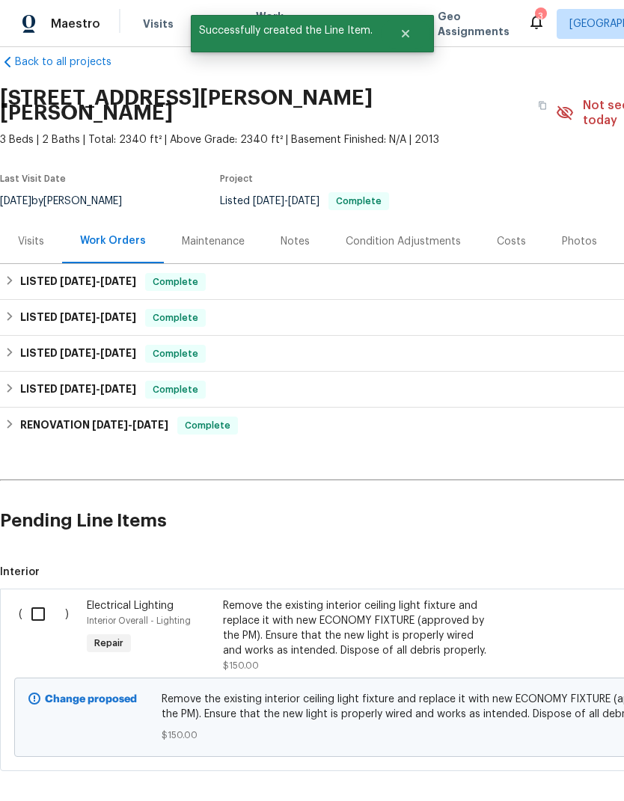
scroll to position [22, 0]
click at [37, 599] on input "checkbox" at bounding box center [43, 614] width 43 height 31
checkbox input "true"
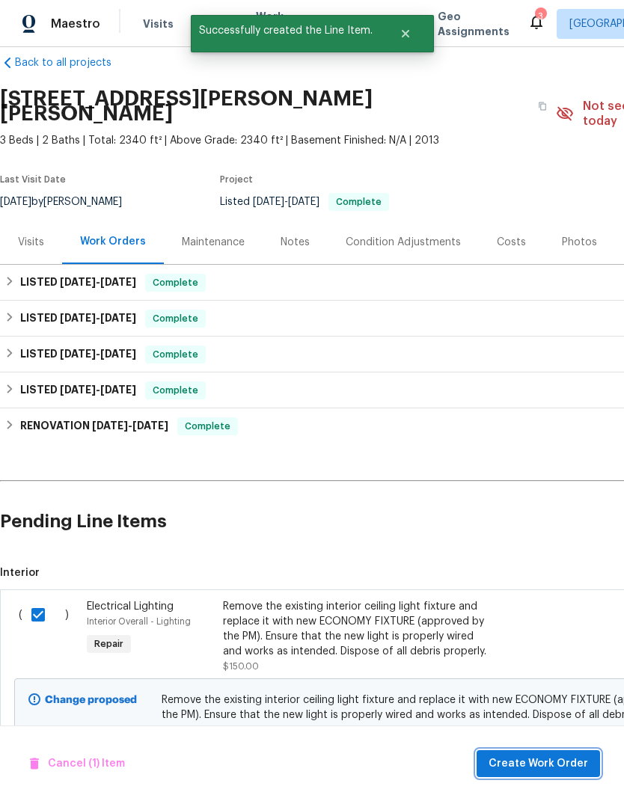
click at [524, 759] on span "Create Work Order" at bounding box center [537, 763] width 99 height 19
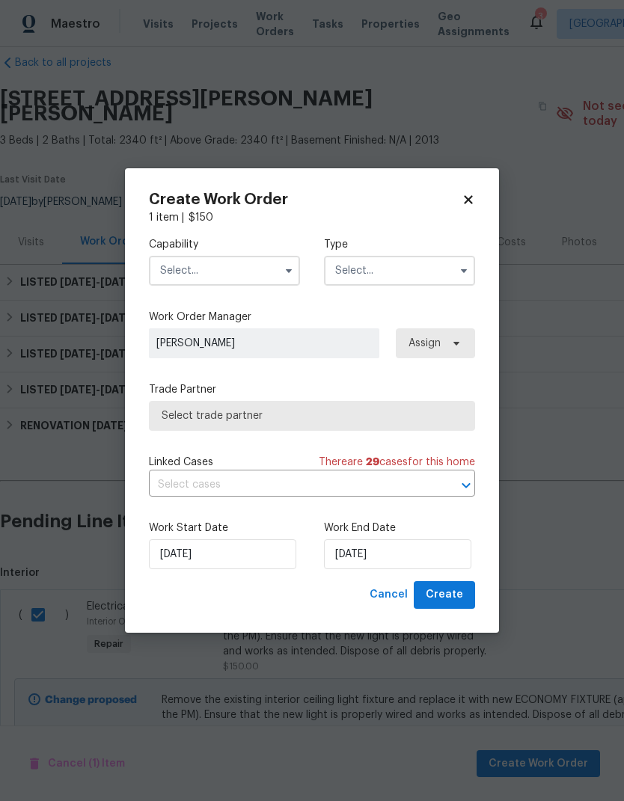
click at [154, 277] on input "text" at bounding box center [224, 271] width 151 height 30
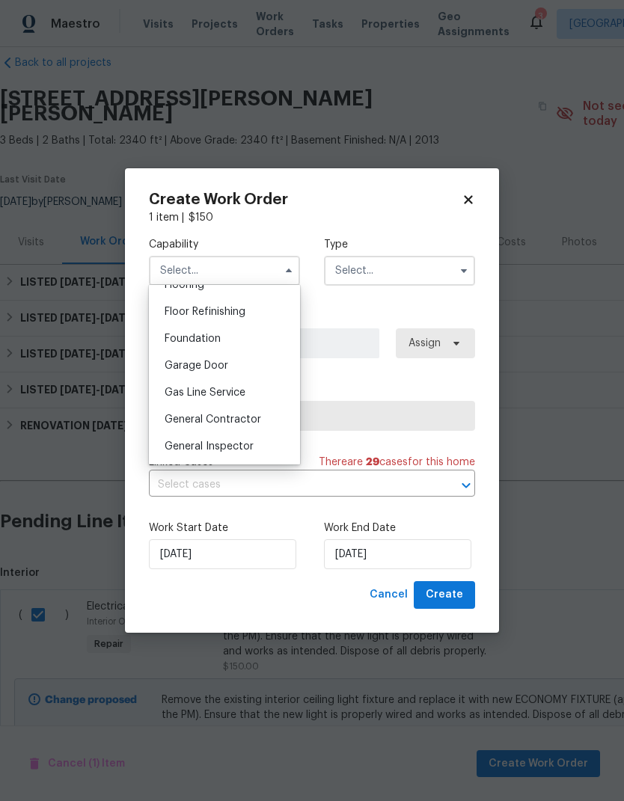
scroll to position [615, 0]
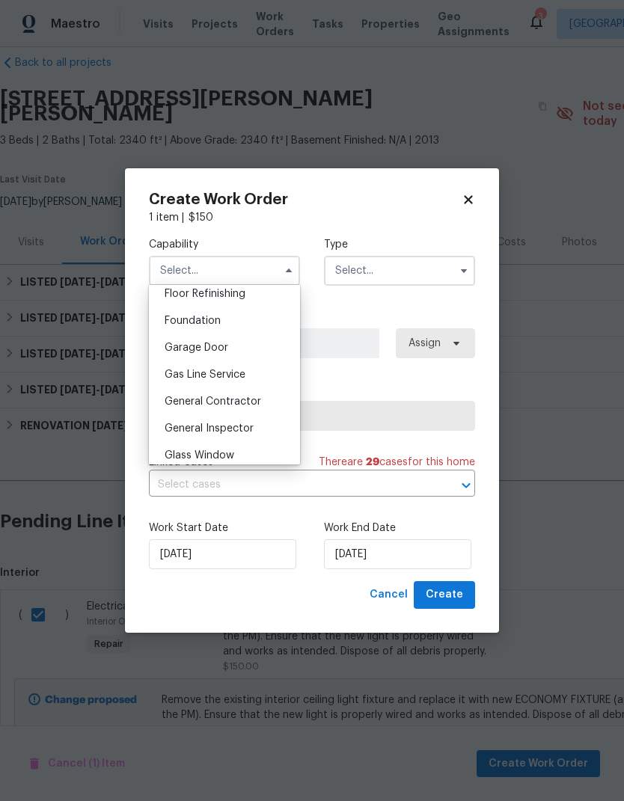
click at [173, 402] on span "General Contractor" at bounding box center [212, 401] width 96 height 10
type input "General Contractor"
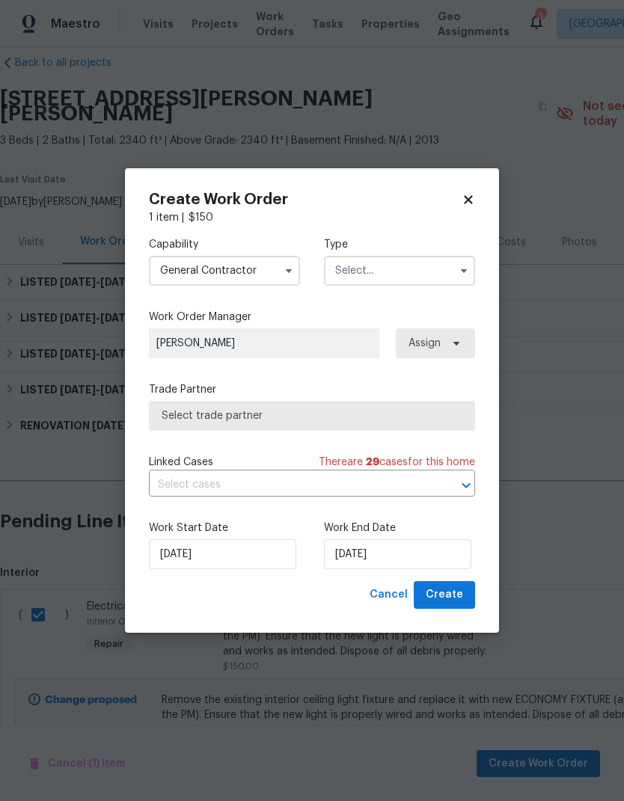
click at [437, 282] on input "text" at bounding box center [399, 271] width 151 height 30
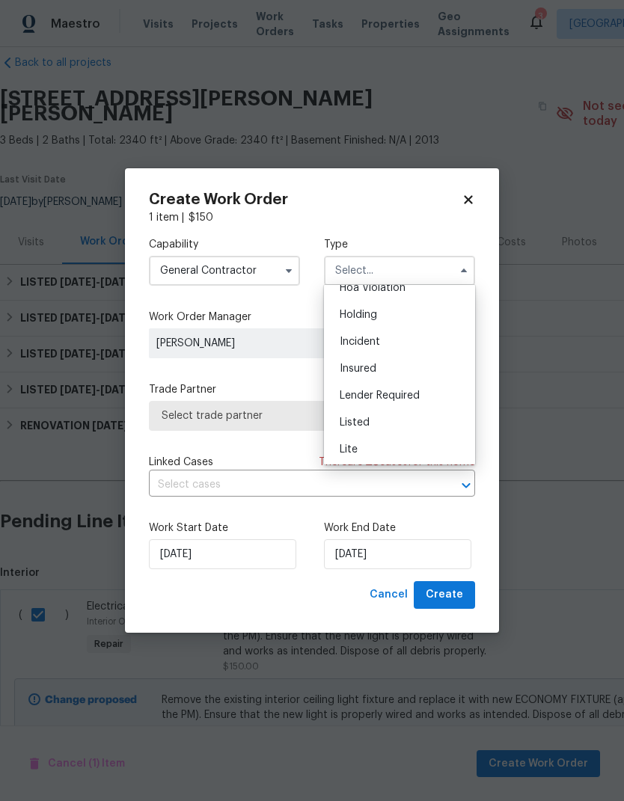
scroll to position [43, 0]
click at [428, 416] on div "Listed" at bounding box center [399, 420] width 144 height 27
type input "Listed"
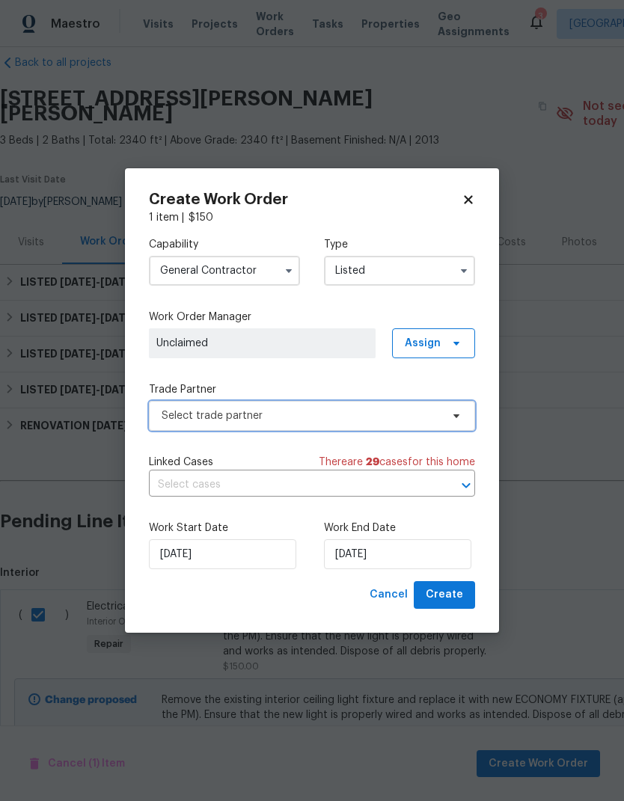
click at [449, 407] on span "Select trade partner" at bounding box center [312, 416] width 326 height 30
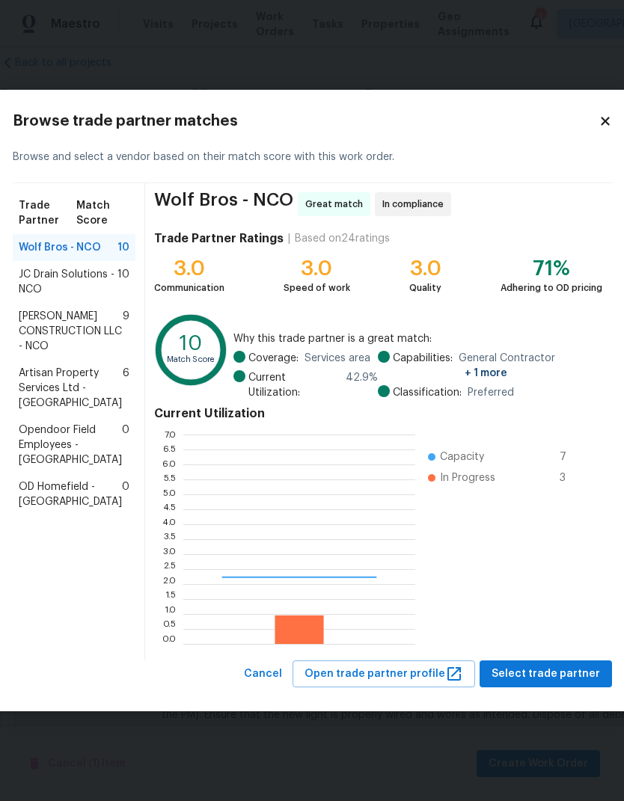
scroll to position [209, 232]
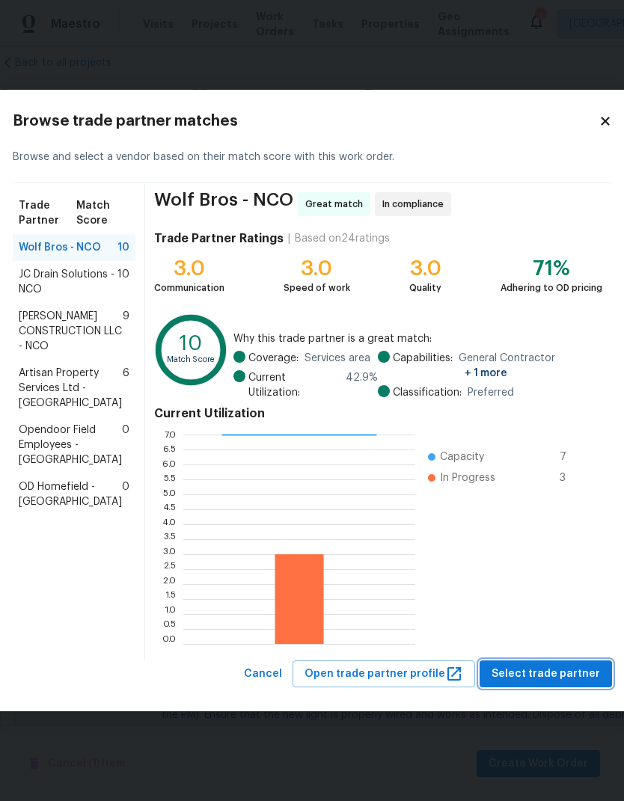
click at [517, 679] on button "Select trade partner" at bounding box center [545, 674] width 132 height 28
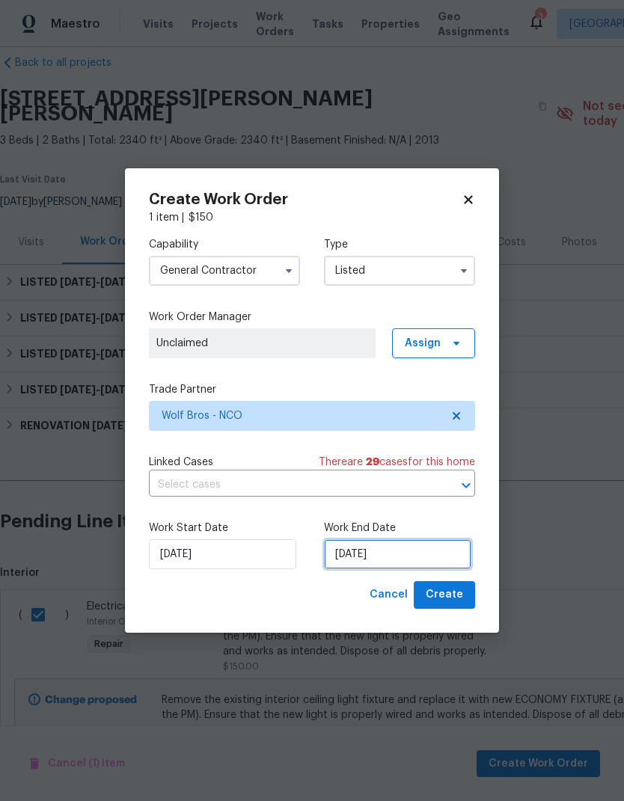
click at [444, 556] on input "[DATE]" at bounding box center [397, 554] width 147 height 30
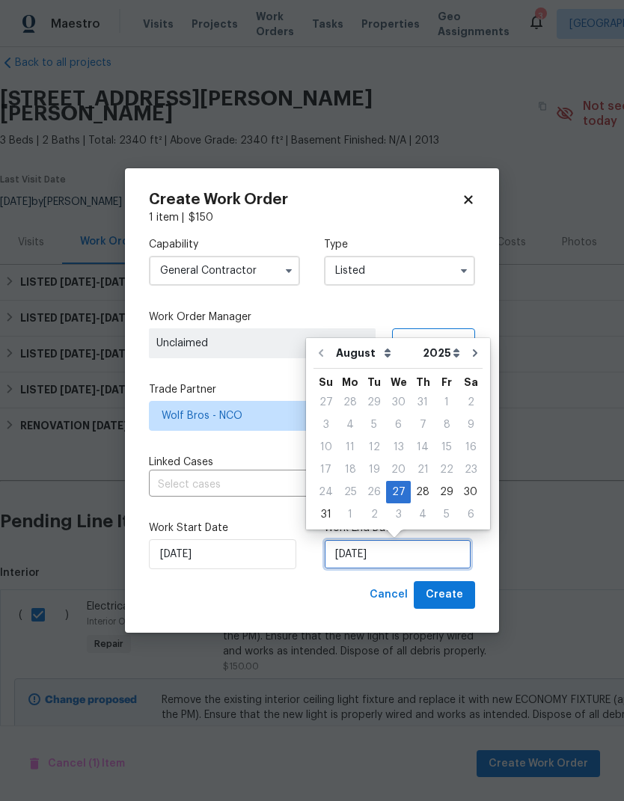
scroll to position [11, 0]
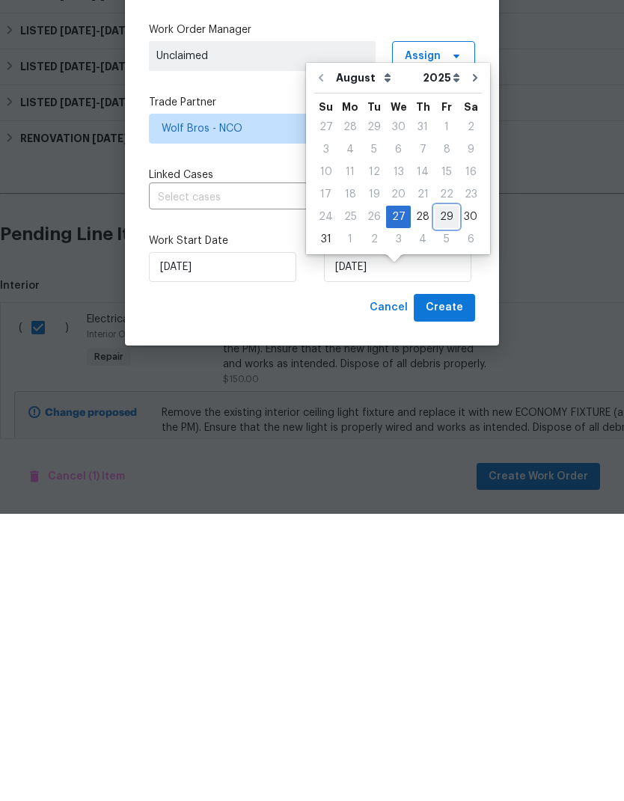
click at [450, 493] on div "24 25 26 27 28 29 30" at bounding box center [397, 504] width 169 height 22
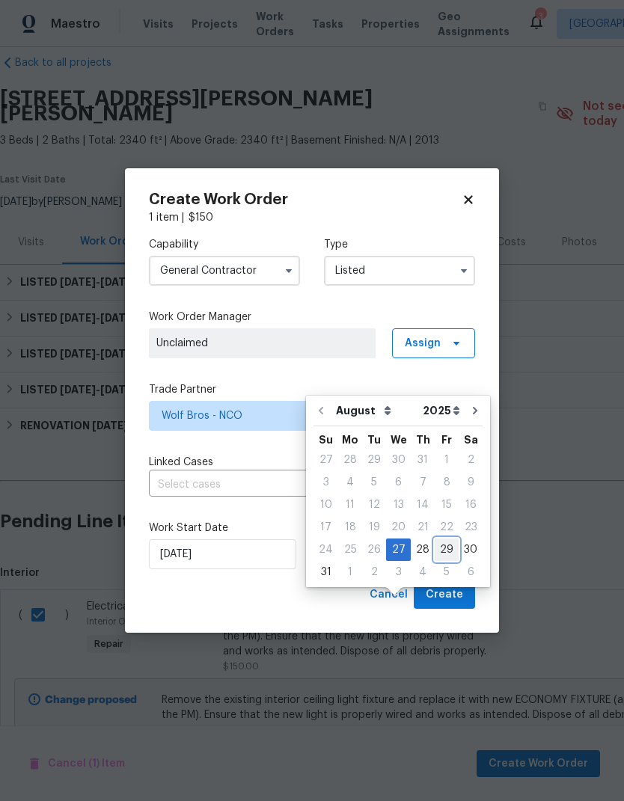
click at [448, 539] on div "29" at bounding box center [446, 549] width 24 height 21
type input "[DATE]"
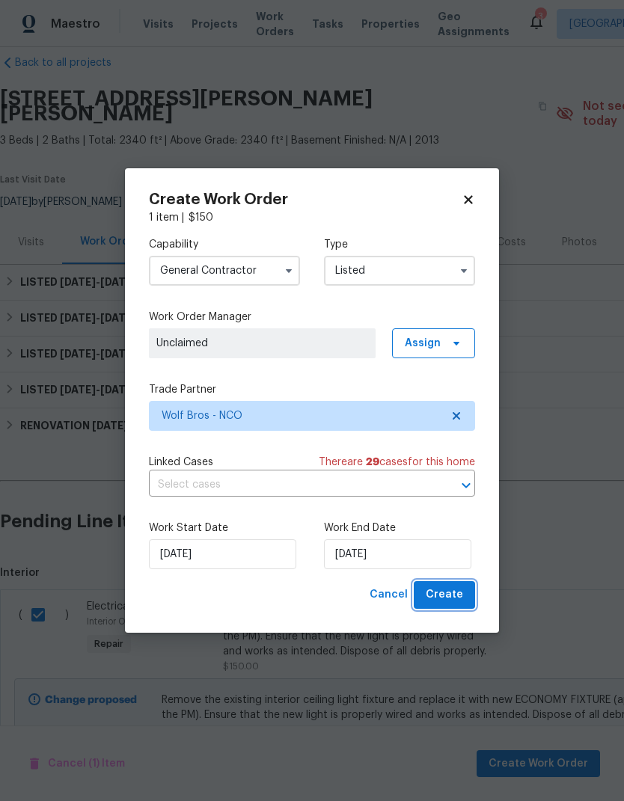
click at [461, 596] on span "Create" at bounding box center [443, 594] width 37 height 19
checkbox input "false"
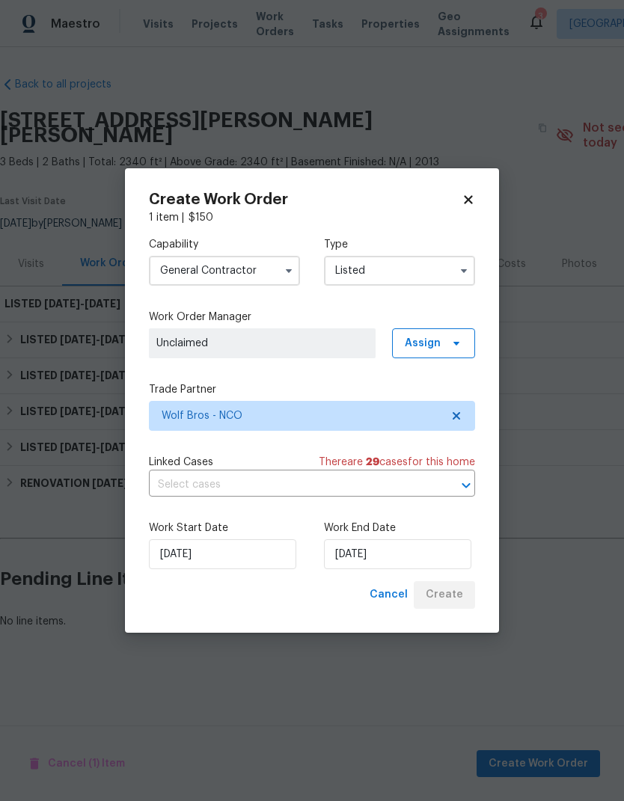
scroll to position [0, 0]
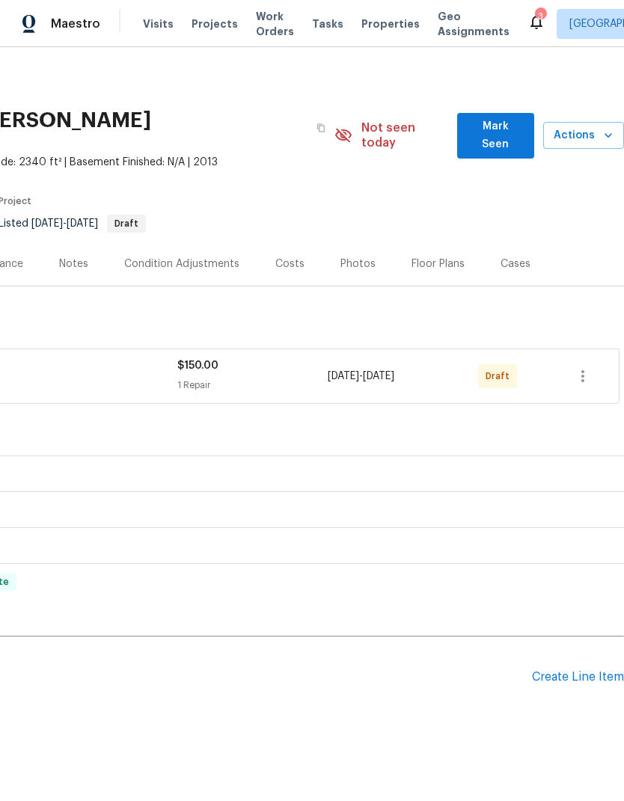
scroll to position [0, 221]
click at [585, 367] on icon "button" at bounding box center [582, 376] width 18 height 18
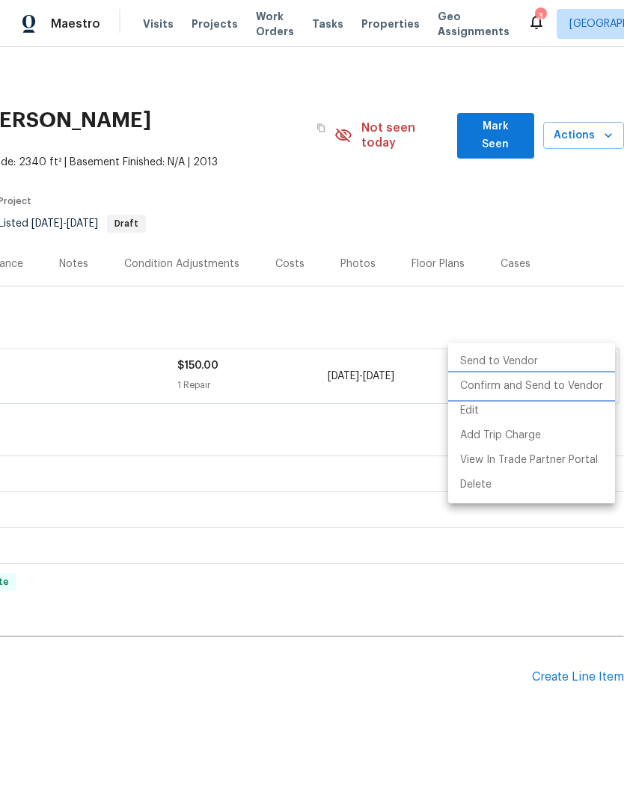
click at [564, 387] on li "Confirm and Send to Vendor" at bounding box center [531, 386] width 167 height 25
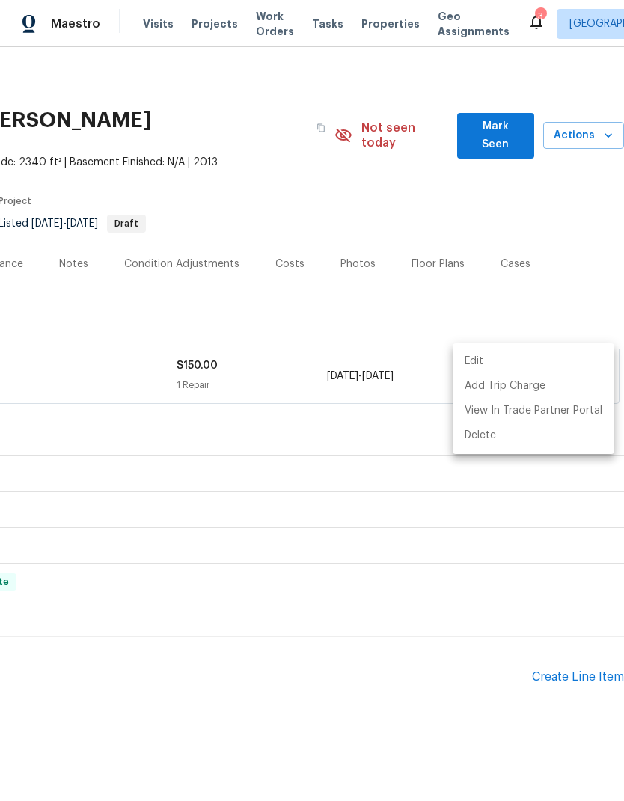
click at [556, 300] on div at bounding box center [312, 400] width 624 height 801
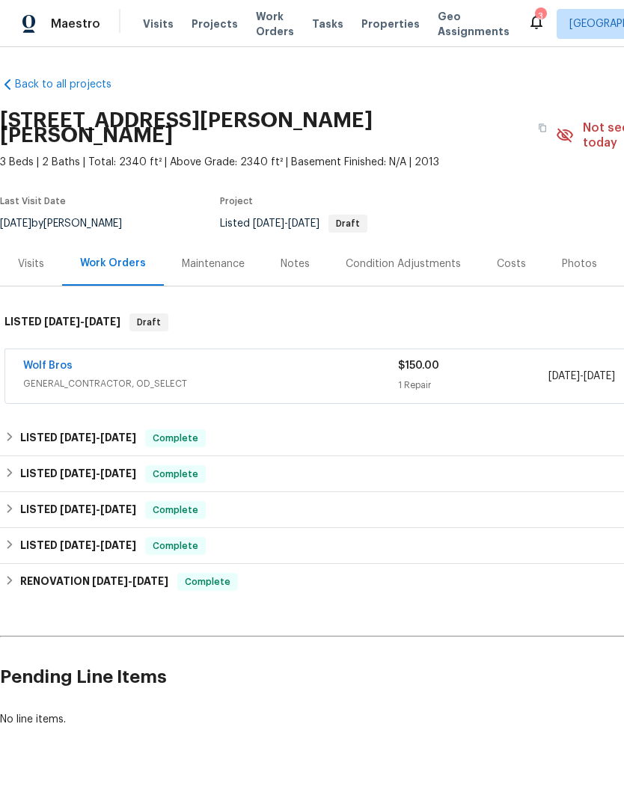
scroll to position [0, 0]
click at [42, 360] on link "Wolf Bros" at bounding box center [47, 365] width 49 height 10
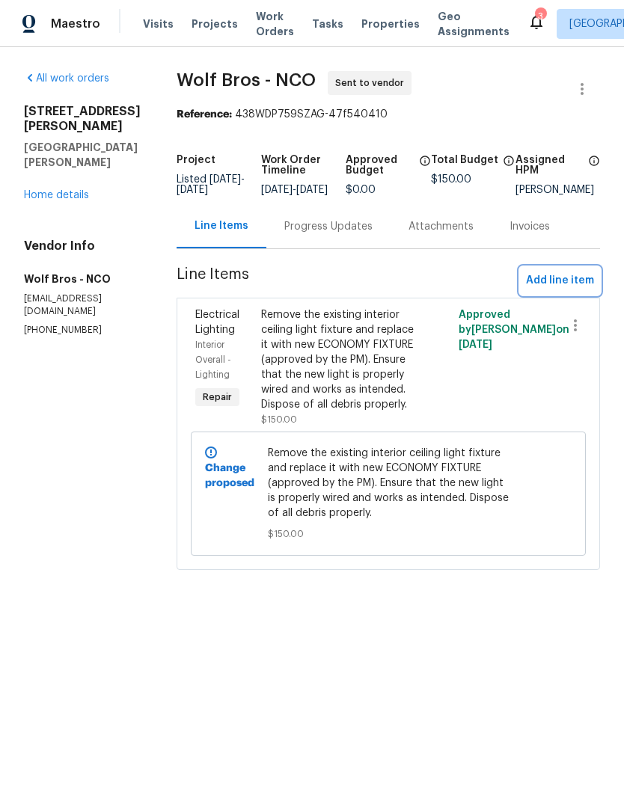
click at [580, 290] on span "Add line item" at bounding box center [560, 280] width 68 height 19
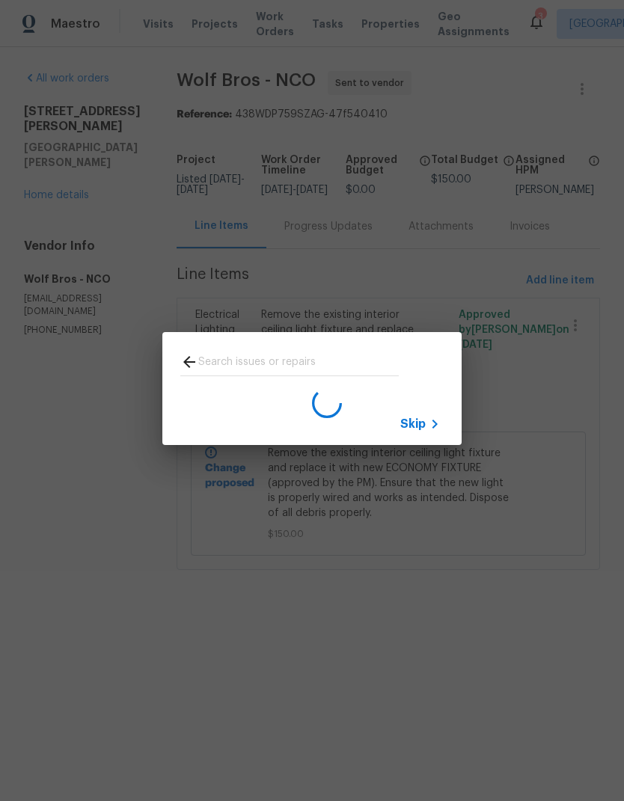
click at [424, 433] on div "Skip" at bounding box center [421, 424] width 43 height 18
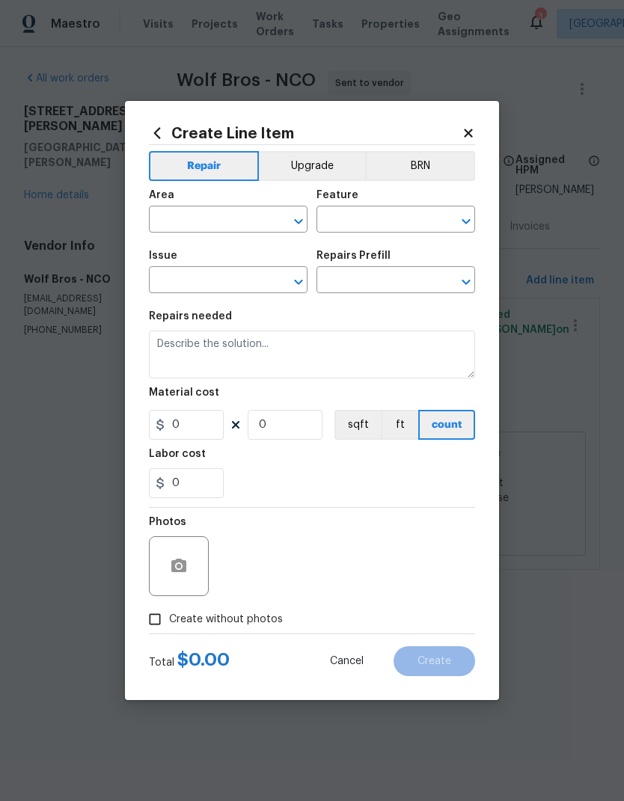
click at [167, 219] on input "text" at bounding box center [207, 220] width 117 height 23
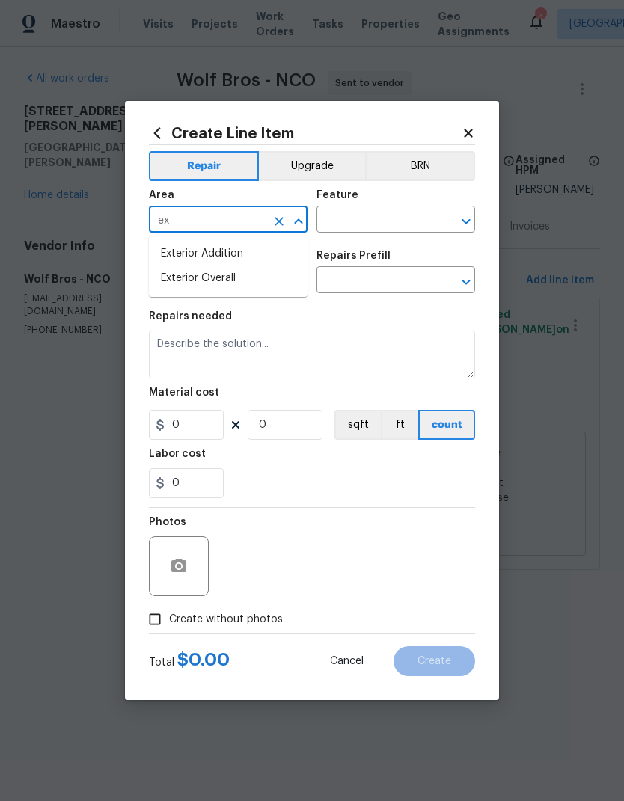
type input "ext"
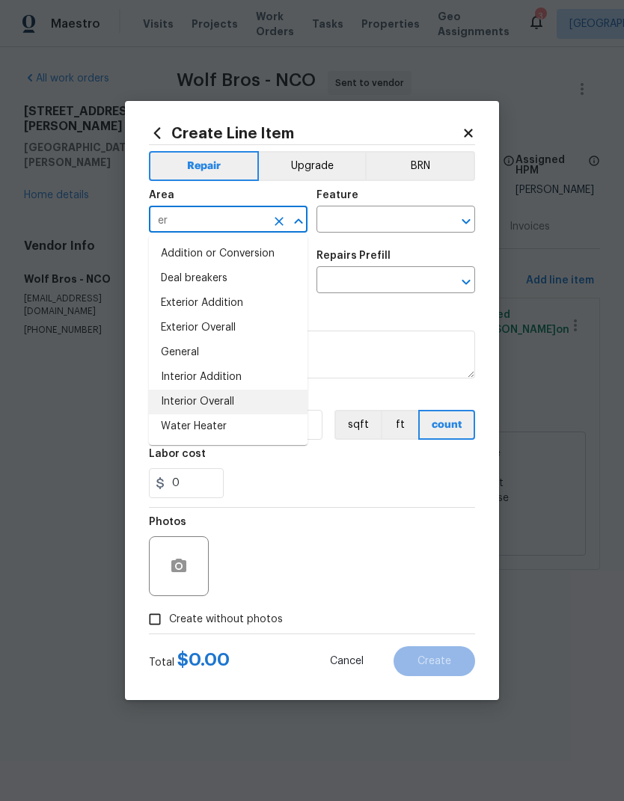
click at [173, 395] on li "Interior Overall" at bounding box center [228, 402] width 159 height 25
type input "Interior Overall"
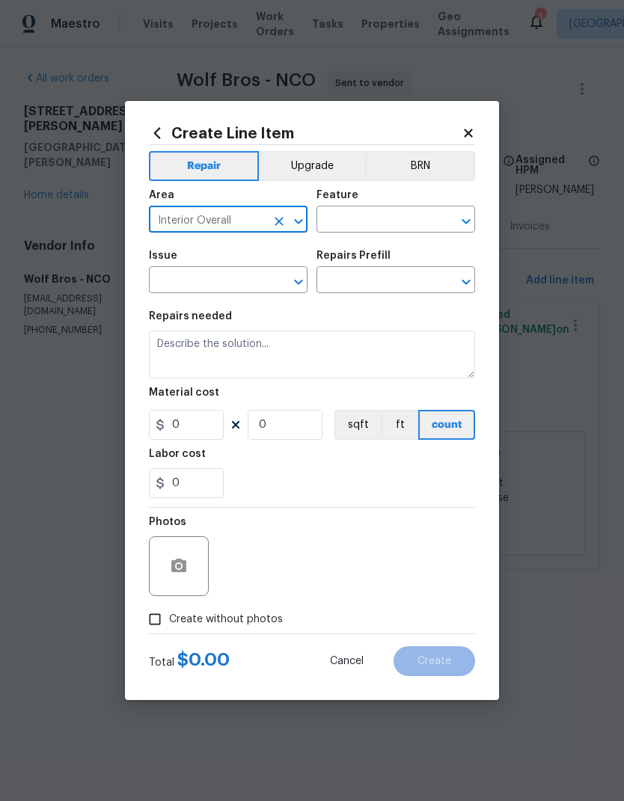
click at [431, 218] on input "text" at bounding box center [374, 220] width 117 height 23
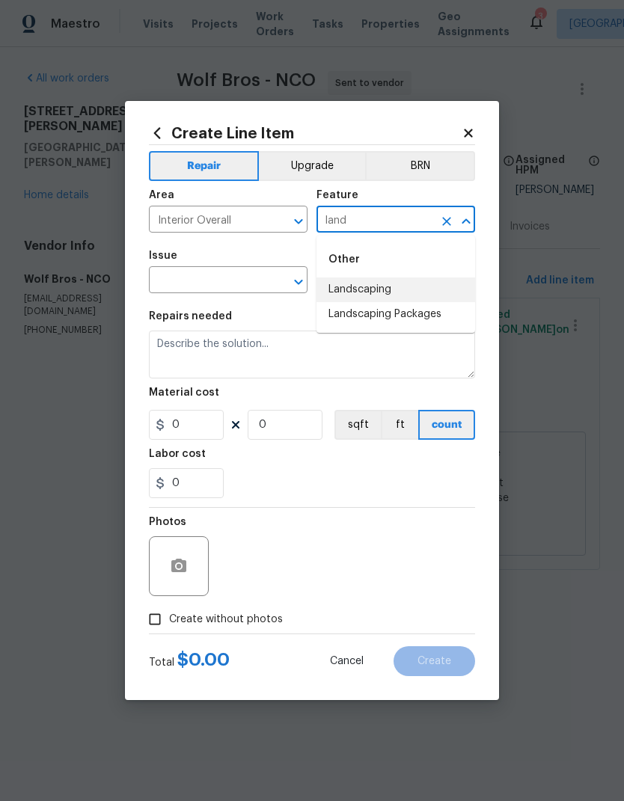
click at [422, 283] on li "Landscaping" at bounding box center [395, 289] width 159 height 25
type input "Landscaping"
click at [170, 277] on input "text" at bounding box center [207, 281] width 117 height 23
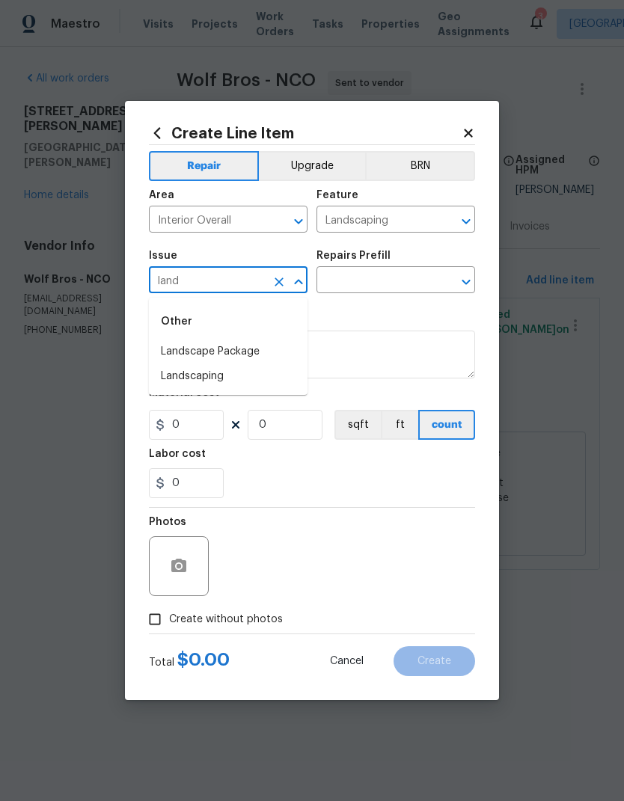
click at [173, 369] on li "Landscaping" at bounding box center [228, 376] width 159 height 25
type input "Landscaping"
click at [442, 276] on icon "Clear" at bounding box center [446, 281] width 15 height 15
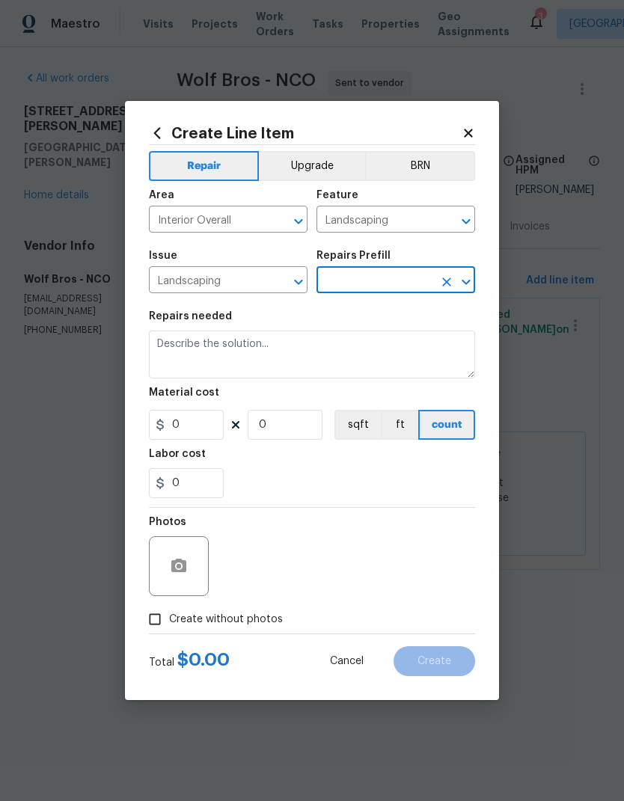
click at [437, 287] on button "Clear" at bounding box center [446, 281] width 21 height 21
click at [423, 286] on input "text" at bounding box center [374, 281] width 117 height 23
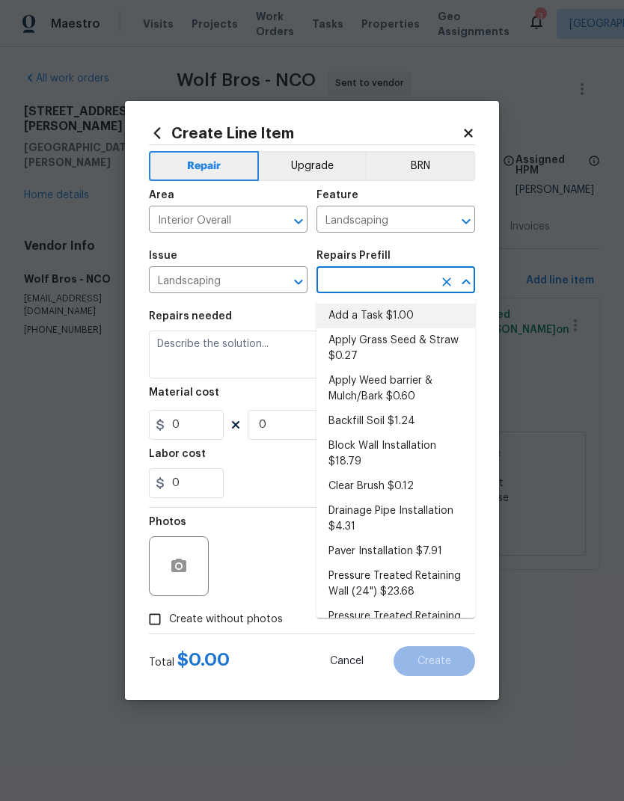
click at [428, 319] on li "Add a Task $1.00" at bounding box center [395, 316] width 159 height 25
type input "Add a Task $1.00"
type textarea "HPM to detail"
type input "1"
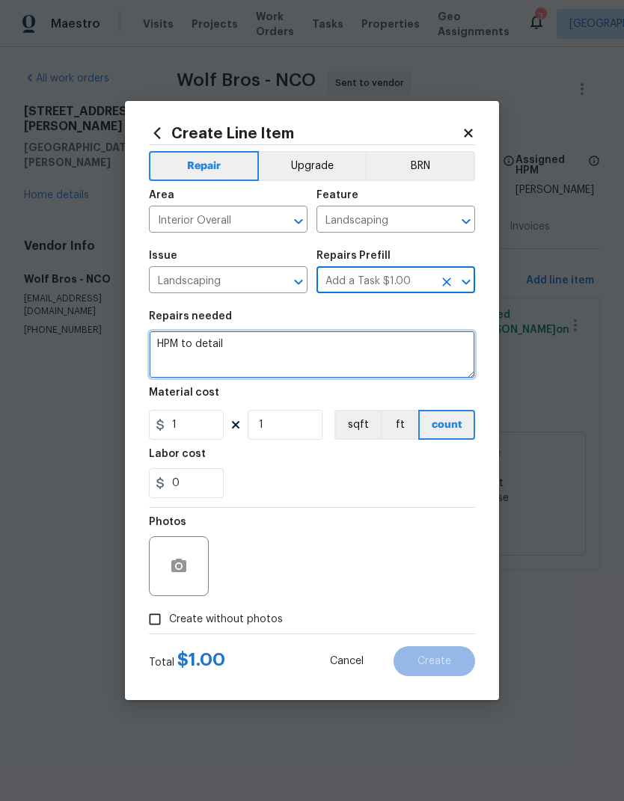
click at [180, 345] on textarea "HPM to detail" at bounding box center [312, 354] width 326 height 48
click at [186, 349] on textarea "HPM to detail" at bounding box center [312, 354] width 326 height 48
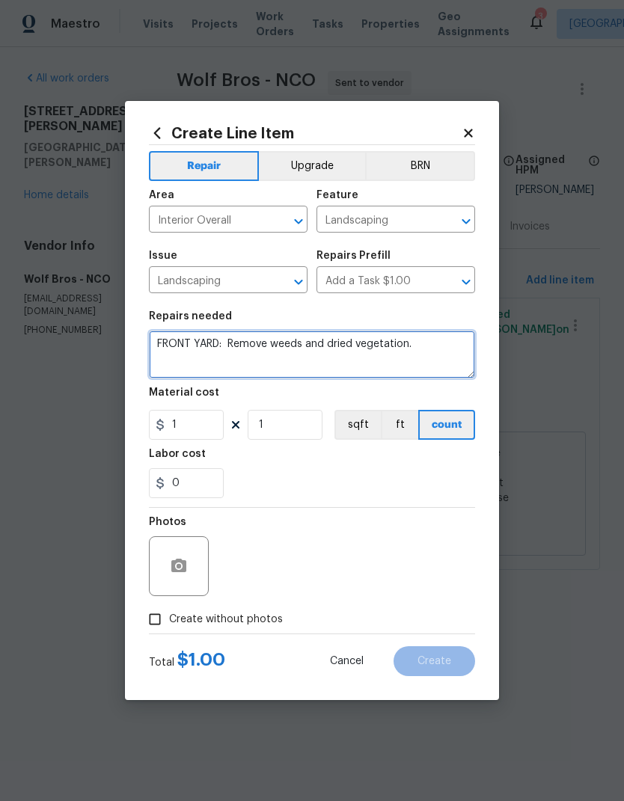
type textarea "FRONT YARD: Remove weeds and dried vegetation."
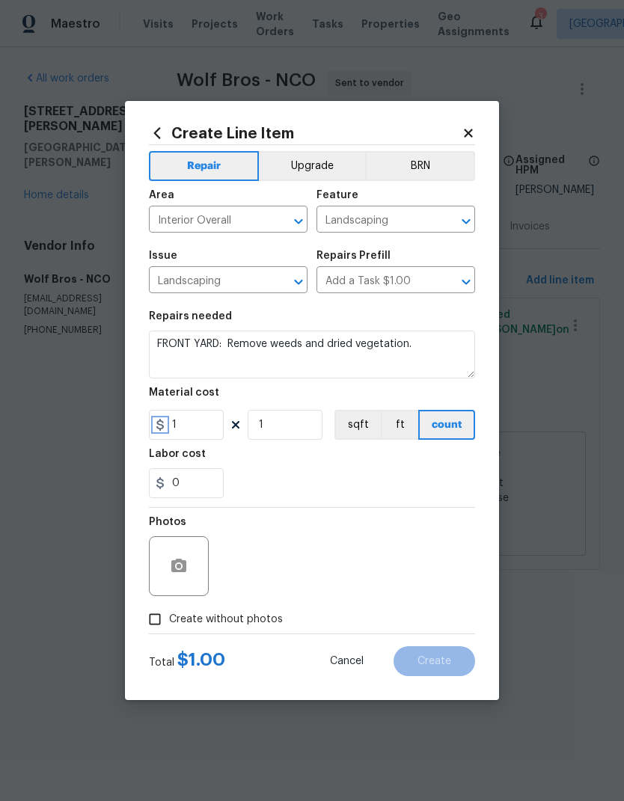
click at [164, 425] on icon at bounding box center [160, 425] width 12 height 12
click at [159, 415] on input "1" at bounding box center [186, 425] width 75 height 30
type input "150"
click at [449, 473] on div "0" at bounding box center [312, 483] width 326 height 30
click at [159, 619] on input "Create without photos" at bounding box center [155, 619] width 28 height 28
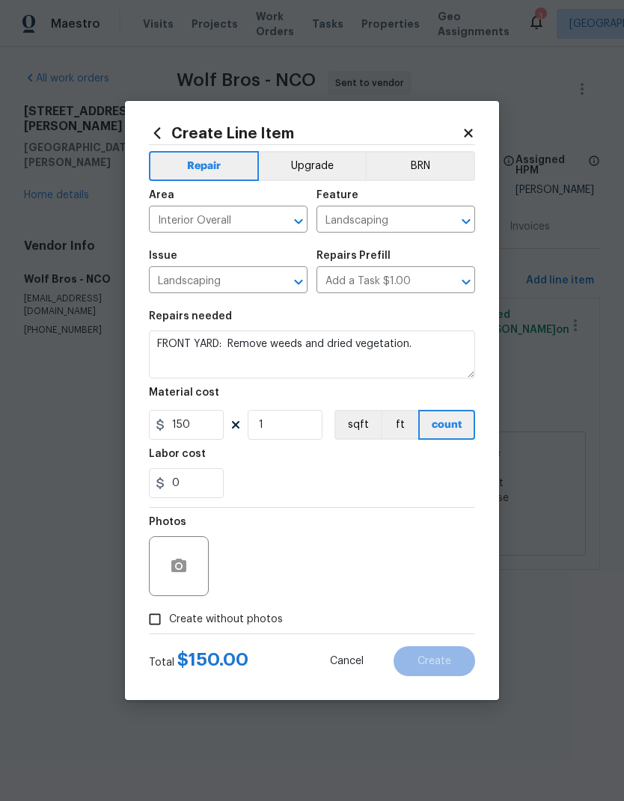
checkbox input "true"
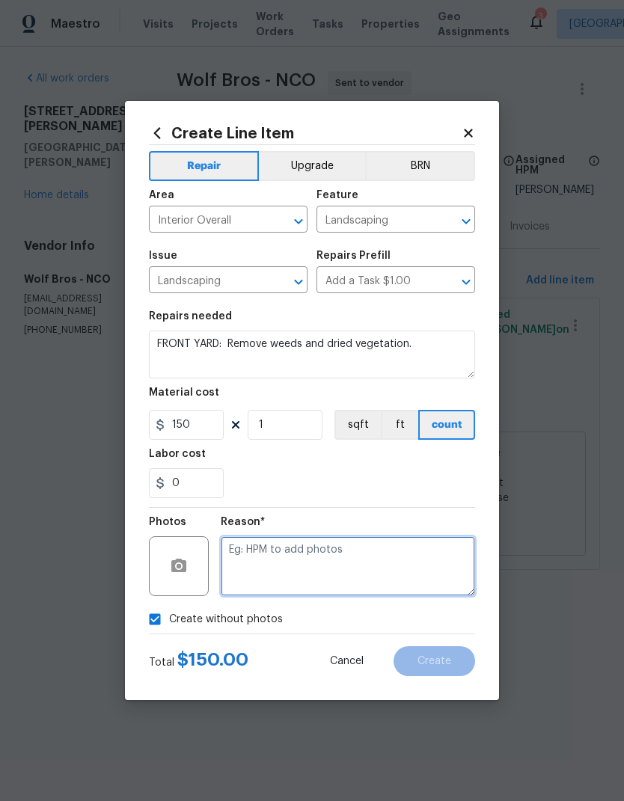
click at [441, 556] on textarea at bounding box center [348, 566] width 254 height 60
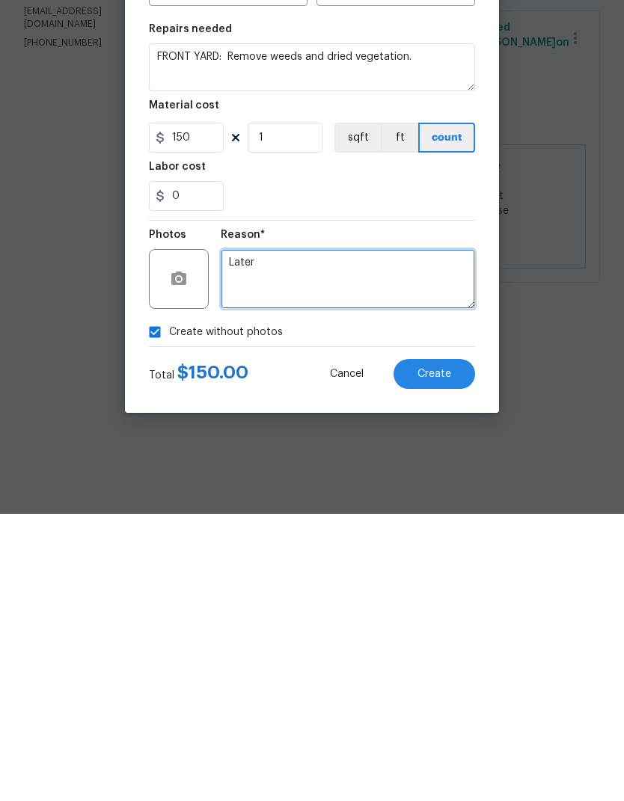
type textarea "Later"
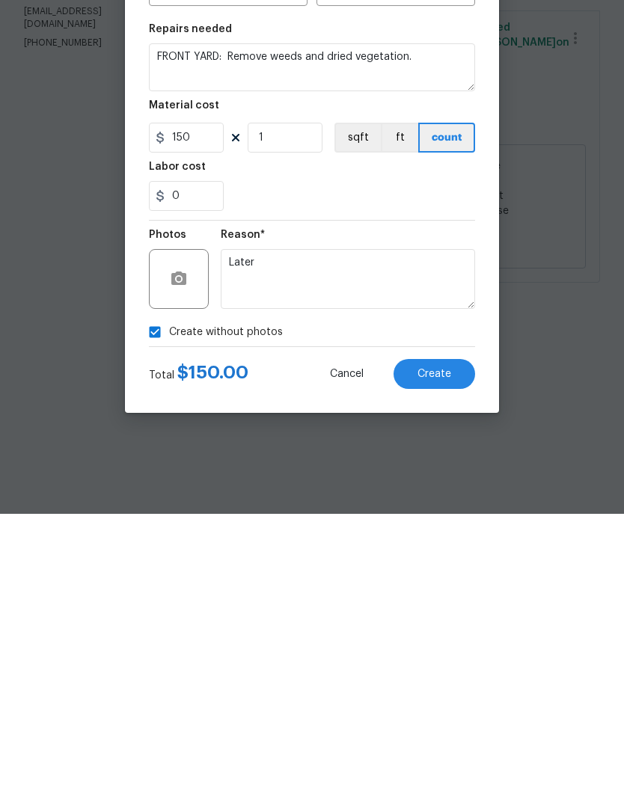
click at [459, 646] on button "Create" at bounding box center [433, 661] width 81 height 30
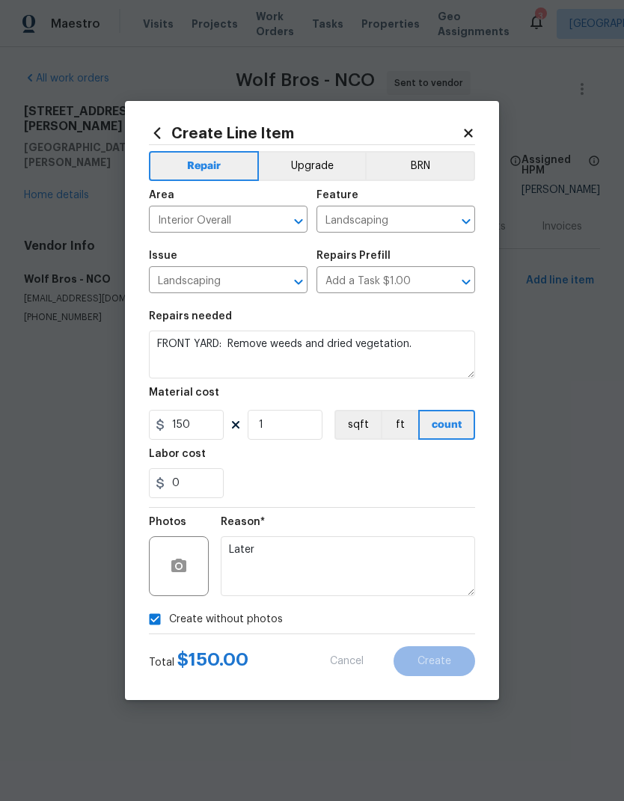
type input "0"
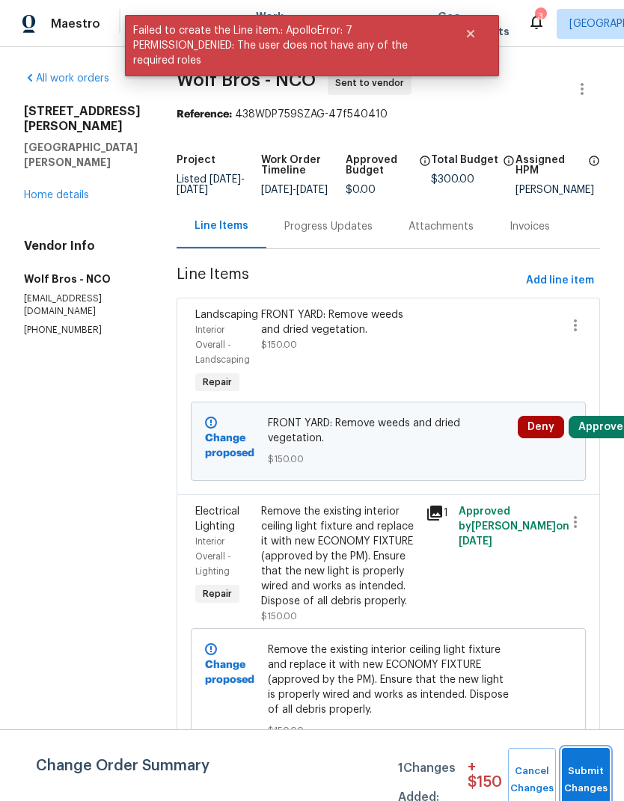
click at [580, 763] on button "Submit Changes" at bounding box center [586, 780] width 48 height 64
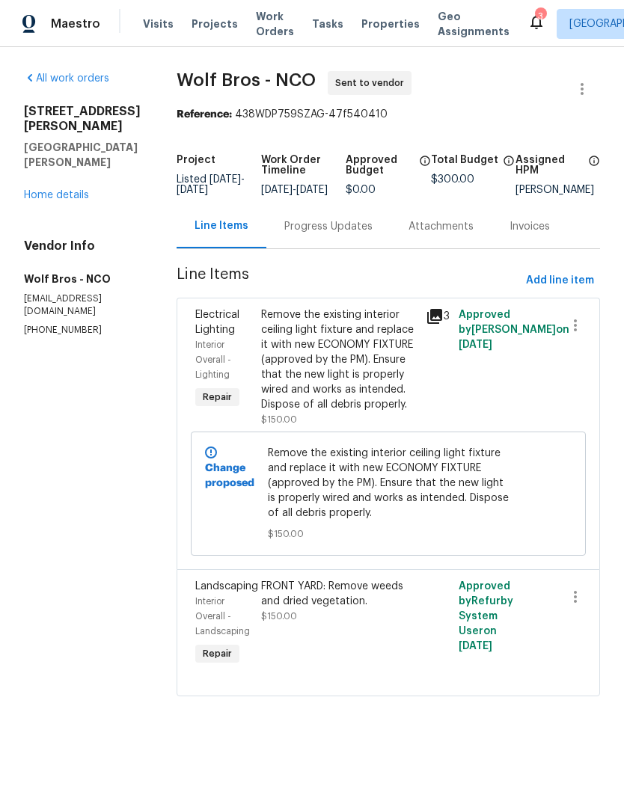
click at [403, 603] on div "FRONT YARD: Remove weeds and dried vegetation." at bounding box center [339, 594] width 156 height 30
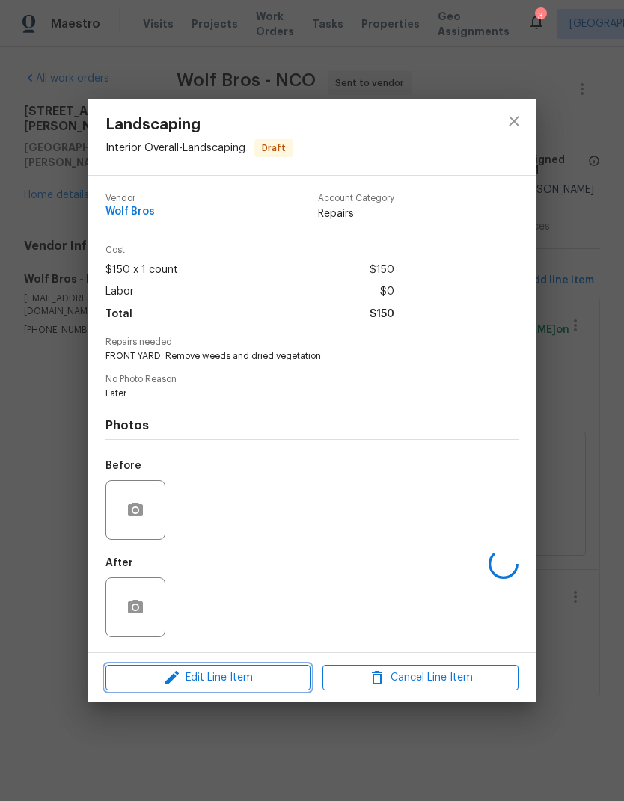
click at [203, 676] on span "Edit Line Item" at bounding box center [208, 677] width 196 height 19
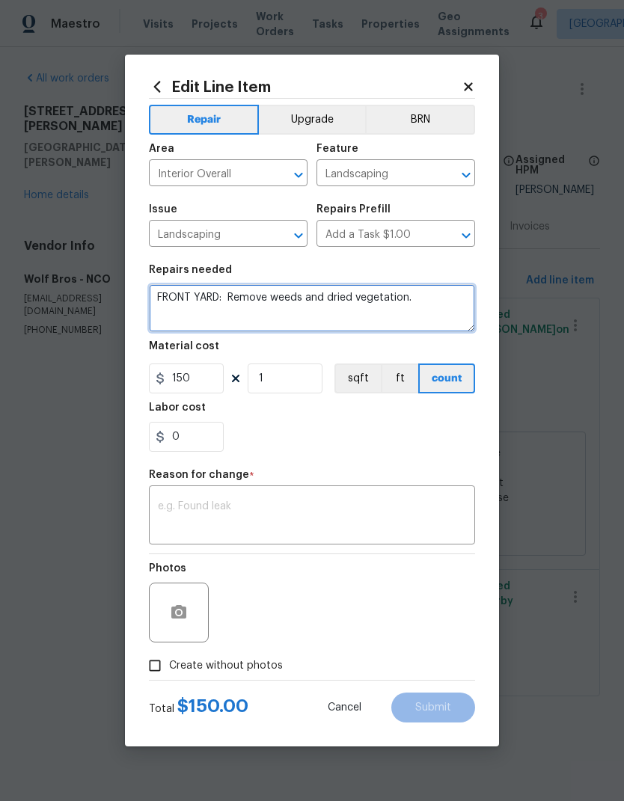
click at [464, 299] on textarea "FRONT YARD: Remove weeds and dried vegetation." at bounding box center [312, 308] width 326 height 48
type textarea "FRONT YARD: Remove weeds and dried vegetation. Call JG first."
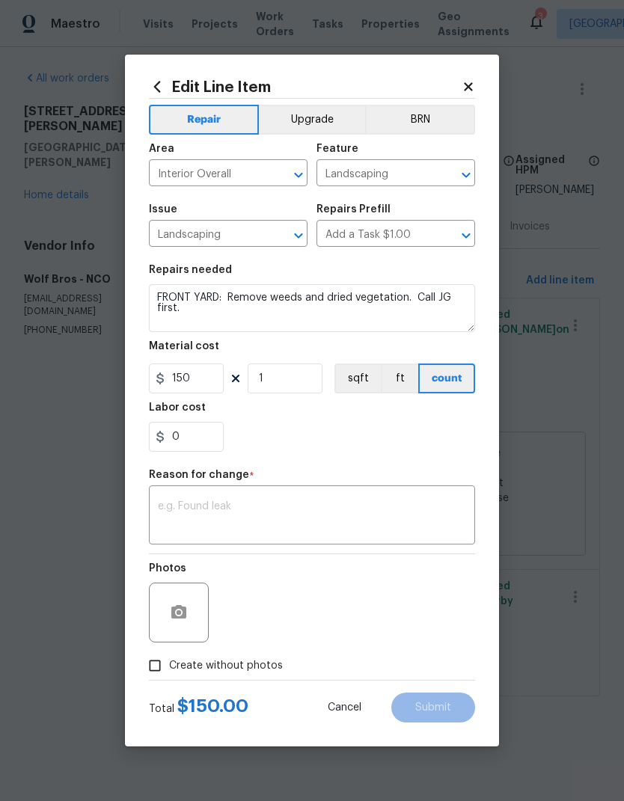
click at [469, 446] on div "0" at bounding box center [312, 437] width 326 height 30
click at [170, 508] on textarea at bounding box center [312, 516] width 308 height 31
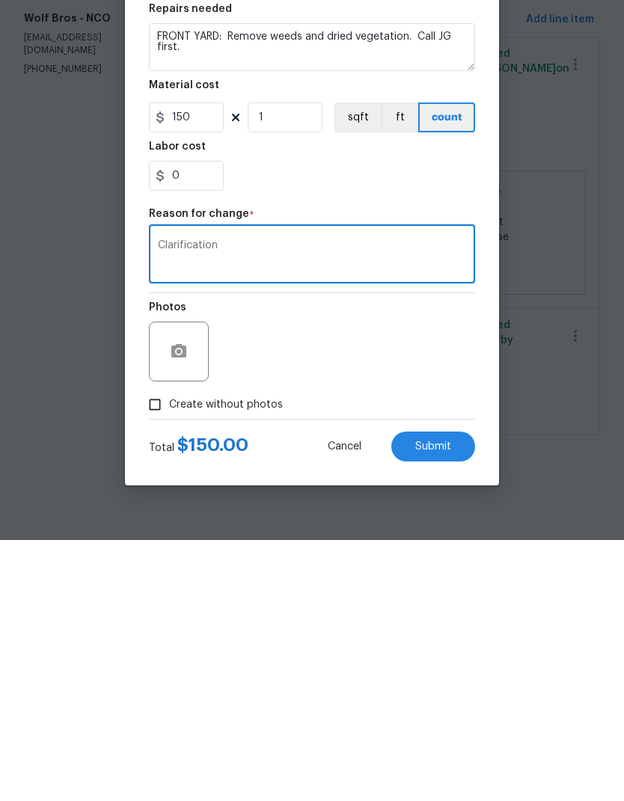
type textarea "Clarification"
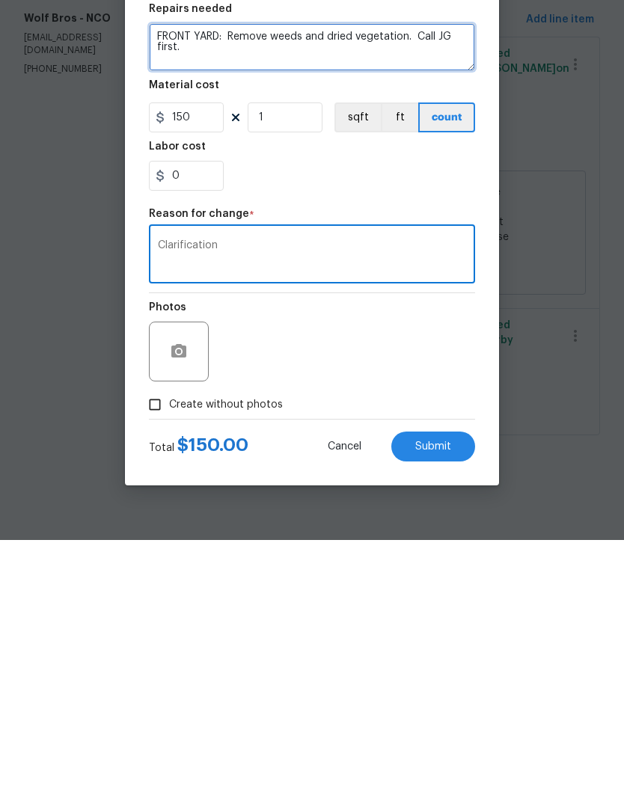
click at [209, 284] on textarea "FRONT YARD: Remove weeds and dried vegetation. Call JG first." at bounding box center [312, 308] width 326 height 48
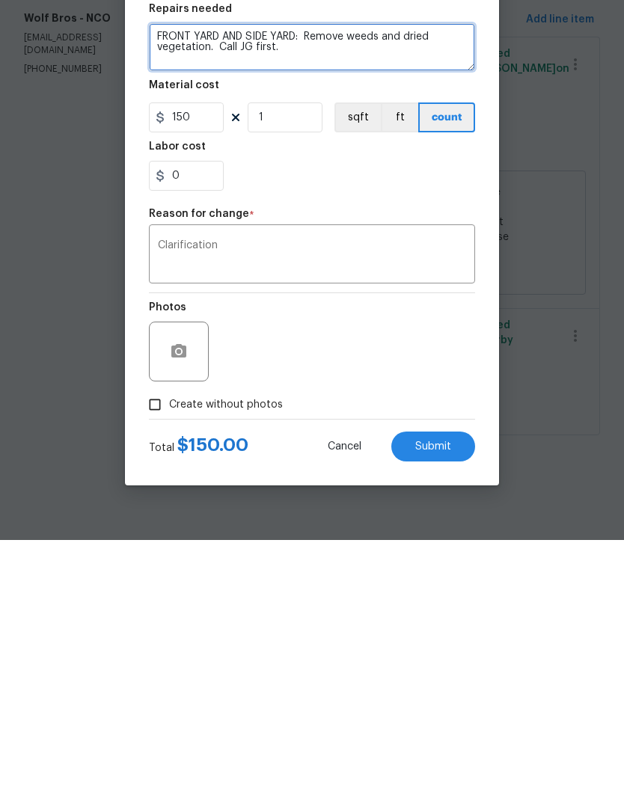
type textarea "FRONT YARD AND SIDE YARD: Remove weeds and dried vegetation. Call JG first."
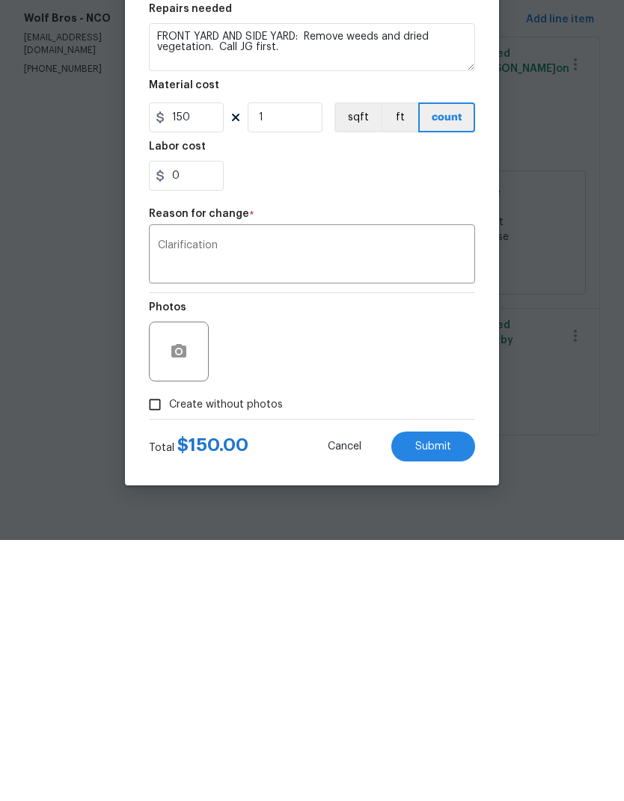
click at [479, 368] on div "Edit Line Item Repair Upgrade BRN Area Interior Overall ​ Feature Landscaping ​…" at bounding box center [312, 401] width 374 height 692
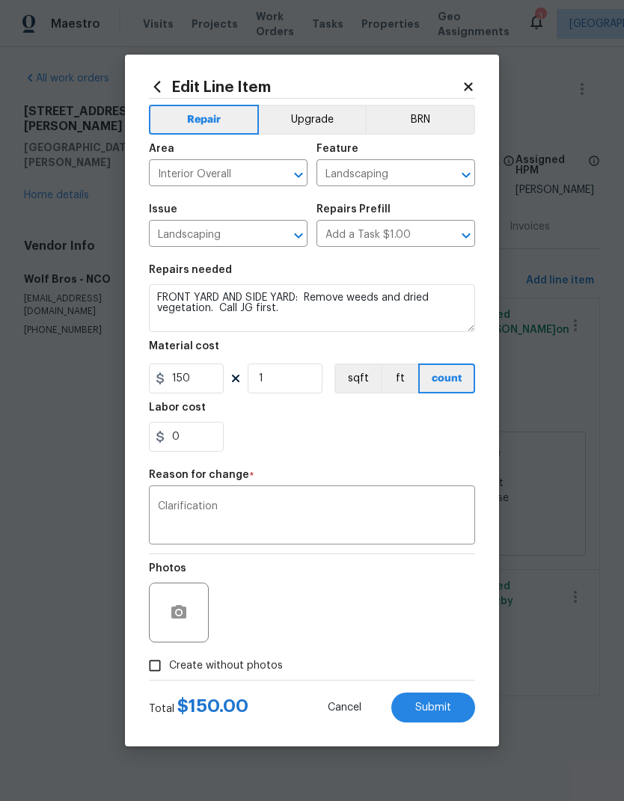
click at [431, 709] on span "Submit" at bounding box center [433, 707] width 36 height 11
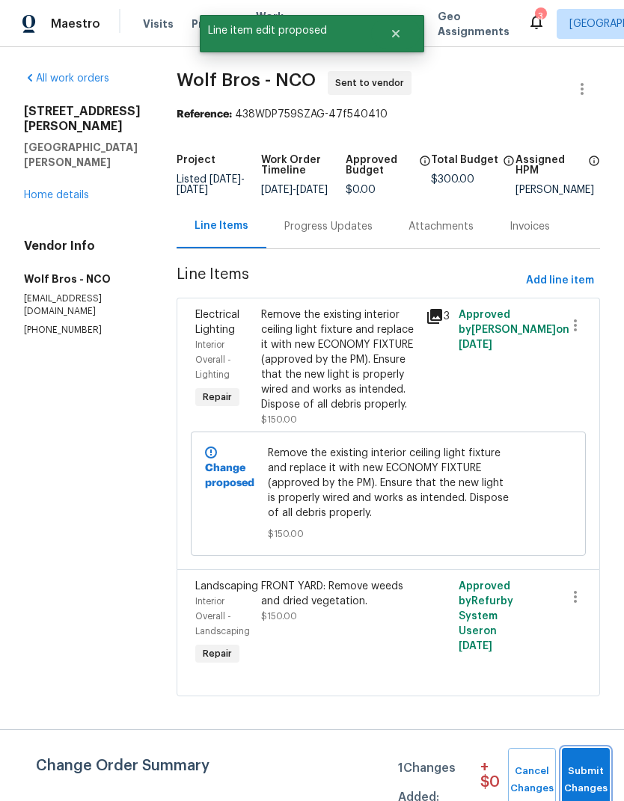
click at [569, 766] on span "Submit Changes" at bounding box center [585, 780] width 33 height 34
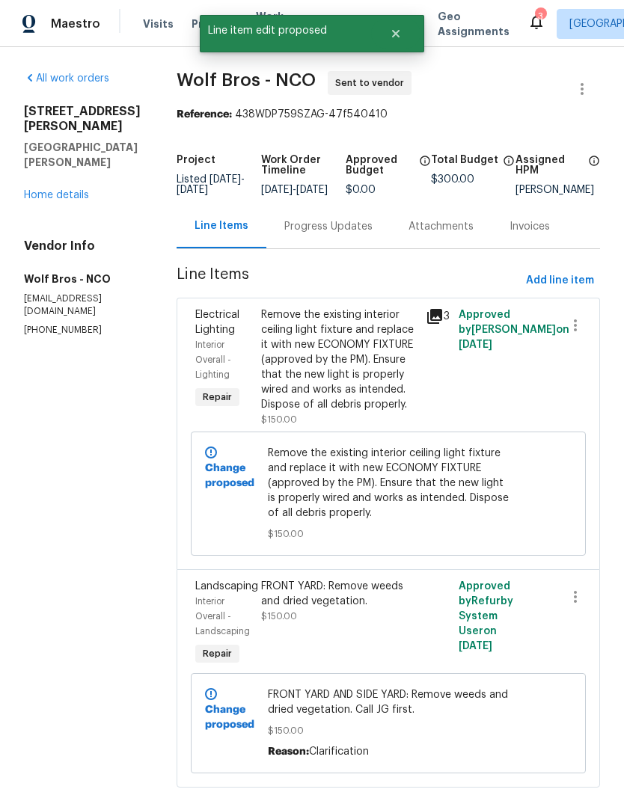
scroll to position [43, 0]
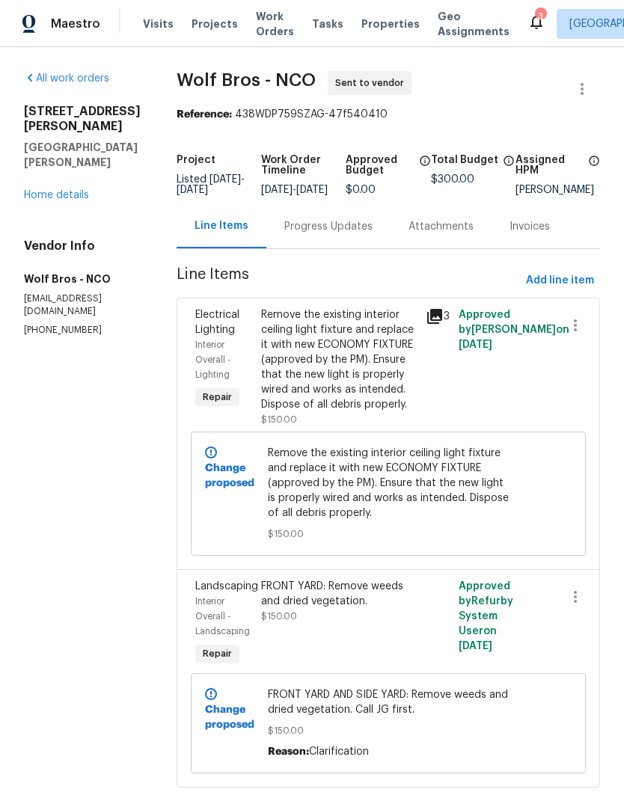
click at [278, 707] on span "FRONT YARD AND SIDE YARD: Remove weeds and dried vegetation. Call JG first." at bounding box center [389, 702] width 242 height 30
click at [268, 487] on span "Remove the existing interior ceiling light fixture and replace it with new ECON…" at bounding box center [389, 483] width 242 height 75
click at [429, 576] on div at bounding box center [437, 623] width 33 height 99
click at [462, 641] on span "[DATE]" at bounding box center [475, 646] width 34 height 10
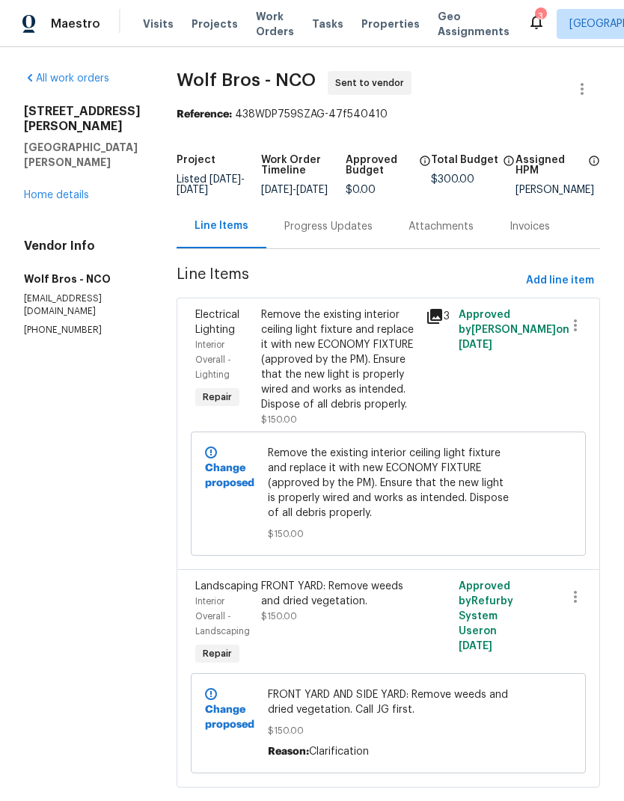
click at [440, 687] on span "FRONT YARD AND SIDE YARD: Remove weeds and dried vegetation. Call JG first." at bounding box center [389, 702] width 242 height 30
click at [454, 673] on div "Change proposed FRONT YARD AND SIDE YARD: Remove weeds and dried vegetation. Ca…" at bounding box center [388, 723] width 395 height 100
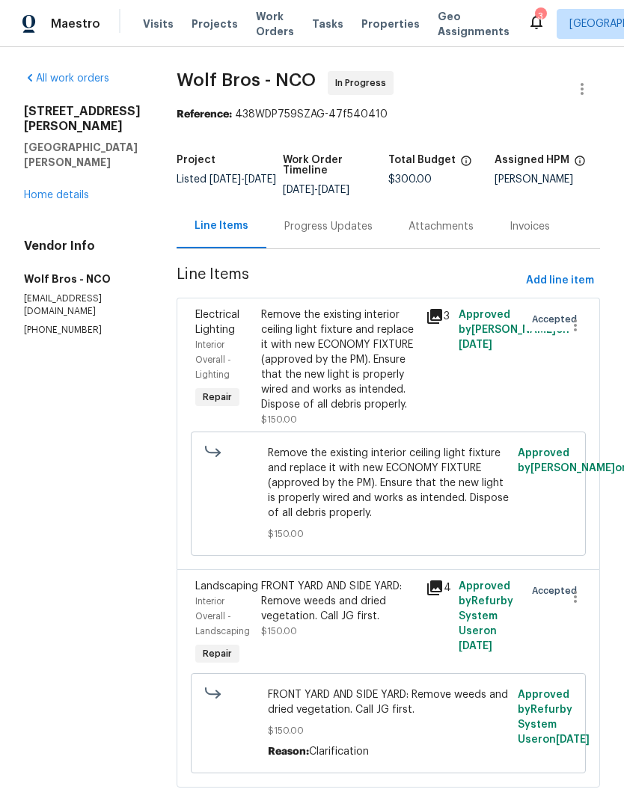
scroll to position [34, 0]
